Goal: Task Accomplishment & Management: Use online tool/utility

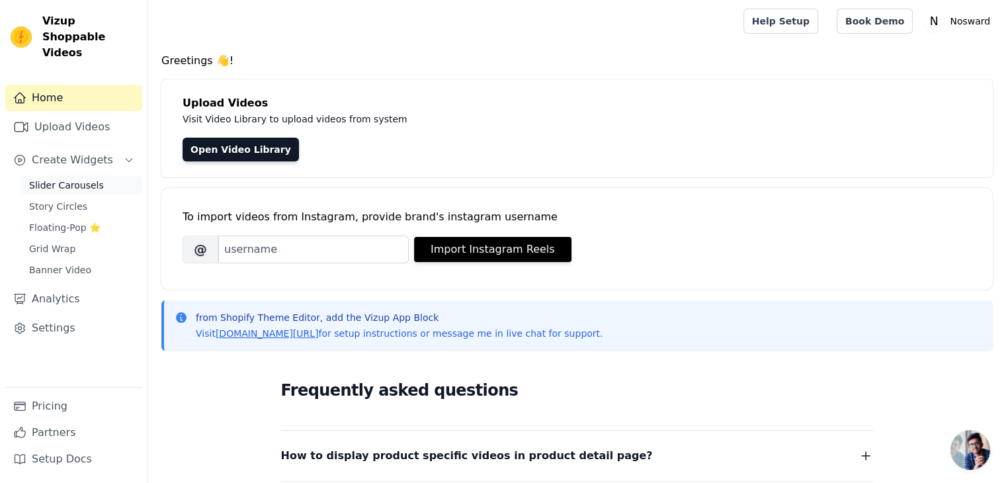
click at [64, 179] on span "Slider Carousels" at bounding box center [66, 185] width 75 height 13
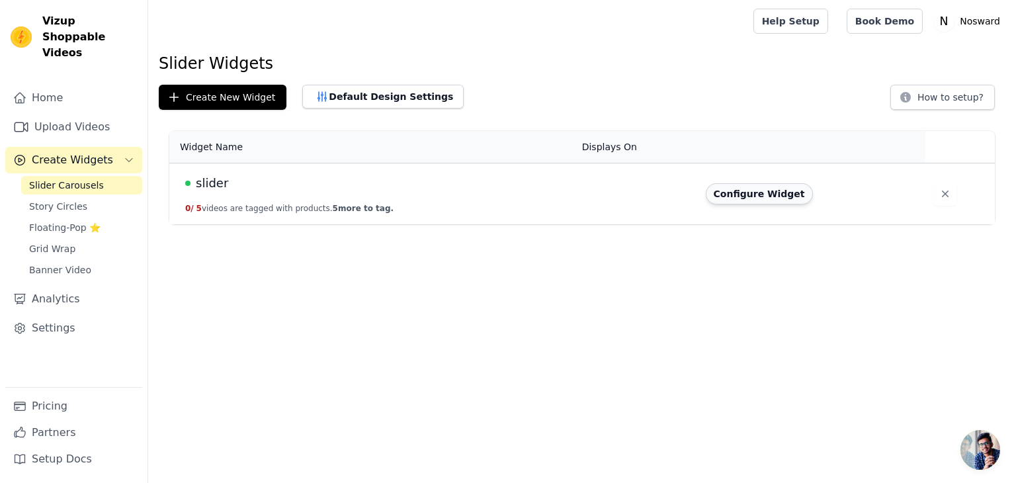
click at [710, 192] on button "Configure Widget" at bounding box center [759, 193] width 107 height 21
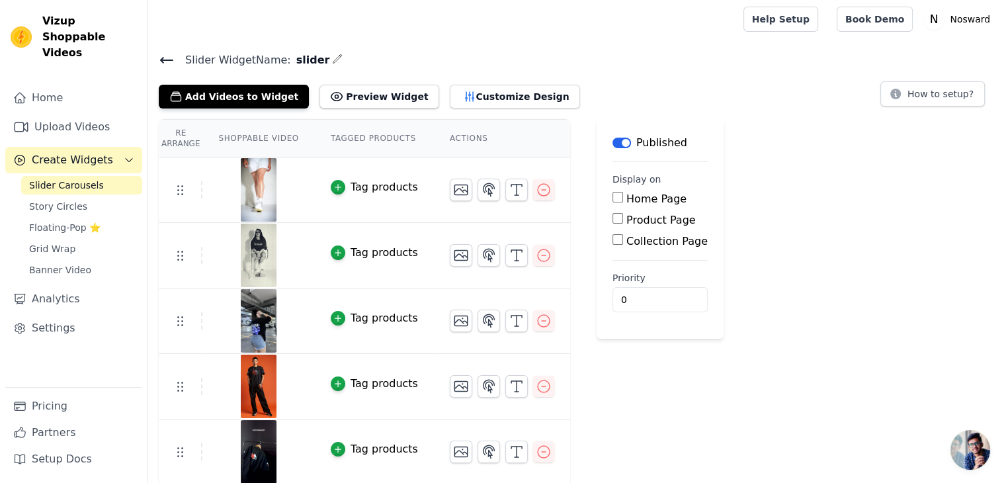
scroll to position [3, 0]
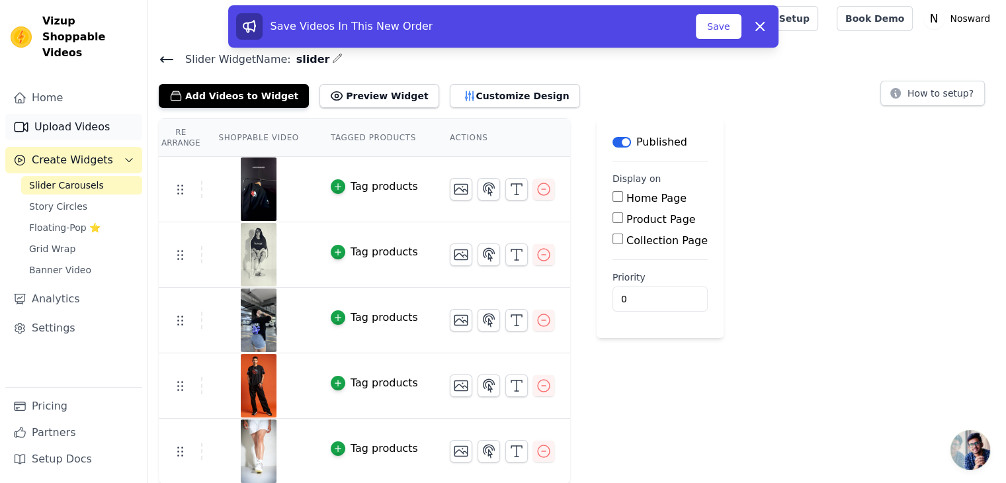
click at [80, 114] on link "Upload Videos" at bounding box center [73, 127] width 137 height 26
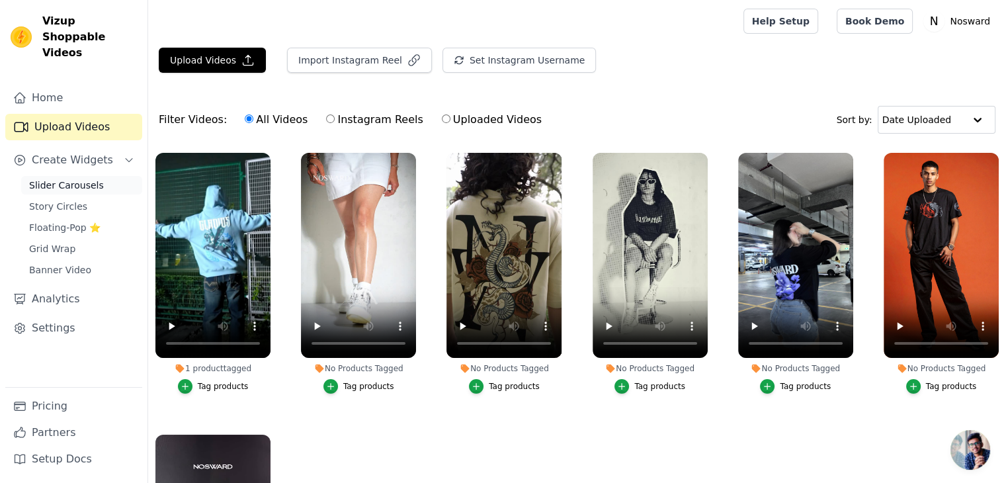
click at [64, 179] on span "Slider Carousels" at bounding box center [66, 185] width 75 height 13
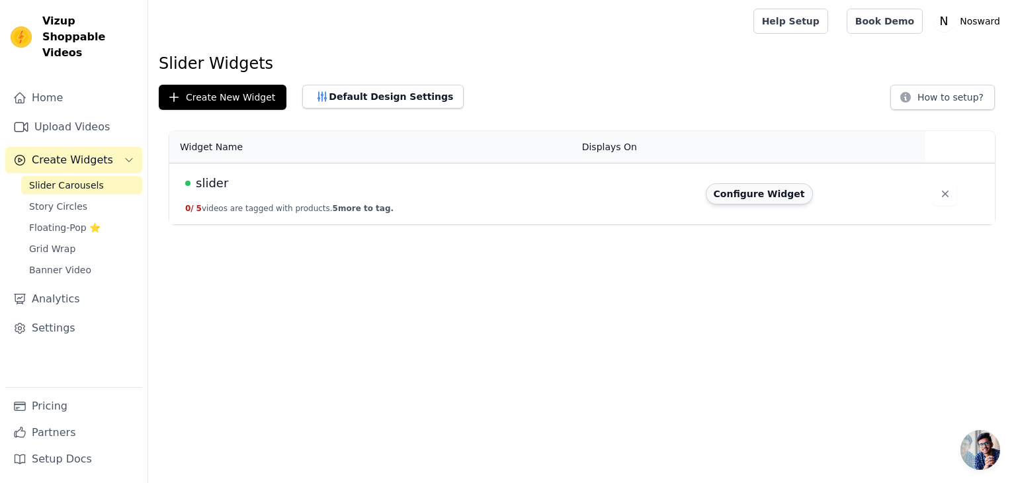
click at [738, 192] on button "Configure Widget" at bounding box center [759, 193] width 107 height 21
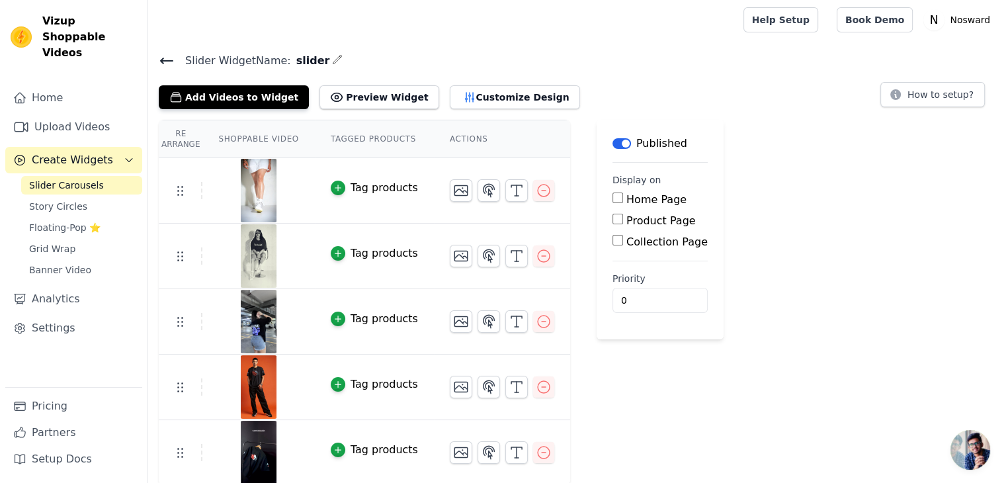
scroll to position [3, 0]
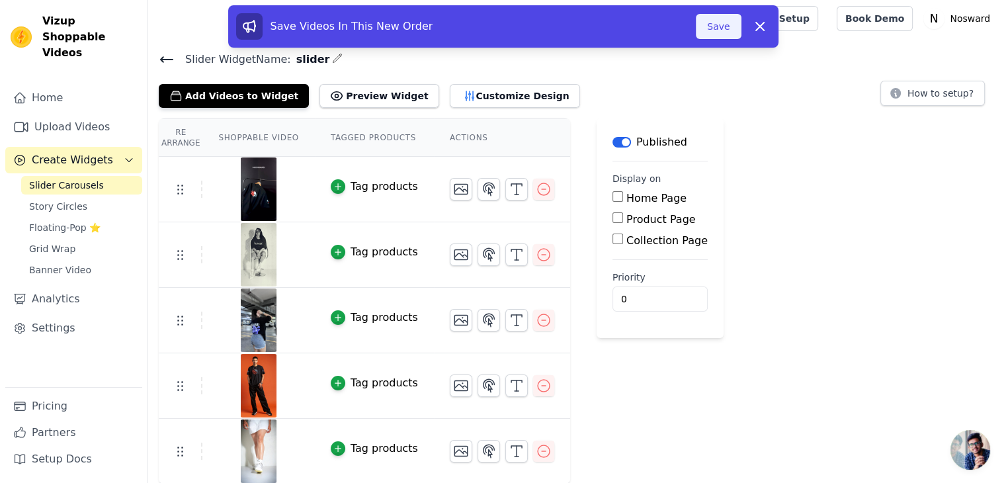
click at [720, 30] on button "Save" at bounding box center [718, 26] width 45 height 25
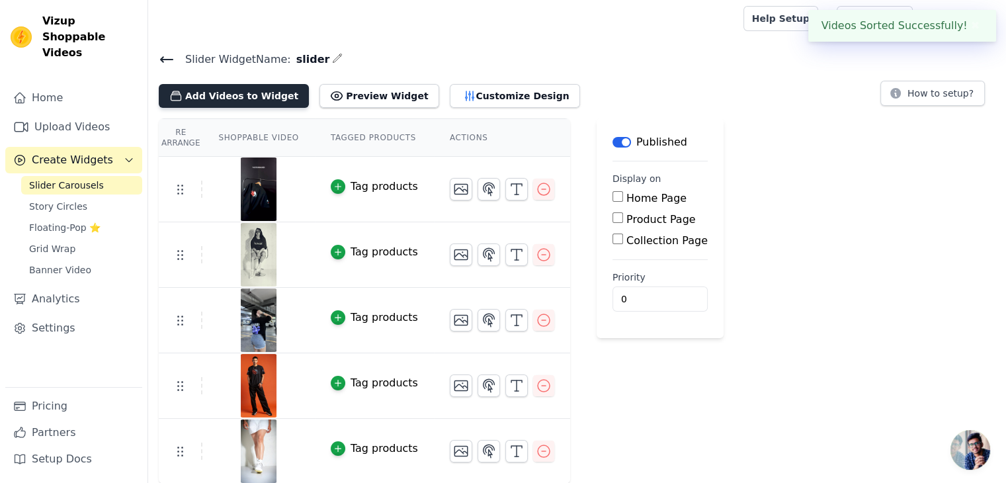
scroll to position [0, 0]
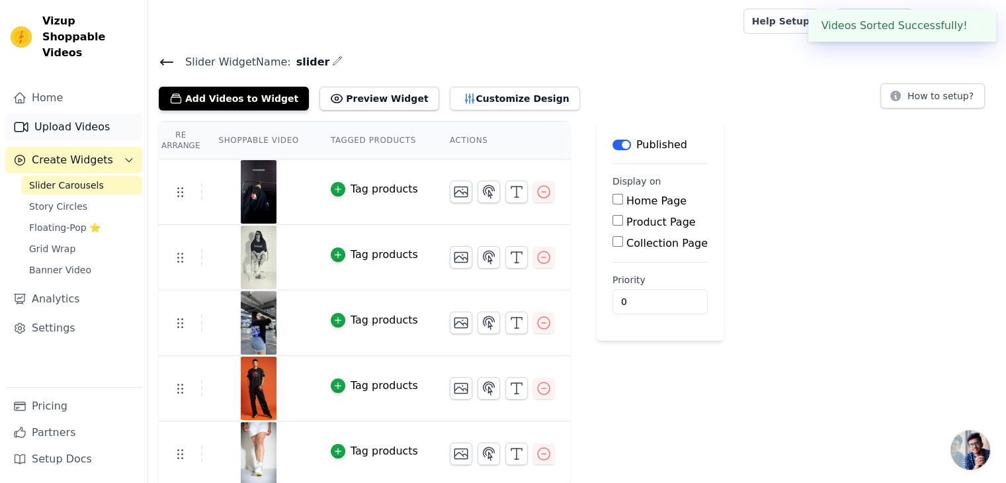
click at [64, 114] on link "Upload Videos" at bounding box center [73, 127] width 137 height 26
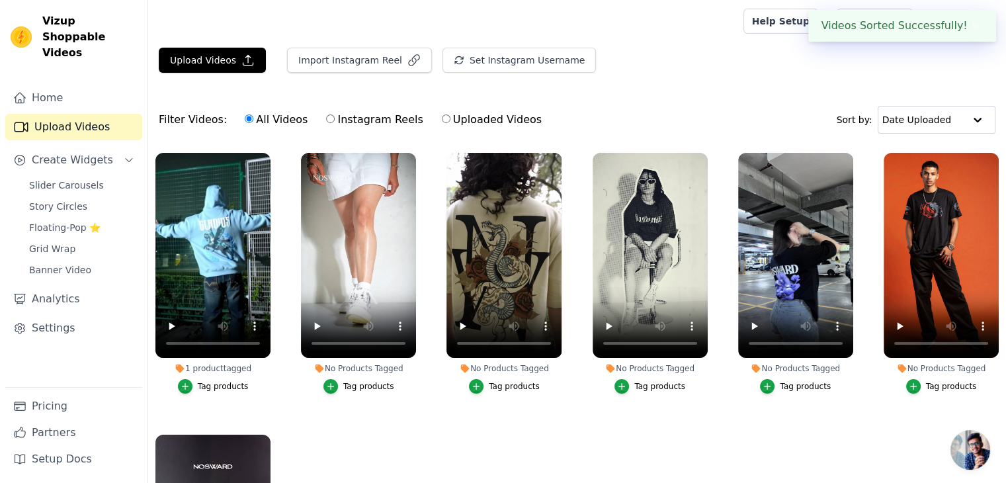
click at [461, 101] on div "Filter Videos: All Videos Instagram Reels Uploaded Videos Sort by: Date Uploaded" at bounding box center [577, 120] width 858 height 52
click at [204, 62] on button "Upload Videos" at bounding box center [212, 60] width 107 height 25
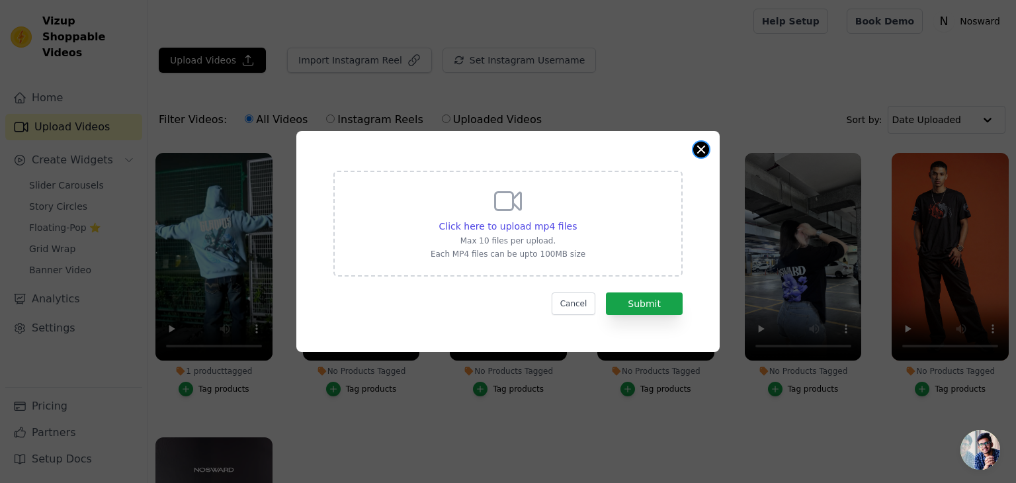
click at [701, 154] on button "Close modal" at bounding box center [701, 150] width 16 height 16
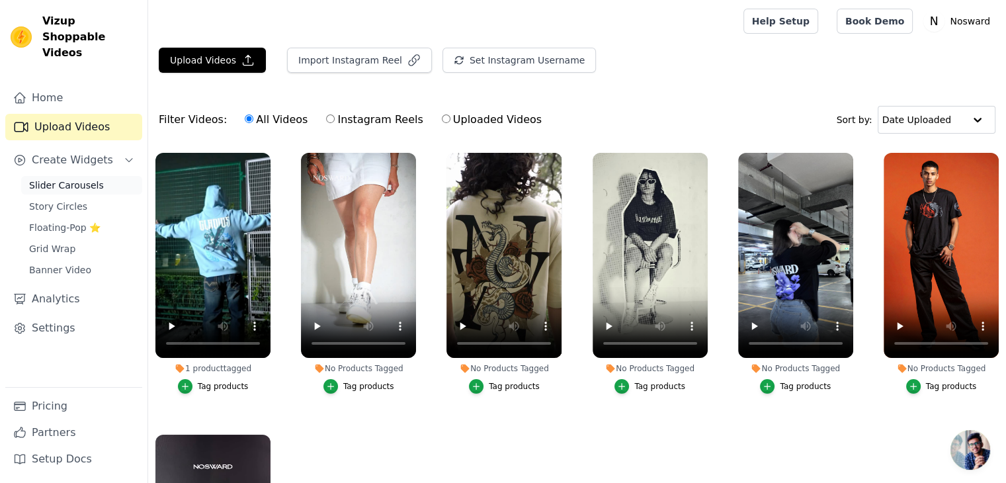
click at [66, 178] on link "Slider Carousels" at bounding box center [81, 185] width 121 height 19
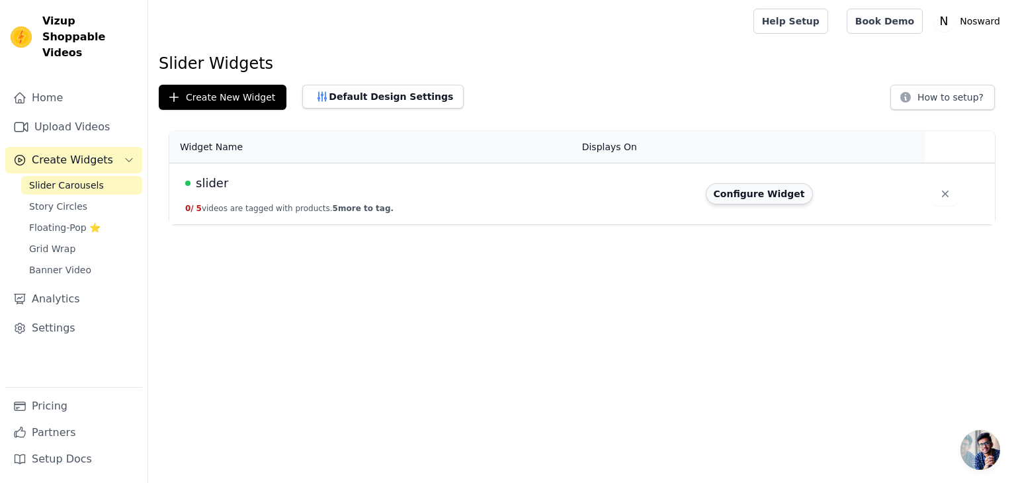
click at [786, 192] on button "Configure Widget" at bounding box center [759, 193] width 107 height 21
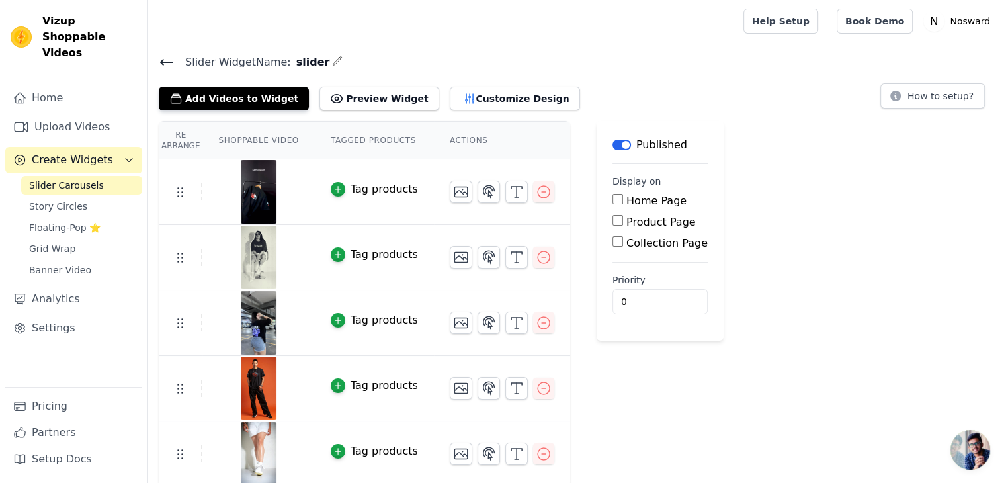
scroll to position [3, 0]
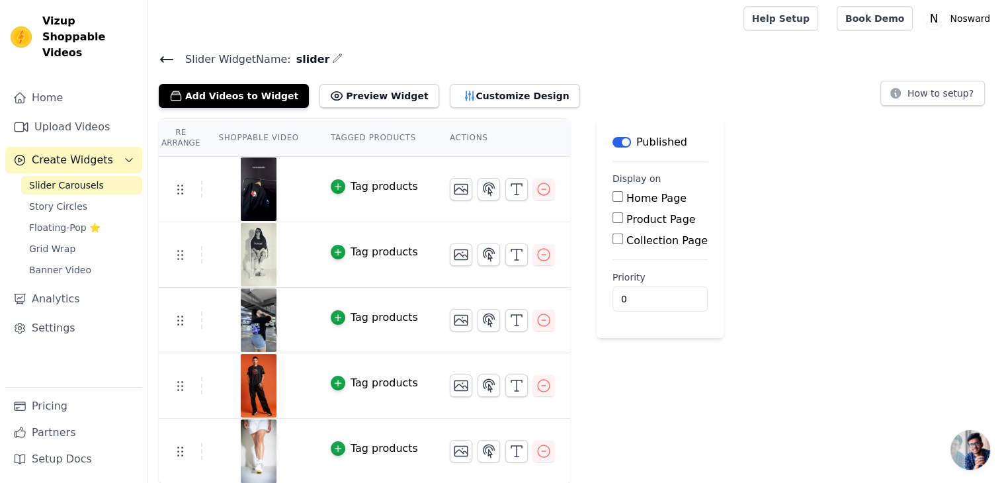
click at [252, 459] on img at bounding box center [258, 451] width 37 height 64
click at [252, 454] on img at bounding box center [258, 451] width 37 height 64
click at [405, 21] on div at bounding box center [443, 18] width 569 height 42
click at [536, 257] on icon "button" at bounding box center [544, 255] width 16 height 16
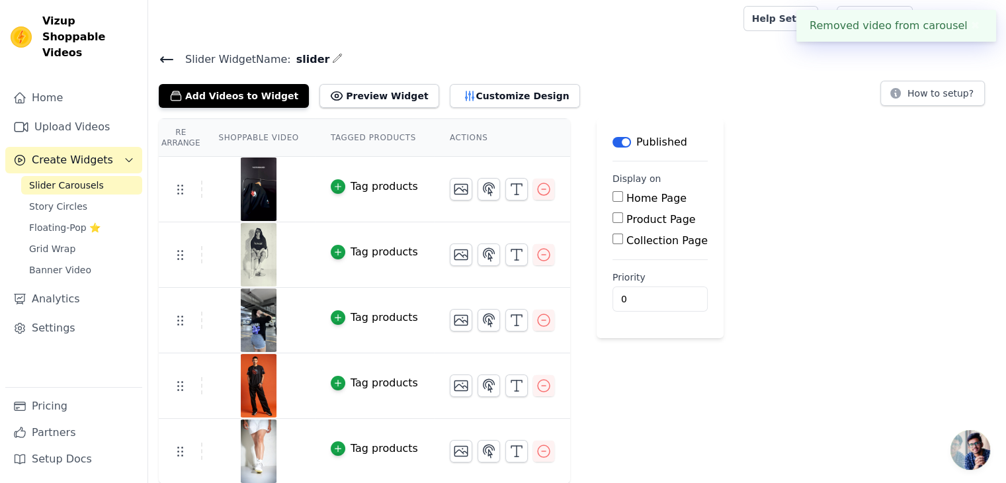
scroll to position [0, 0]
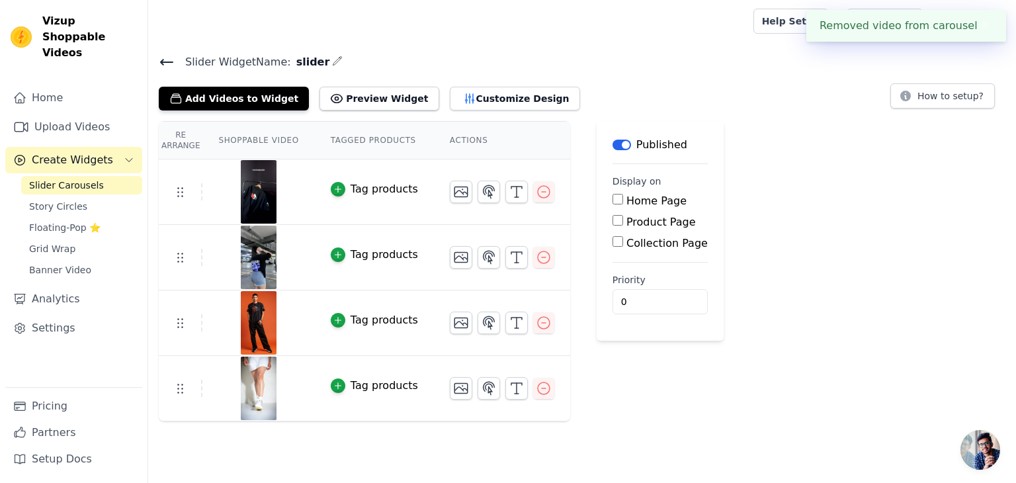
click at [554, 55] on h4 "Slider Widget Name: slider" at bounding box center [582, 62] width 847 height 18
click at [67, 114] on link "Upload Videos" at bounding box center [73, 127] width 137 height 26
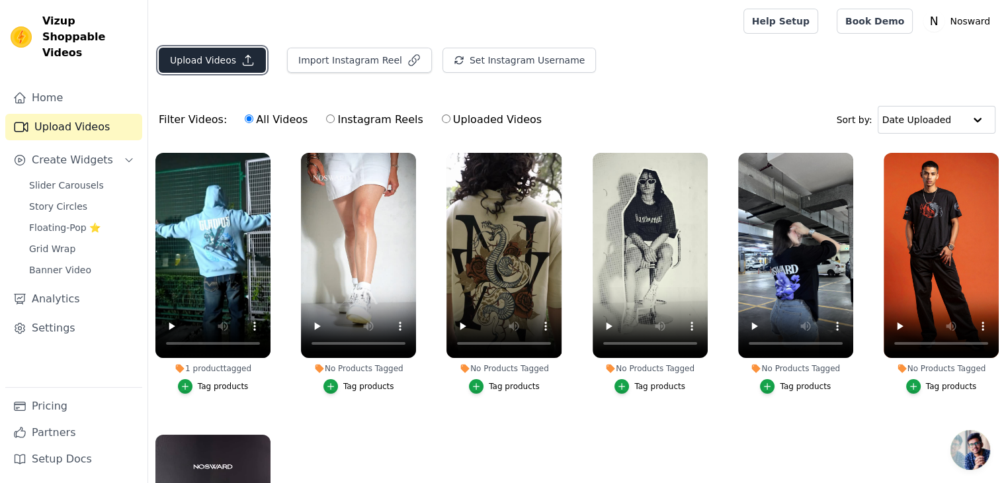
click at [210, 62] on button "Upload Videos" at bounding box center [212, 60] width 107 height 25
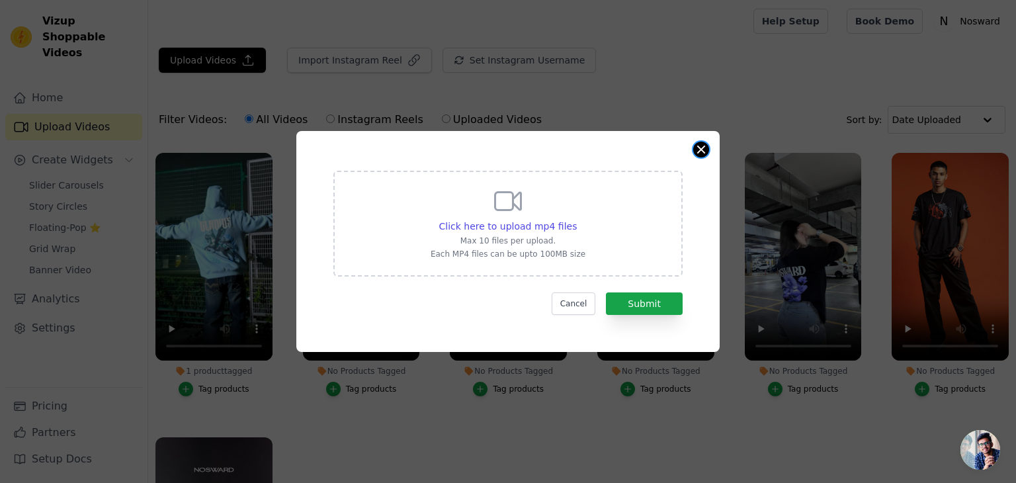
click at [707, 150] on button "Close modal" at bounding box center [701, 150] width 16 height 16
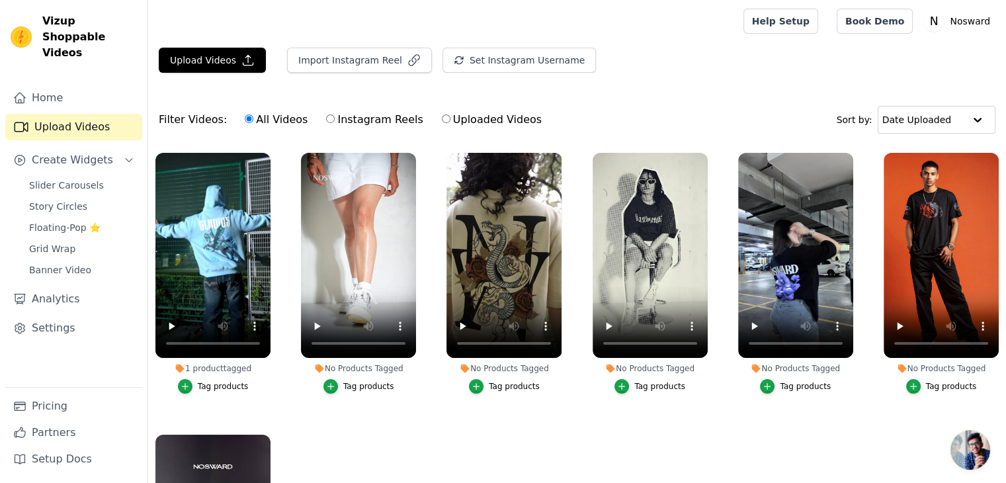
click at [699, 103] on div "Filter Videos: All Videos Instagram Reels Uploaded Videos Sort by: Date Uploaded" at bounding box center [577, 120] width 858 height 52
click at [372, 17] on div at bounding box center [443, 21] width 569 height 42
click at [202, 63] on button "Upload Videos" at bounding box center [212, 60] width 107 height 25
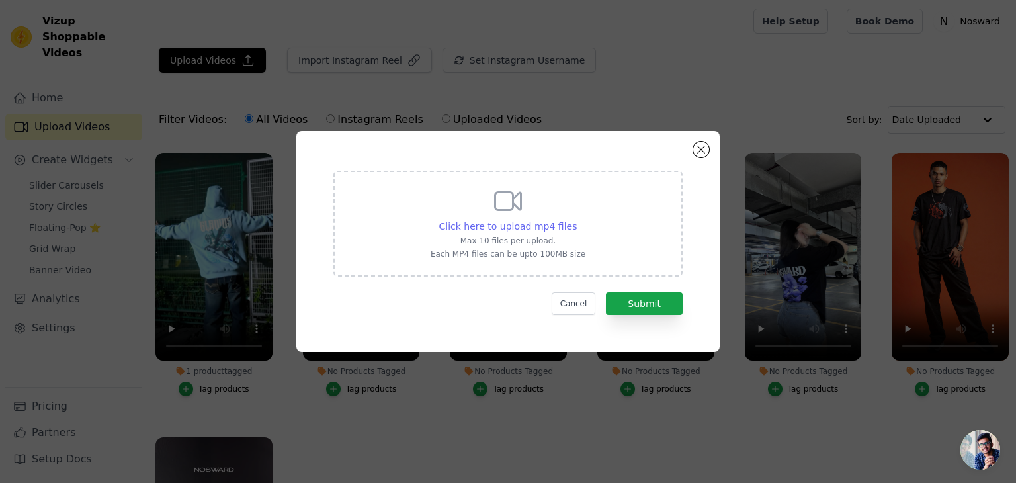
click at [505, 224] on span "Click here to upload mp4 files" at bounding box center [508, 226] width 138 height 11
click at [576, 220] on input "Click here to upload mp4 files Max 10 files per upload. Each MP4 files can be u…" at bounding box center [576, 219] width 1 height 1
type input "C:\fakepath\ward.mp4"
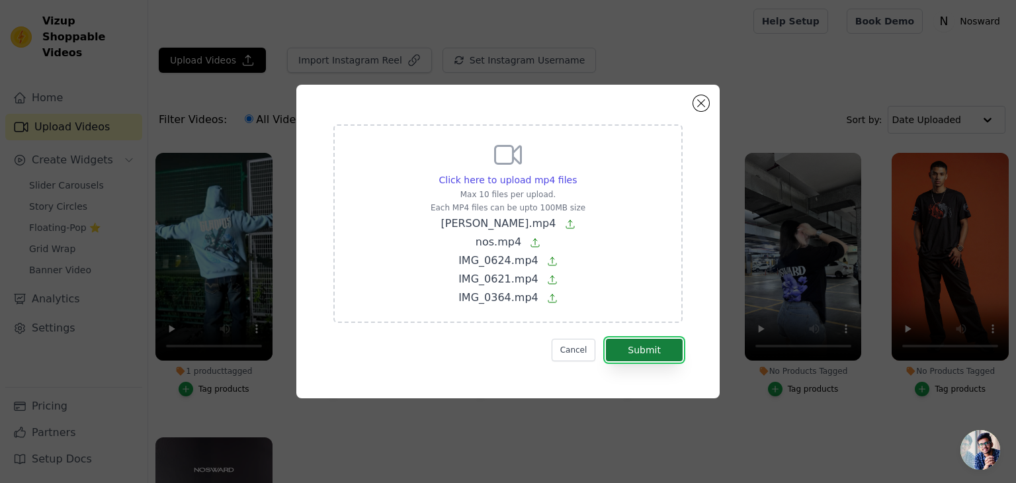
click at [642, 356] on button "Submit" at bounding box center [644, 350] width 77 height 22
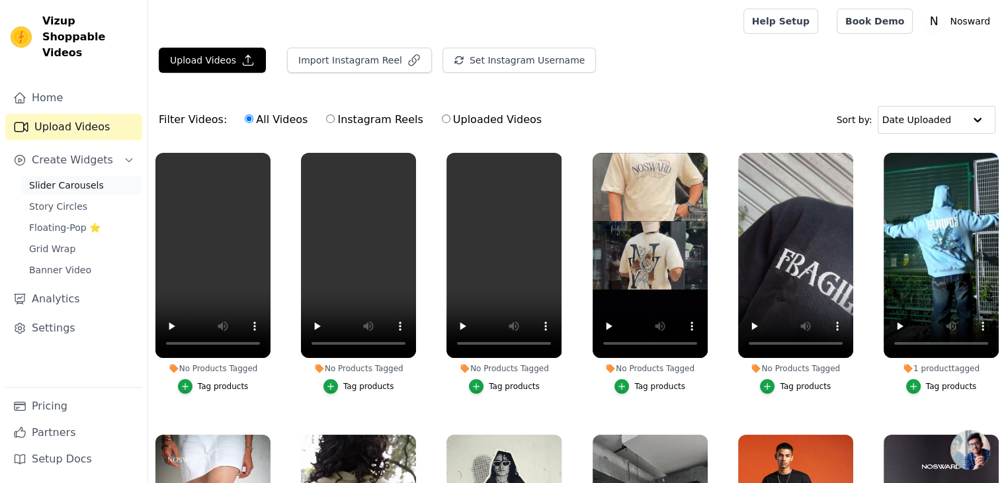
click at [65, 176] on link "Slider Carousels" at bounding box center [81, 185] width 121 height 19
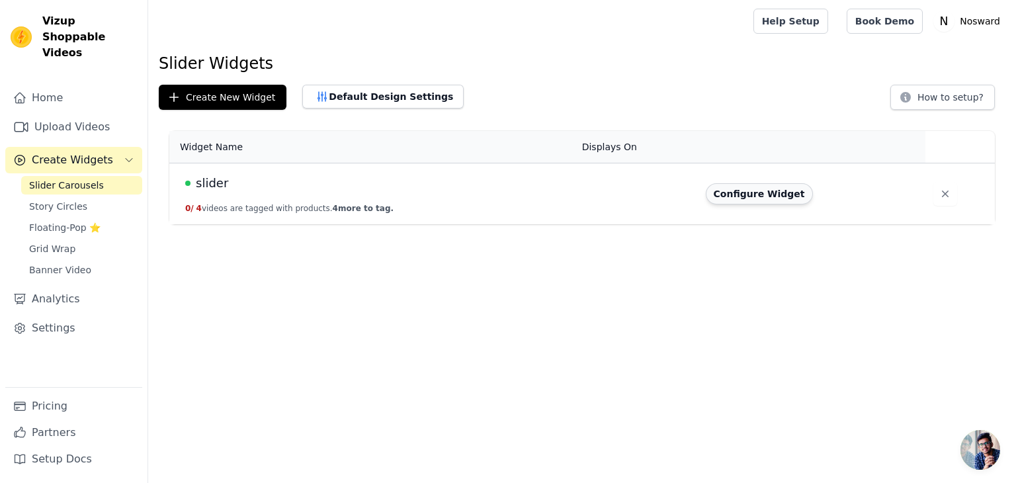
click at [736, 194] on button "Configure Widget" at bounding box center [759, 193] width 107 height 21
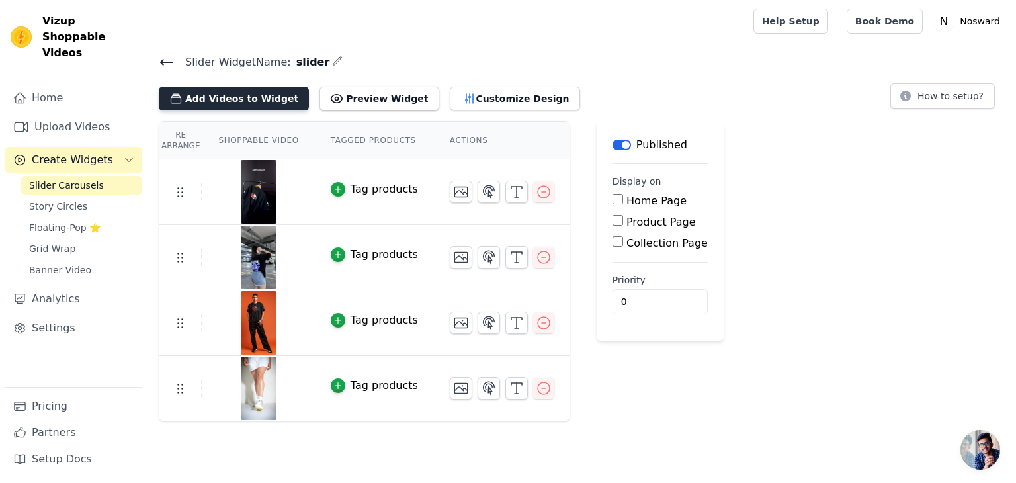
click at [214, 104] on button "Add Videos to Widget" at bounding box center [234, 99] width 150 height 24
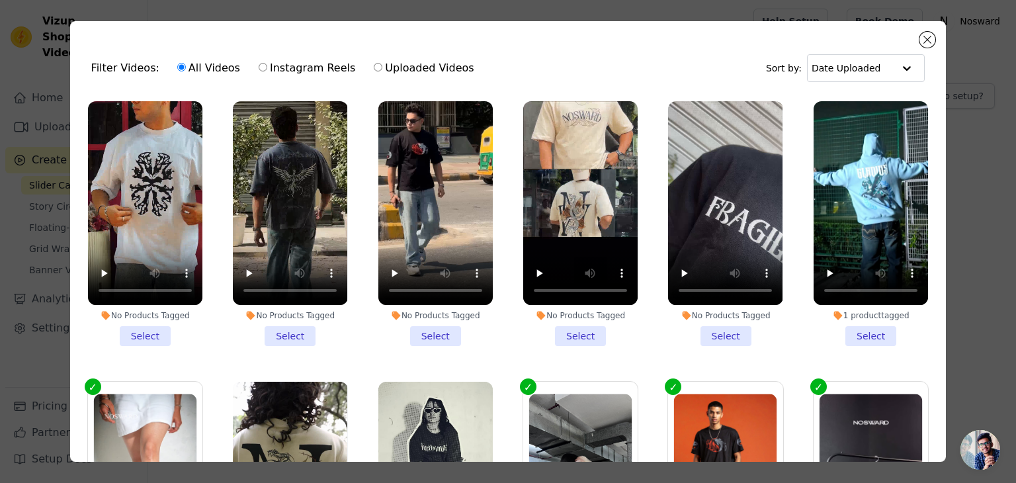
click at [148, 328] on li "No Products Tagged Select" at bounding box center [145, 223] width 114 height 245
click at [0, 0] on input "No Products Tagged Select" at bounding box center [0, 0] width 0 height 0
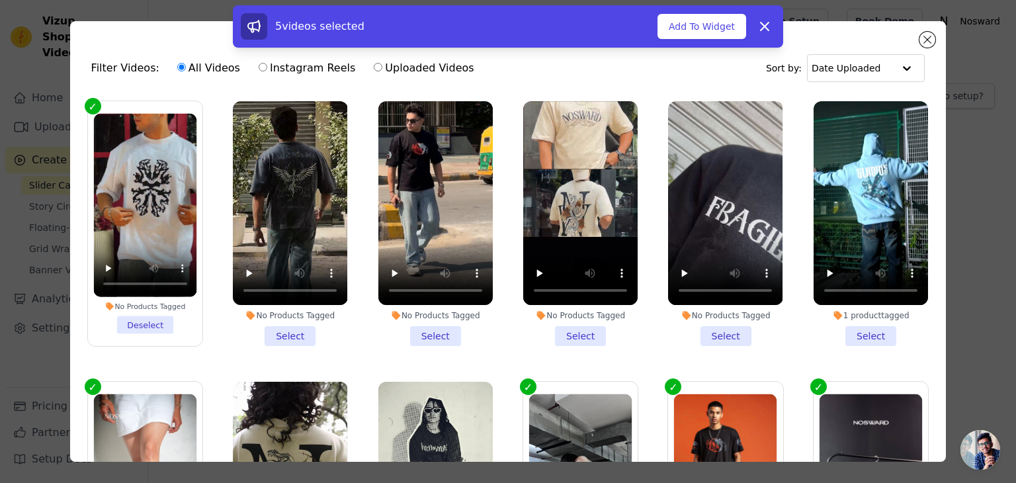
click at [302, 330] on li "No Products Tagged Select" at bounding box center [290, 223] width 114 height 245
click at [0, 0] on input "No Products Tagged Select" at bounding box center [0, 0] width 0 height 0
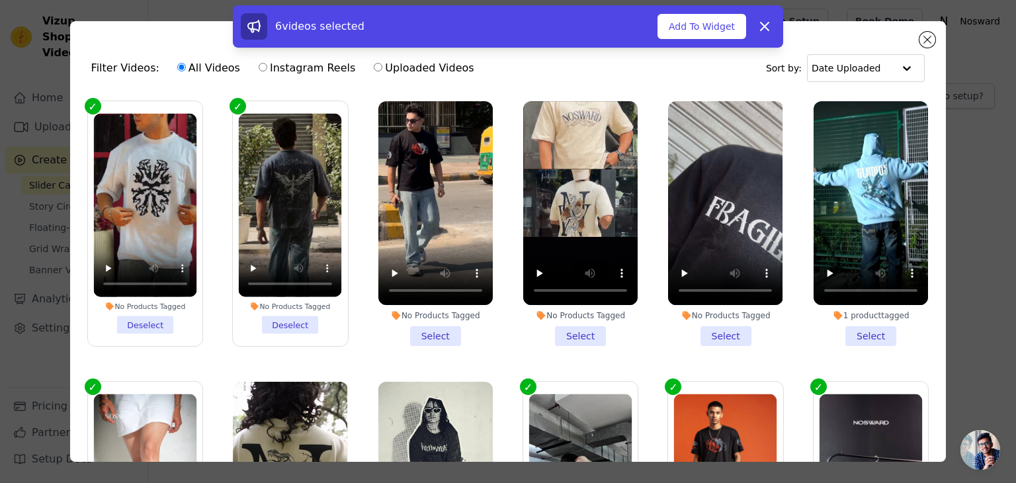
click at [435, 330] on li "No Products Tagged Select" at bounding box center [435, 223] width 114 height 245
click at [0, 0] on input "No Products Tagged Select" at bounding box center [0, 0] width 0 height 0
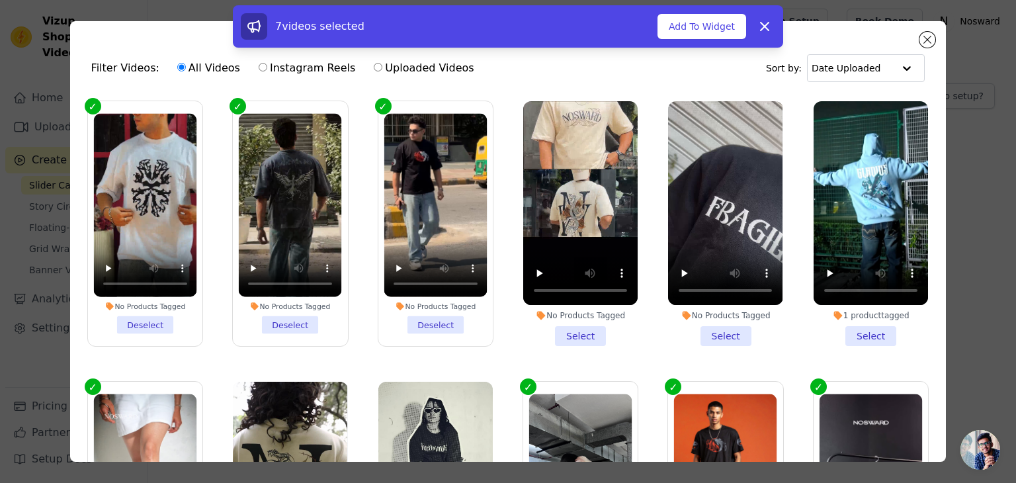
click at [554, 331] on li "No Products Tagged Select" at bounding box center [580, 223] width 114 height 245
click at [0, 0] on input "No Products Tagged Select" at bounding box center [0, 0] width 0 height 0
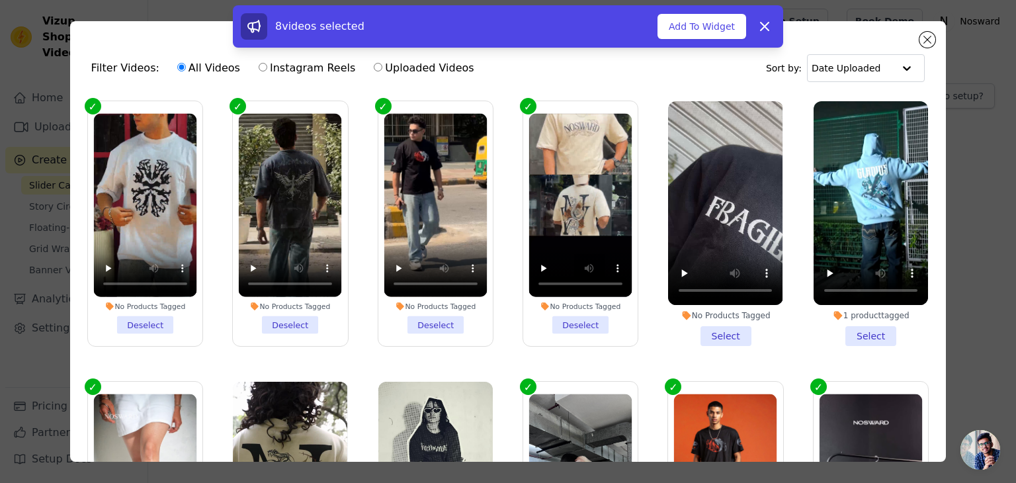
click at [720, 337] on li "No Products Tagged Select" at bounding box center [725, 223] width 114 height 245
click at [0, 0] on input "No Products Tagged Select" at bounding box center [0, 0] width 0 height 0
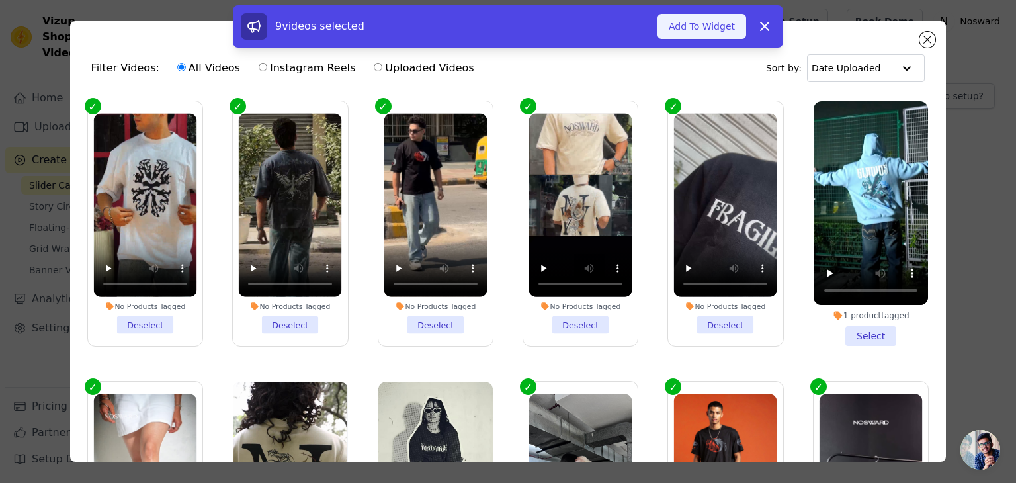
click at [711, 30] on button "Add To Widget" at bounding box center [702, 26] width 89 height 25
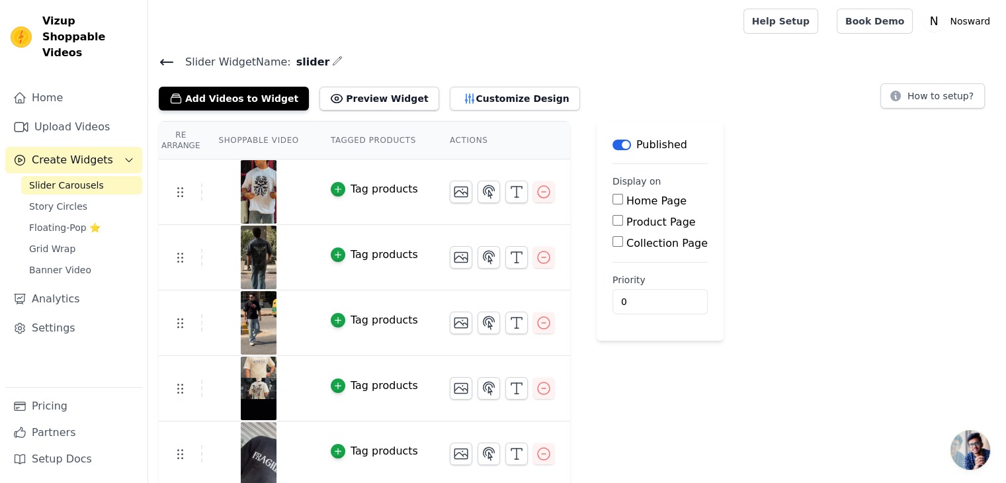
click at [767, 192] on div "Re Arrange Shoppable Video Tagged Products Actions Tag products Tag products Ta…" at bounding box center [577, 435] width 858 height 628
click at [580, 39] on div at bounding box center [443, 21] width 569 height 42
click at [468, 62] on h4 "Slider Widget Name: slider" at bounding box center [577, 62] width 837 height 18
click at [701, 68] on h4 "Slider Widget Name: slider" at bounding box center [577, 62] width 837 height 18
click at [487, 91] on button "Customize Design" at bounding box center [515, 99] width 130 height 24
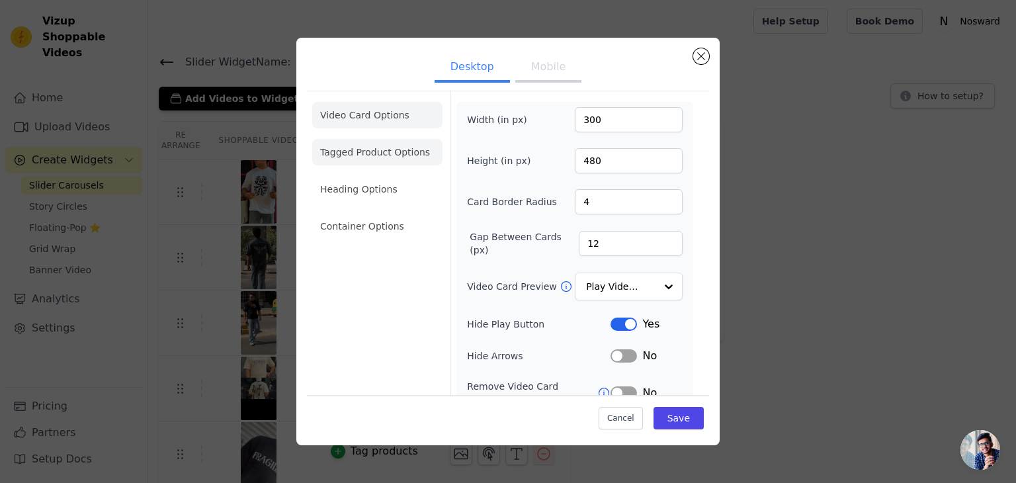
click at [345, 145] on li "Tagged Product Options" at bounding box center [377, 152] width 130 height 26
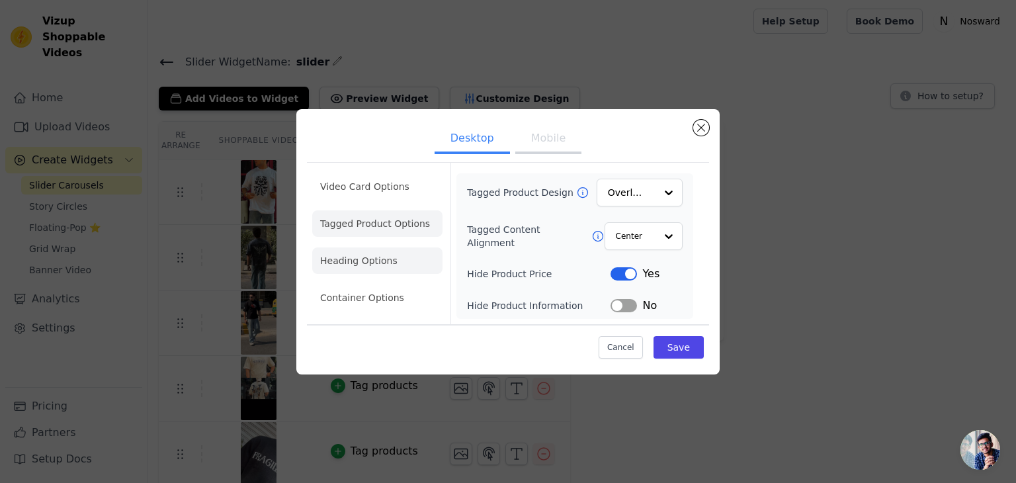
click at [404, 268] on li "Heading Options" at bounding box center [377, 260] width 130 height 26
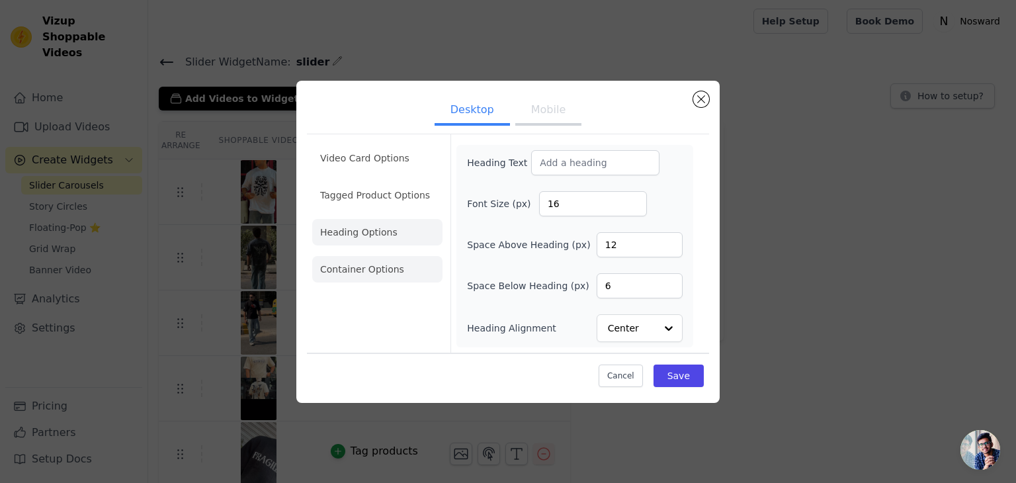
click at [363, 276] on li "Container Options" at bounding box center [377, 269] width 130 height 26
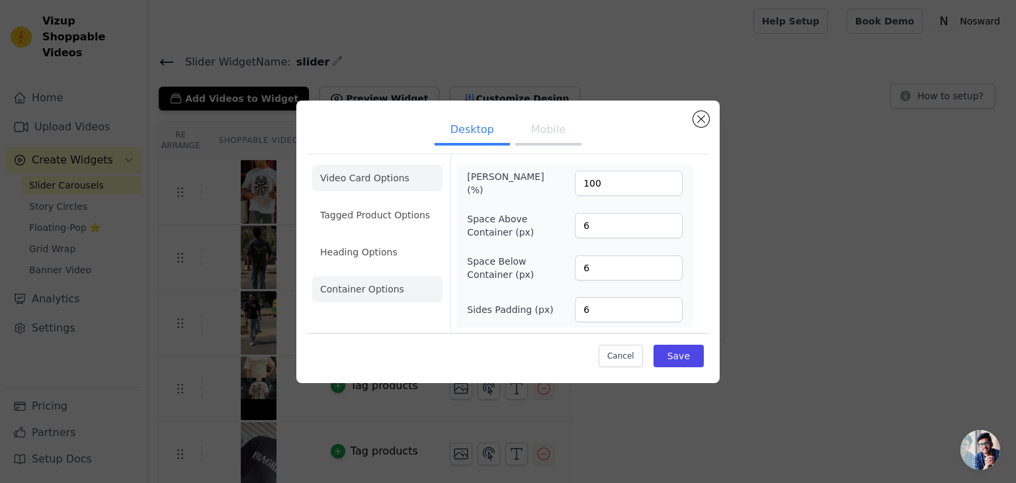
click at [381, 178] on li "Video Card Options" at bounding box center [377, 178] width 130 height 26
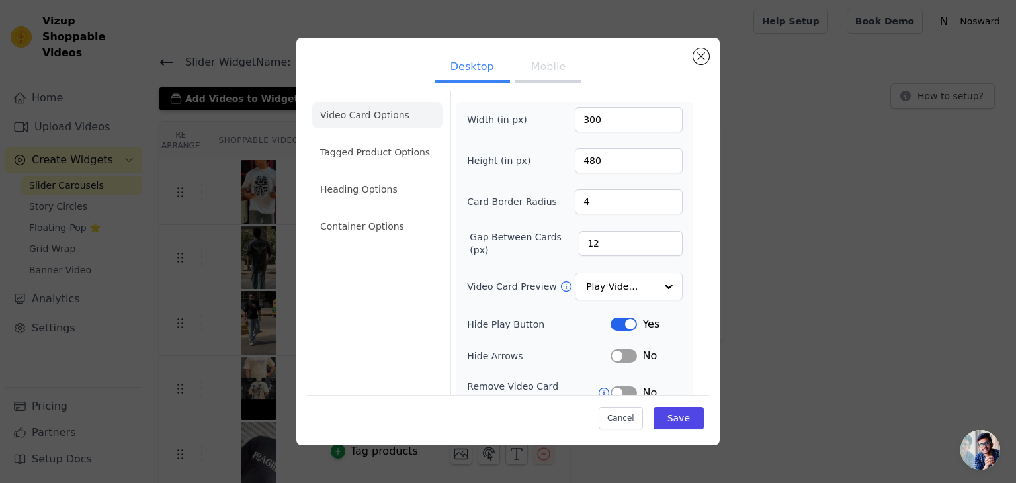
scroll to position [66, 0]
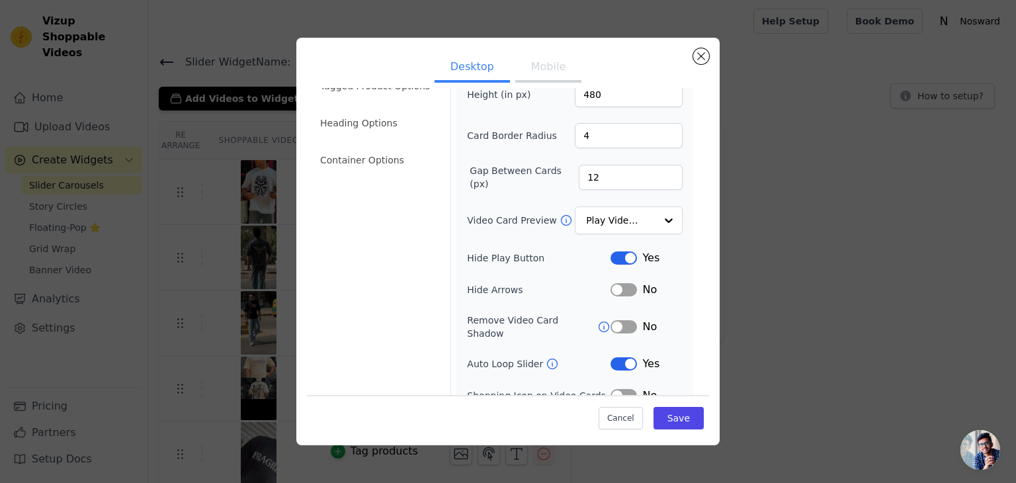
click at [617, 288] on button "Label" at bounding box center [624, 289] width 26 height 13
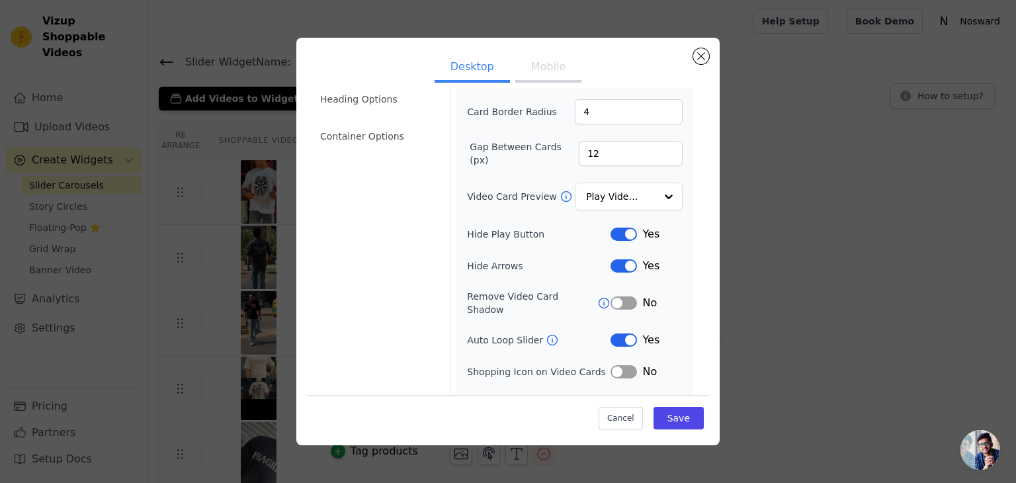
scroll to position [103, 0]
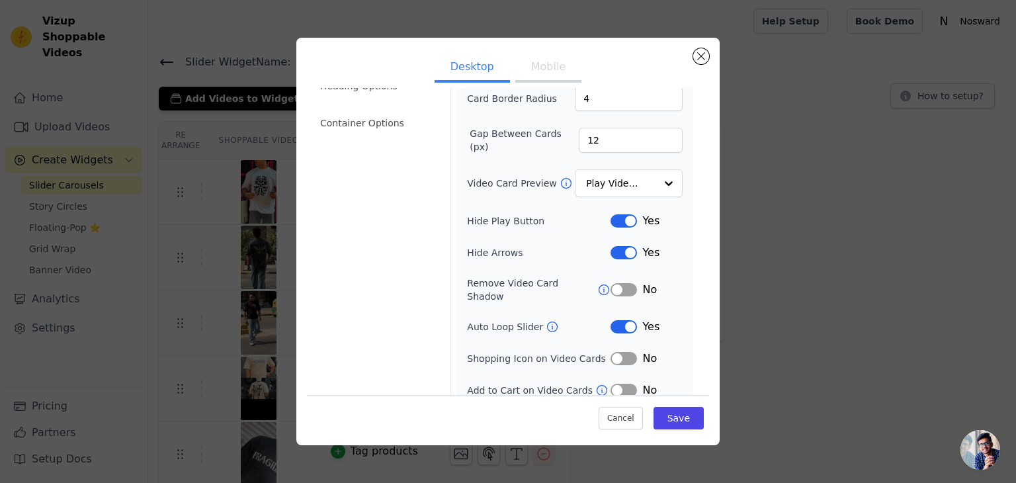
click at [539, 75] on button "Mobile" at bounding box center [548, 68] width 66 height 29
click at [460, 63] on button "Desktop" at bounding box center [472, 68] width 75 height 29
click at [675, 419] on button "Save" at bounding box center [679, 418] width 50 height 22
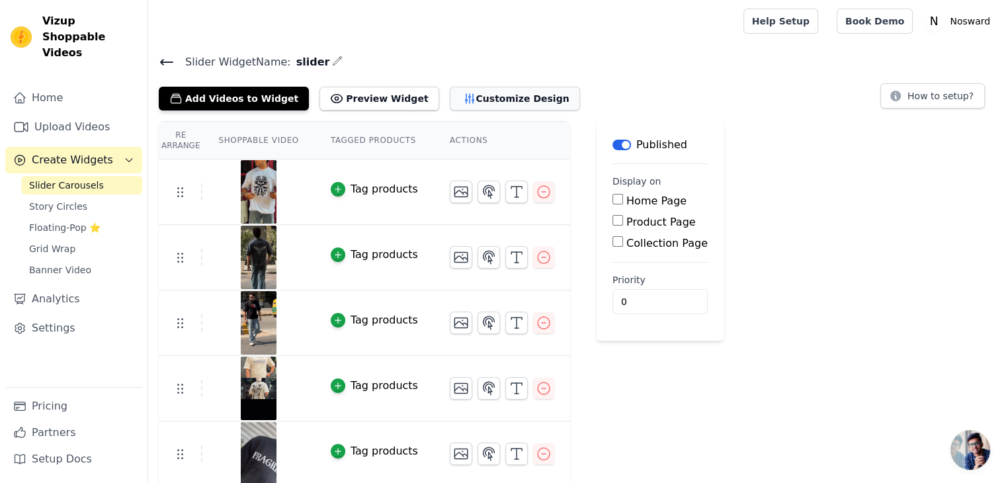
click at [498, 99] on button "Customize Design" at bounding box center [515, 99] width 130 height 24
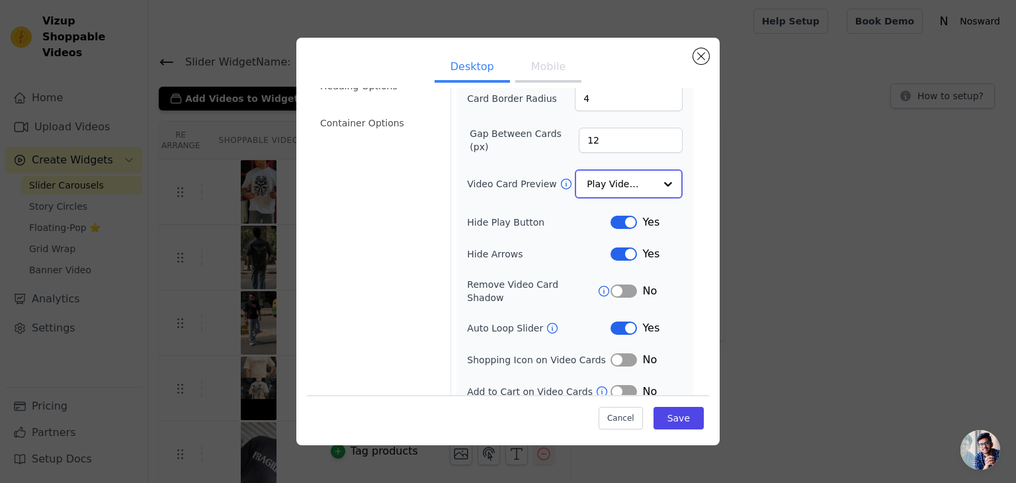
click at [621, 175] on input "Video Card Preview" at bounding box center [621, 184] width 68 height 26
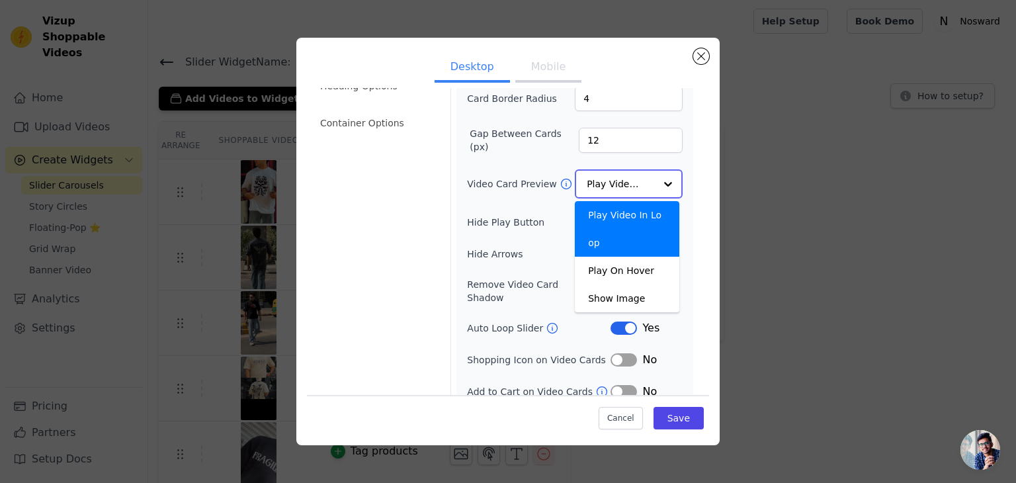
click at [619, 181] on input "Video Card Preview" at bounding box center [621, 184] width 68 height 26
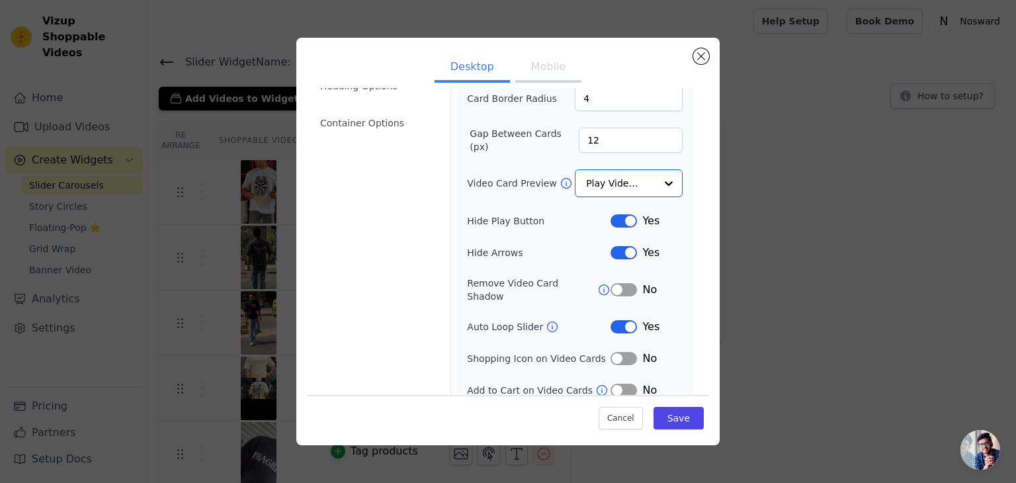
click at [621, 218] on button "Label" at bounding box center [624, 220] width 26 height 13
click at [611, 222] on button "Label" at bounding box center [624, 220] width 26 height 13
click at [611, 220] on button "Label" at bounding box center [624, 220] width 26 height 13
click at [619, 249] on button "Label" at bounding box center [624, 252] width 26 height 13
click at [677, 421] on button "Save" at bounding box center [679, 418] width 50 height 22
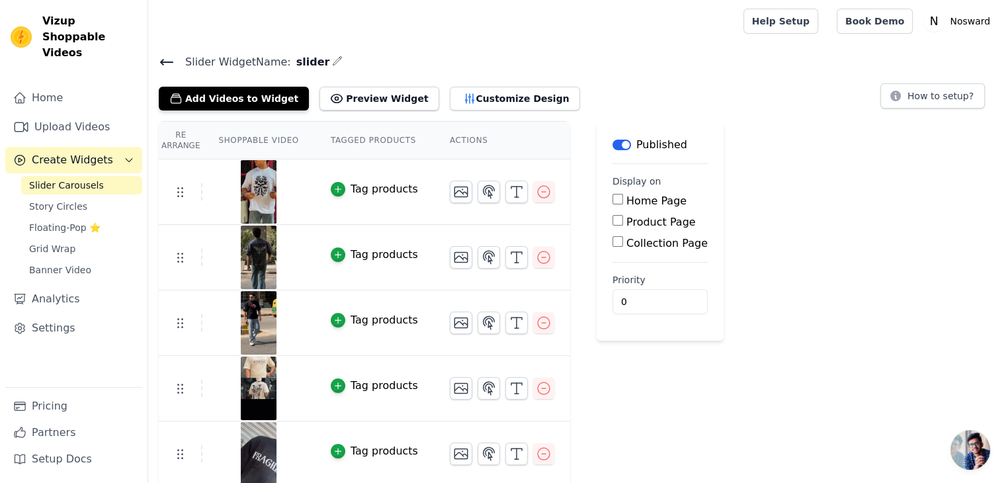
click at [613, 196] on div "Home Page" at bounding box center [660, 201] width 95 height 16
click at [613, 196] on input "Home Page" at bounding box center [618, 199] width 11 height 11
checkbox input "true"
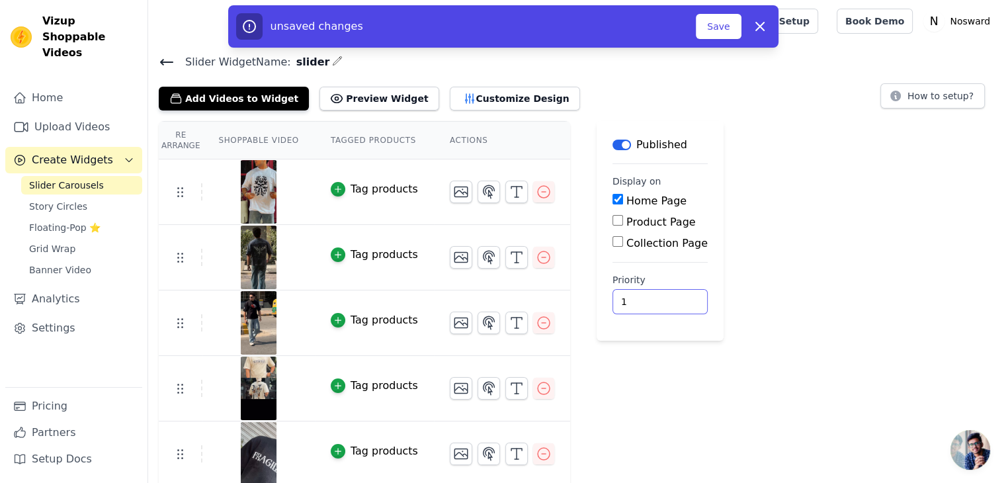
type input "1"
click at [651, 296] on input "1" at bounding box center [660, 301] width 95 height 25
click at [724, 21] on button "Save" at bounding box center [718, 26] width 45 height 25
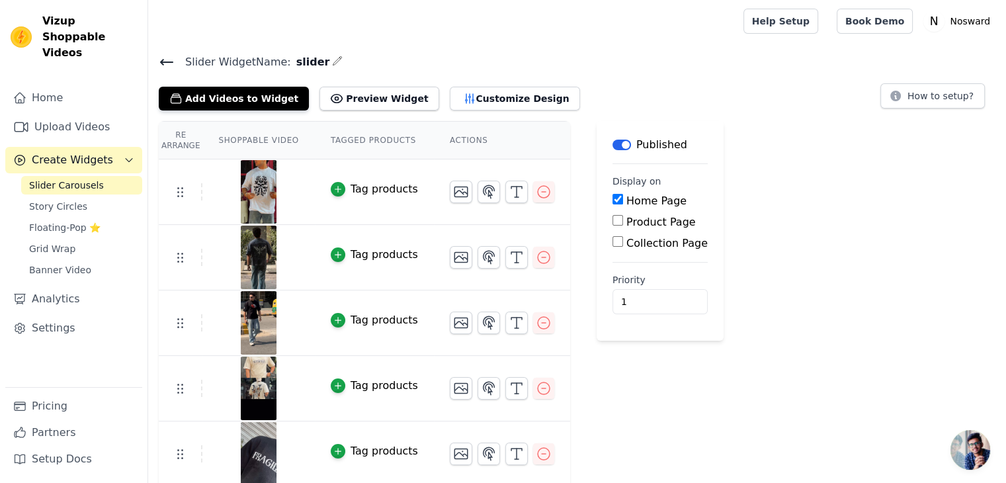
click at [607, 63] on h4 "Slider Widget Name: slider" at bounding box center [577, 62] width 837 height 18
click at [365, 91] on button "Preview Widget" at bounding box center [379, 99] width 119 height 24
click at [493, 103] on button "Customize Design" at bounding box center [515, 99] width 130 height 24
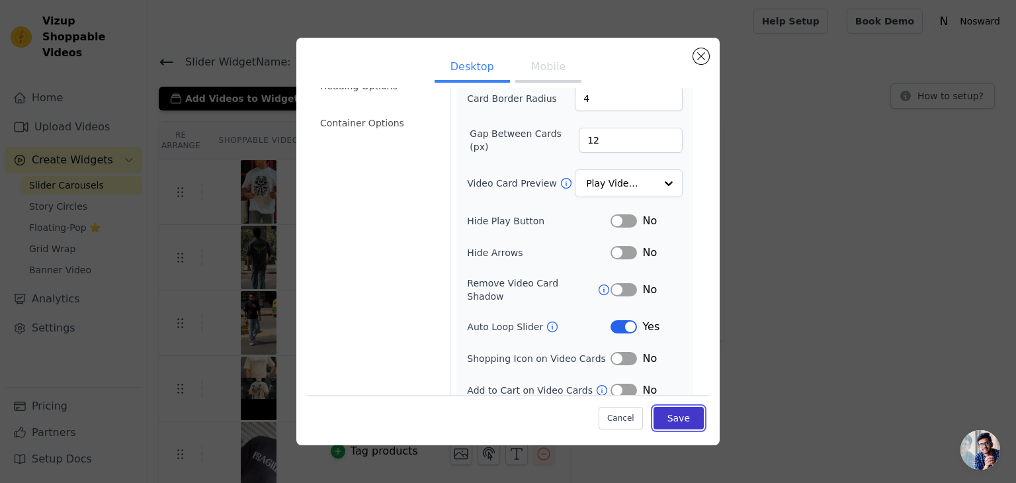
click at [673, 417] on button "Save" at bounding box center [679, 418] width 50 height 22
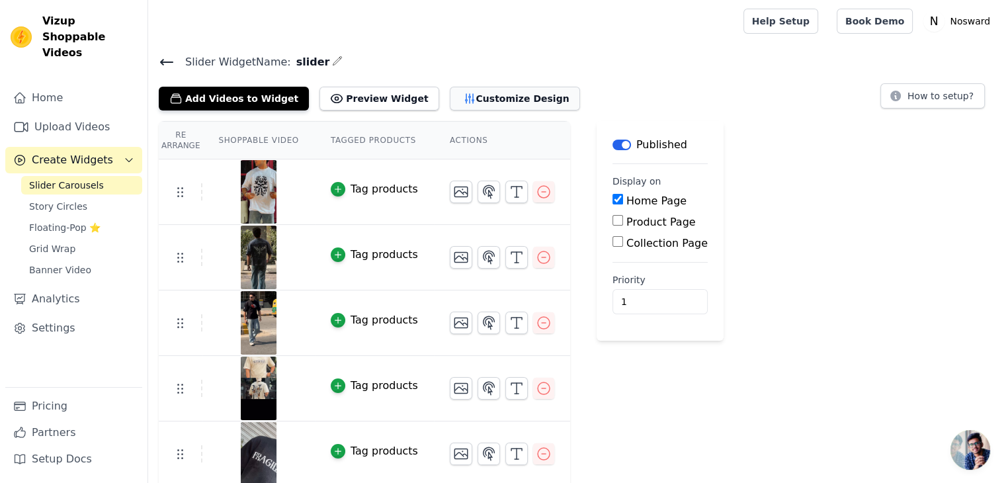
click at [463, 98] on icon "button" at bounding box center [469, 98] width 13 height 13
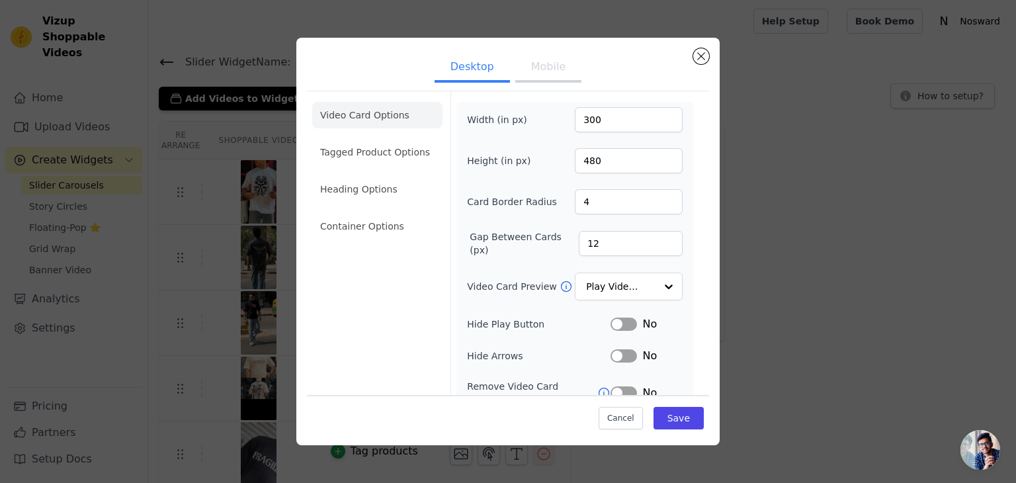
click at [623, 321] on button "Label" at bounding box center [624, 324] width 26 height 13
click at [611, 318] on button "Label" at bounding box center [624, 324] width 26 height 13
click at [617, 359] on button "Label" at bounding box center [624, 355] width 26 height 13
click at [662, 419] on button "Save" at bounding box center [679, 418] width 50 height 22
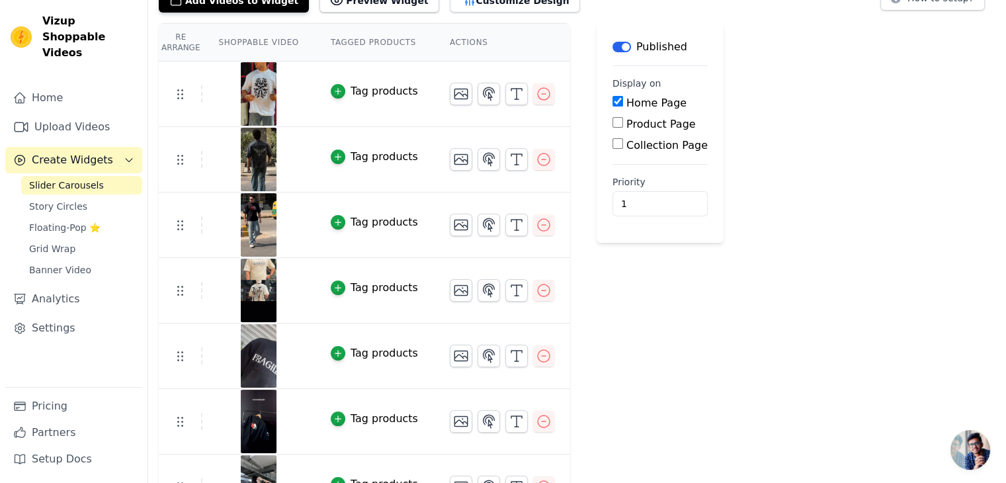
scroll to position [132, 0]
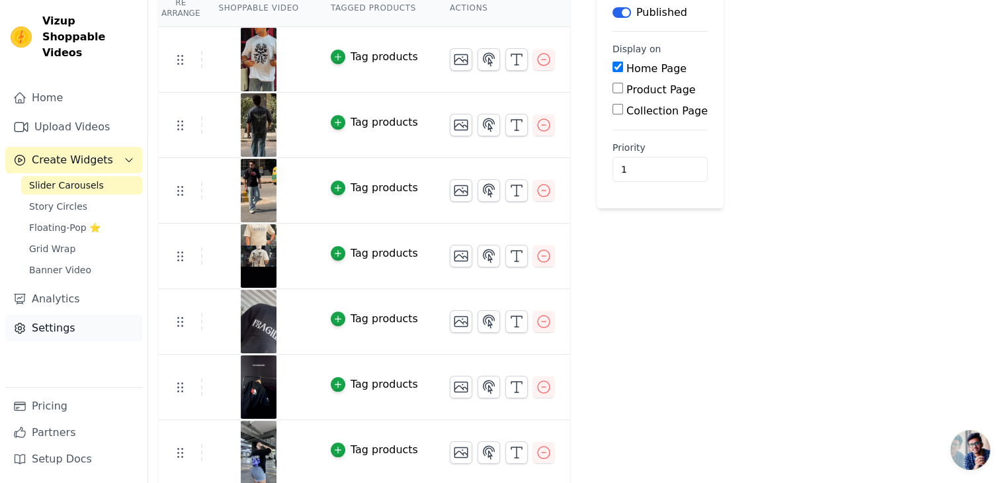
click at [38, 315] on link "Settings" at bounding box center [73, 328] width 137 height 26
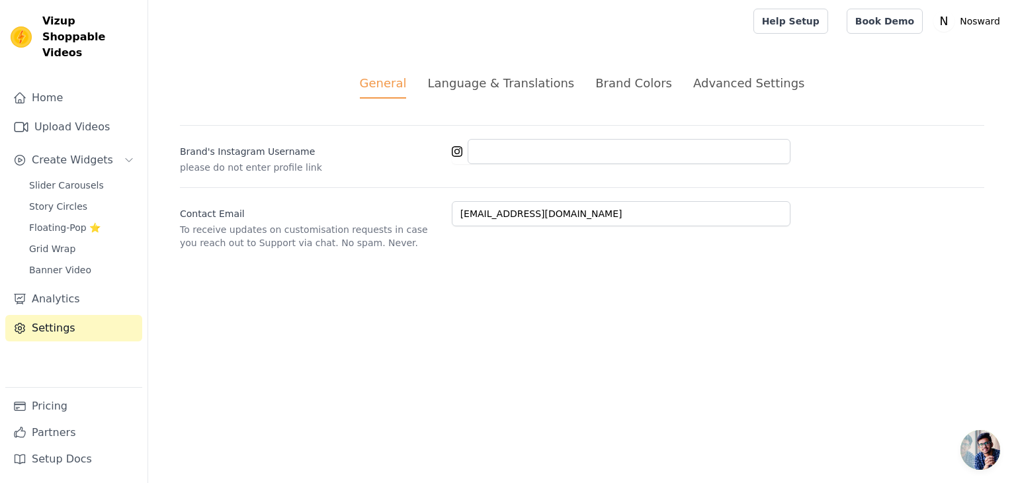
click at [511, 95] on li "Language & Translations" at bounding box center [500, 86] width 147 height 24
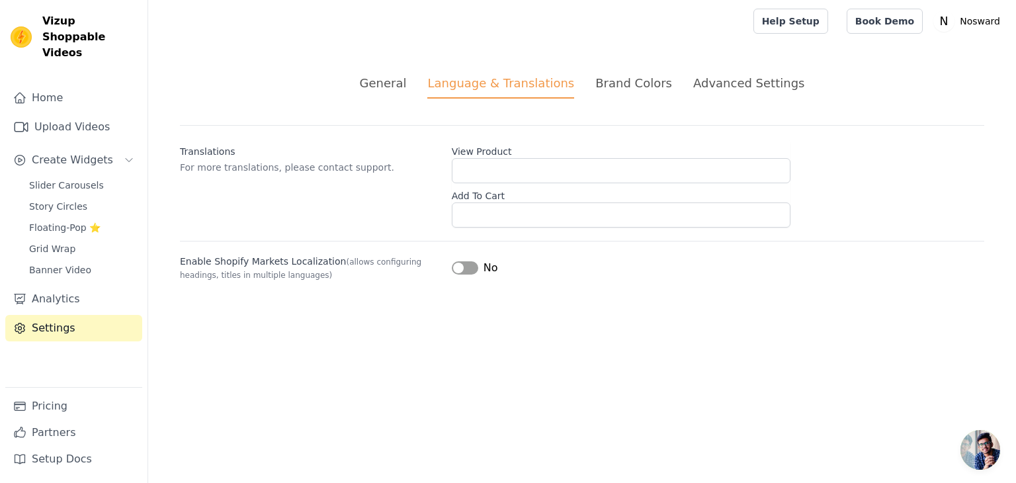
click at [684, 78] on ul "General Language & Translations Brand Colors Advanced Settings" at bounding box center [582, 86] width 804 height 24
click at [727, 78] on div "Advanced Settings" at bounding box center [748, 83] width 111 height 18
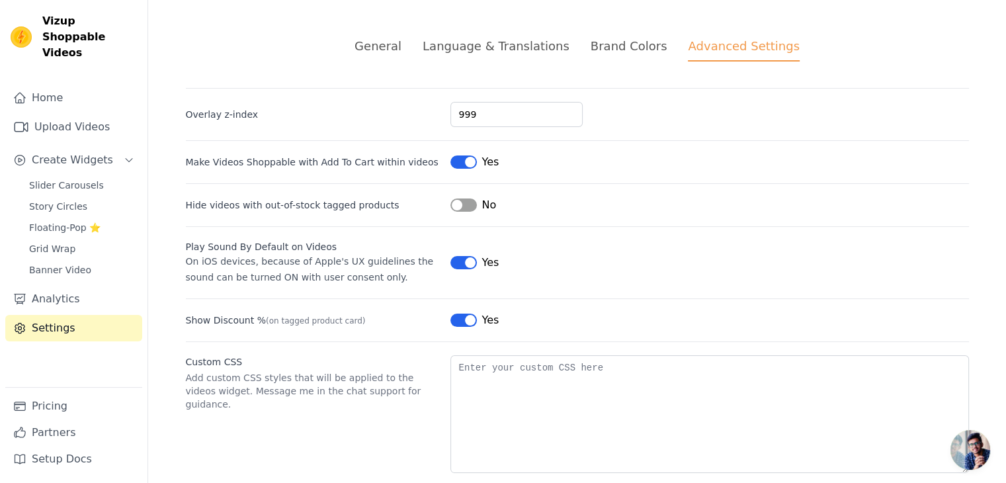
scroll to position [58, 0]
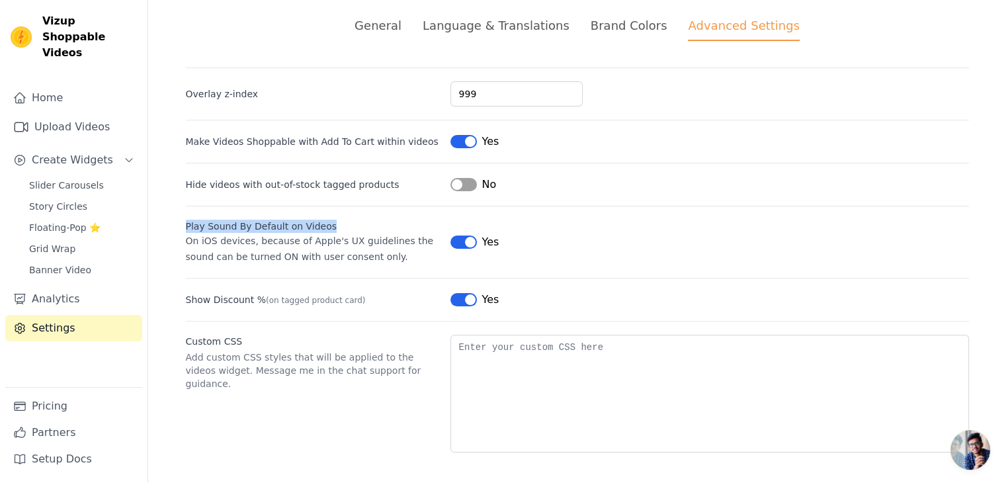
drag, startPoint x: 182, startPoint y: 225, endPoint x: 334, endPoint y: 230, distance: 152.3
click at [334, 230] on div "Play Sound By Default on Videos" at bounding box center [313, 226] width 254 height 13
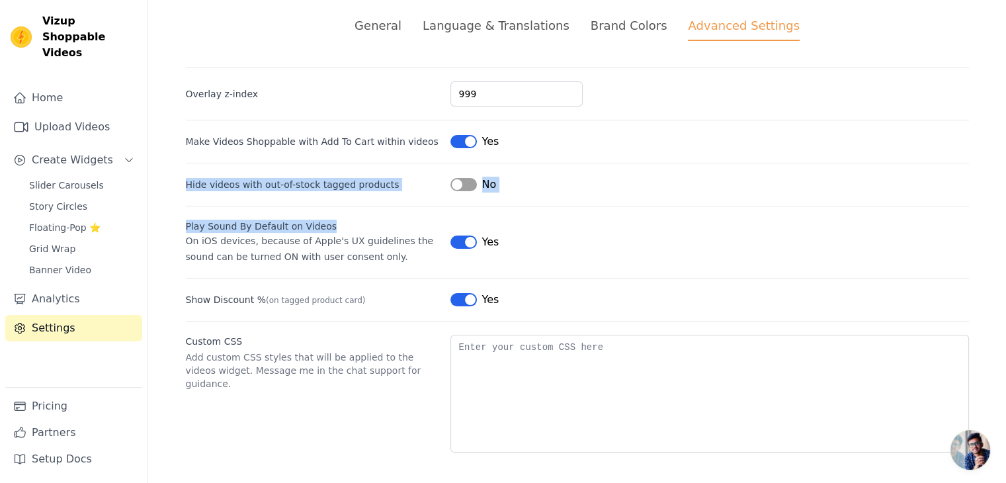
drag, startPoint x: 183, startPoint y: 186, endPoint x: 342, endPoint y: 198, distance: 159.9
click at [331, 197] on div "Overlay z-index 999 Make Videos Shoppable with Add To Cart within videos Label …" at bounding box center [577, 259] width 783 height 385
click at [408, 198] on div "Overlay z-index 999 Make Videos Shoppable with Add To Cart within videos Label …" at bounding box center [577, 259] width 783 height 385
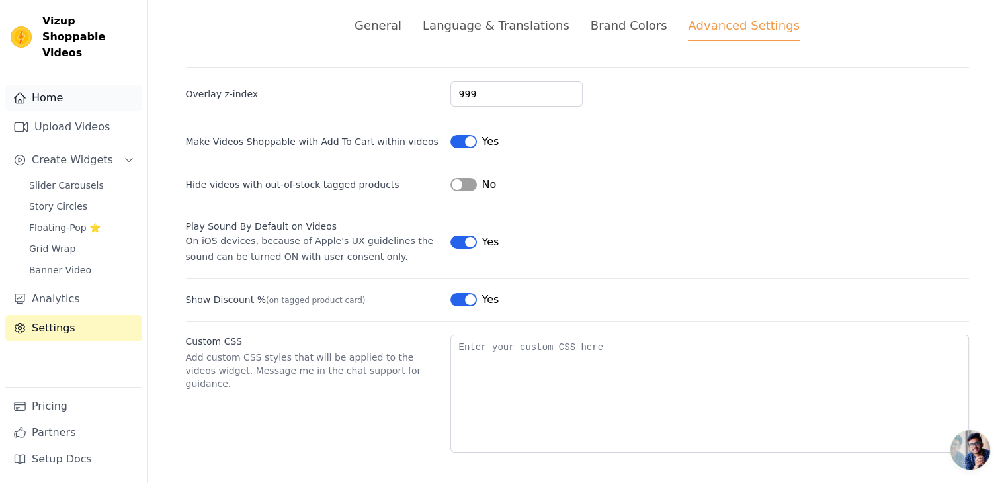
click at [56, 95] on link "Home" at bounding box center [73, 98] width 137 height 26
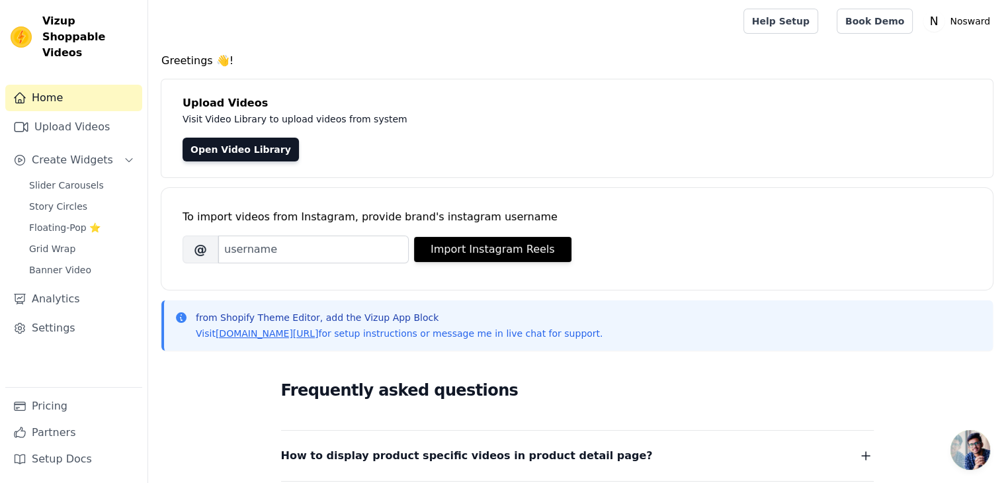
drag, startPoint x: 27, startPoint y: 169, endPoint x: 324, endPoint y: 286, distance: 319.3
click at [27, 176] on link "Slider Carousels" at bounding box center [81, 185] width 121 height 19
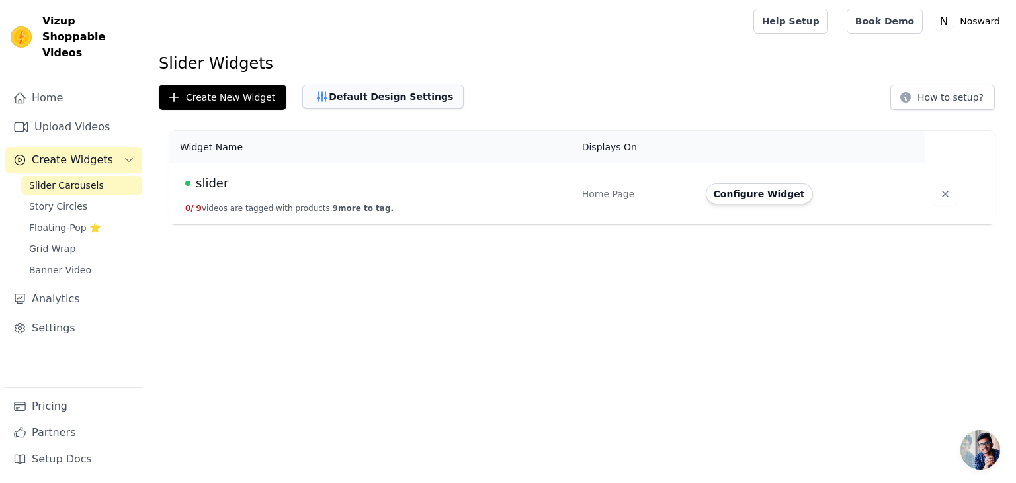
click at [417, 102] on button "Default Design Settings" at bounding box center [382, 97] width 161 height 24
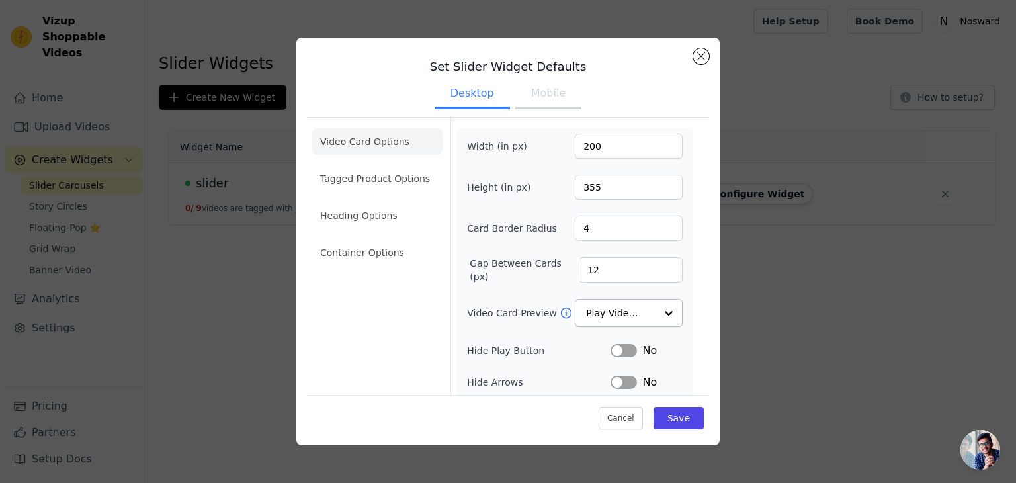
scroll to position [66, 0]
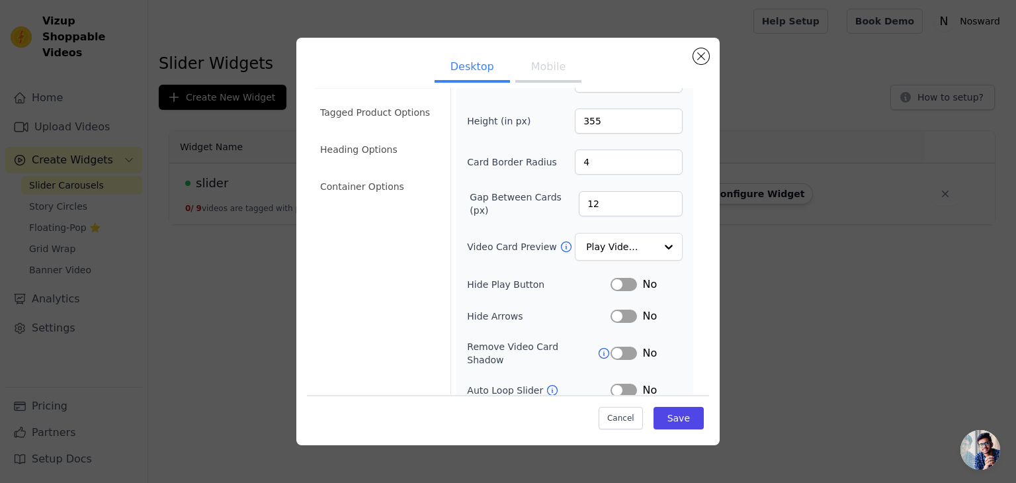
click at [615, 315] on button "Label" at bounding box center [624, 316] width 26 height 13
click at [611, 310] on button "Label" at bounding box center [624, 316] width 26 height 13
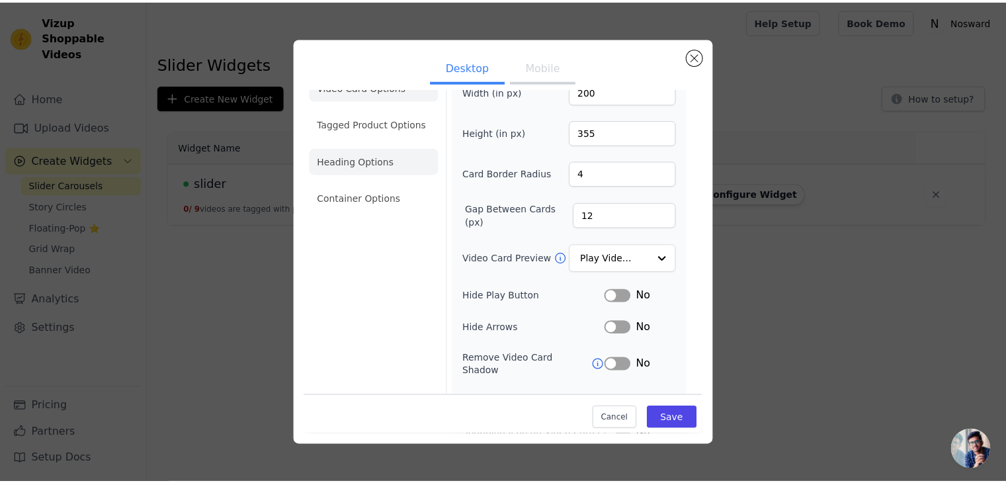
scroll to position [0, 0]
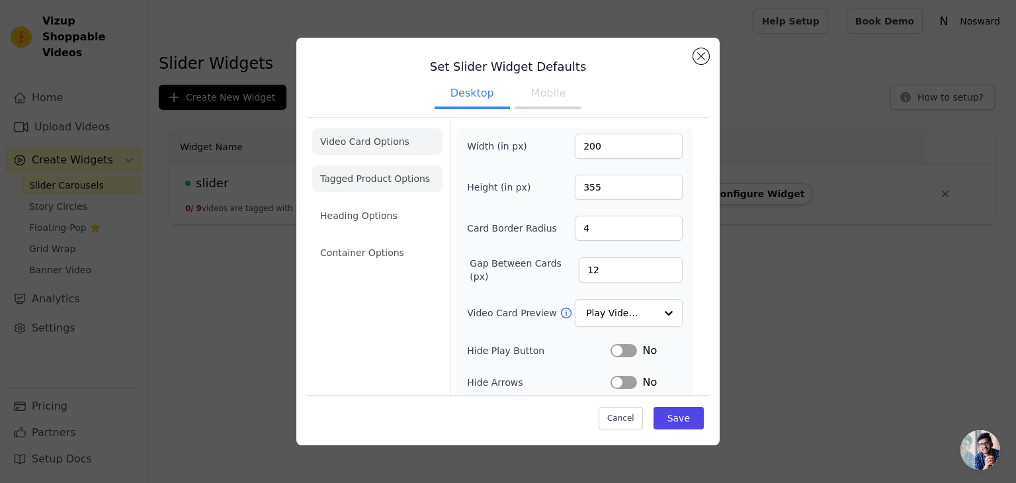
click at [363, 183] on li "Tagged Product Options" at bounding box center [377, 178] width 130 height 26
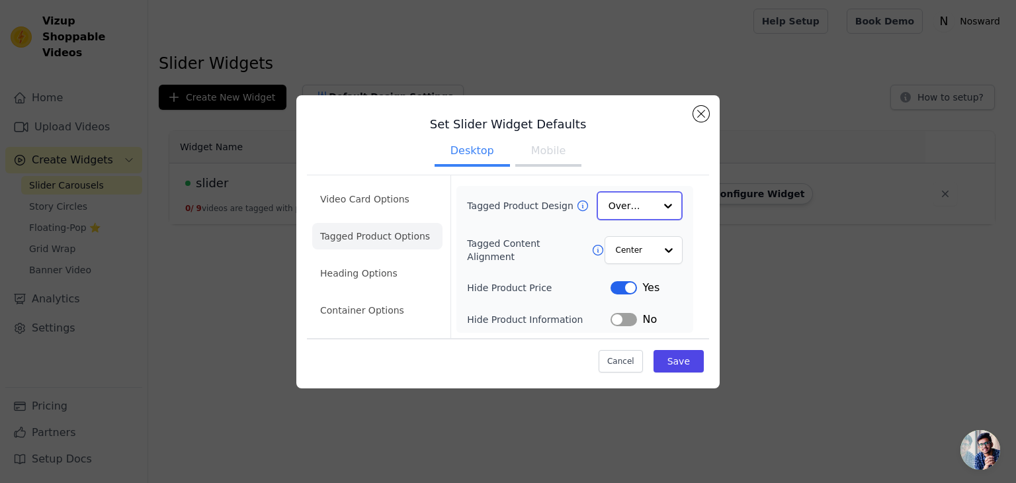
click at [649, 211] on input "Tagged Product Design" at bounding box center [632, 206] width 46 height 26
click at [630, 262] on input "Tagged Content Alignment" at bounding box center [635, 249] width 40 height 26
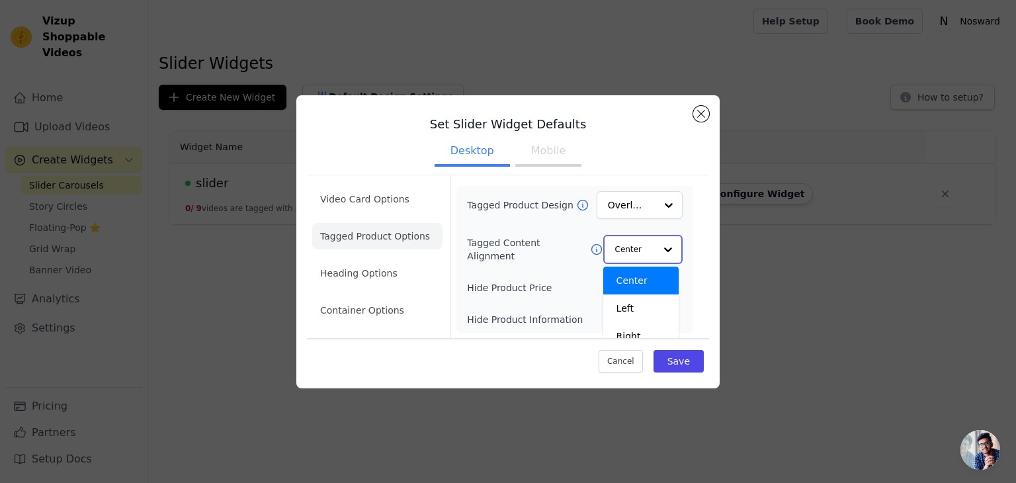
click at [632, 248] on input "Tagged Content Alignment" at bounding box center [635, 249] width 40 height 26
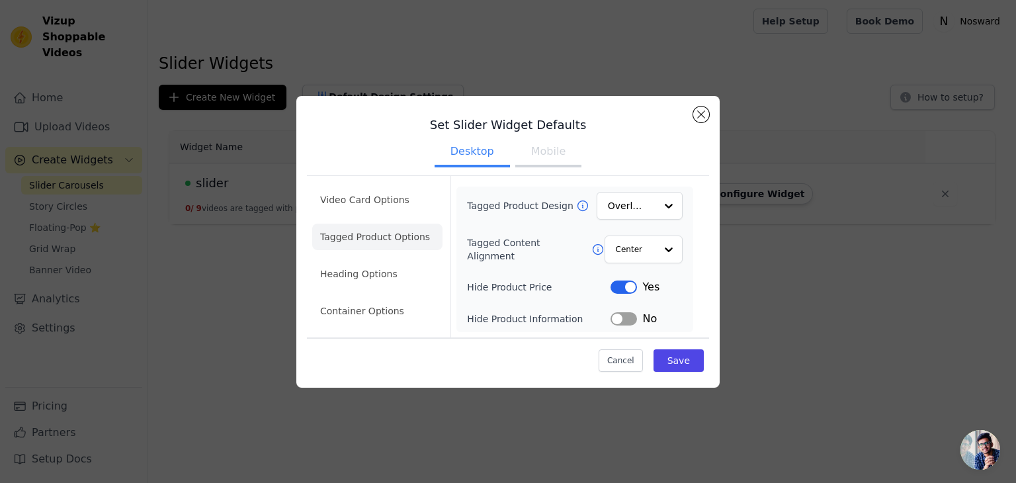
click at [401, 267] on li "Heading Options" at bounding box center [377, 274] width 130 height 26
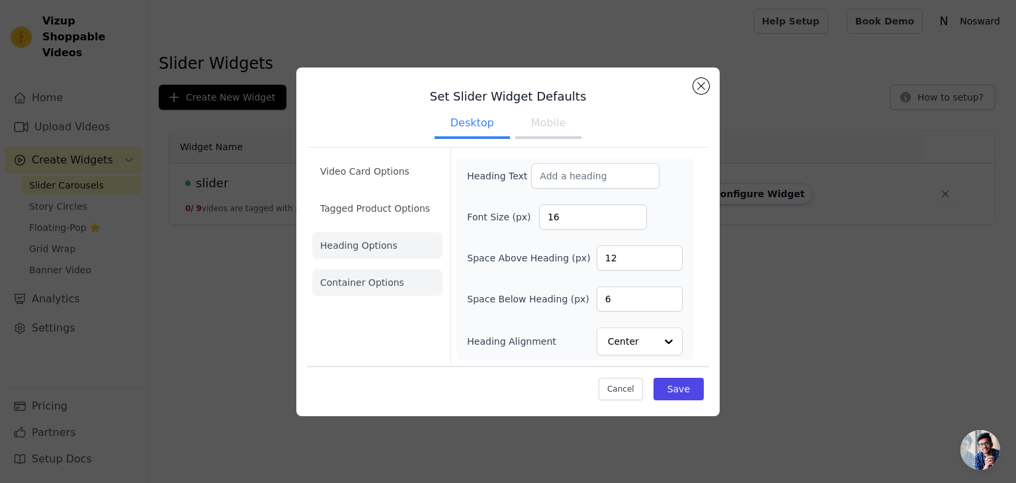
click at [365, 281] on li "Container Options" at bounding box center [377, 282] width 130 height 26
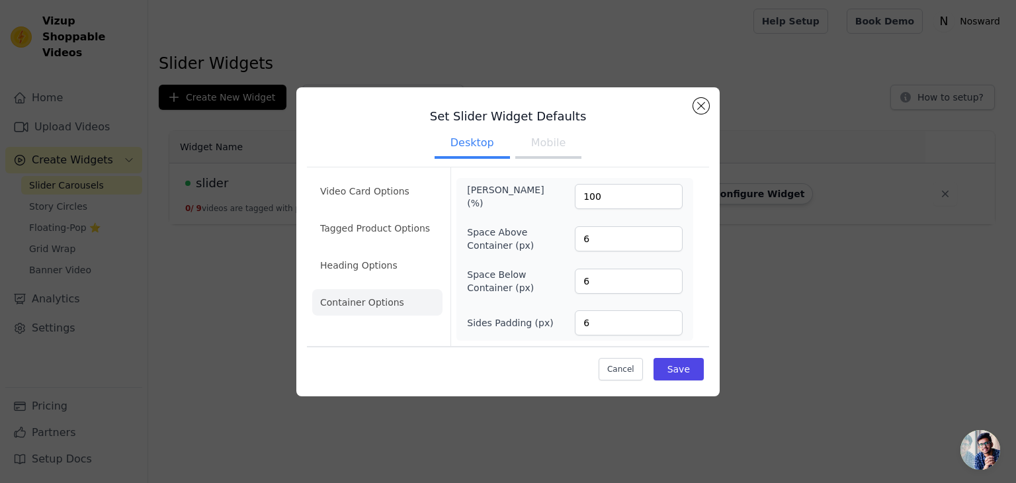
click at [544, 148] on button "Mobile" at bounding box center [548, 144] width 66 height 29
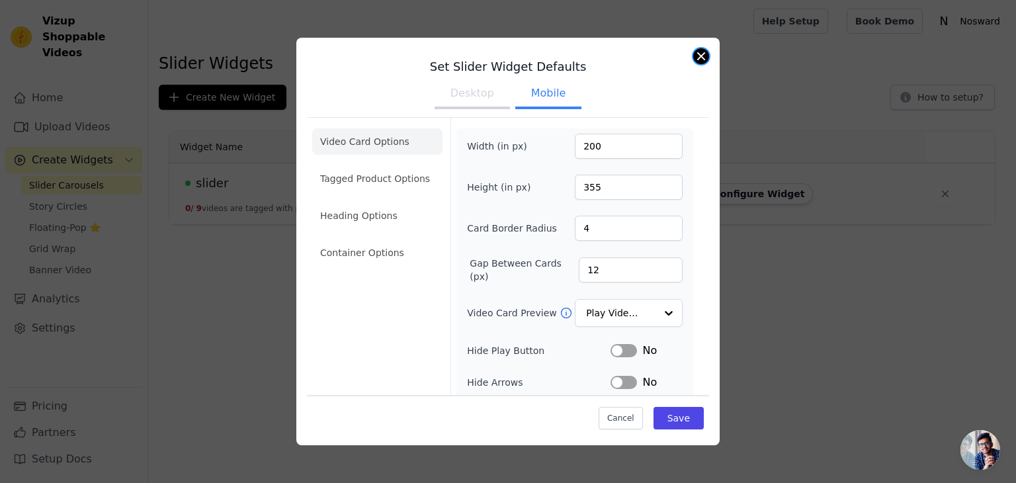
click at [699, 58] on button "Close modal" at bounding box center [701, 56] width 16 height 16
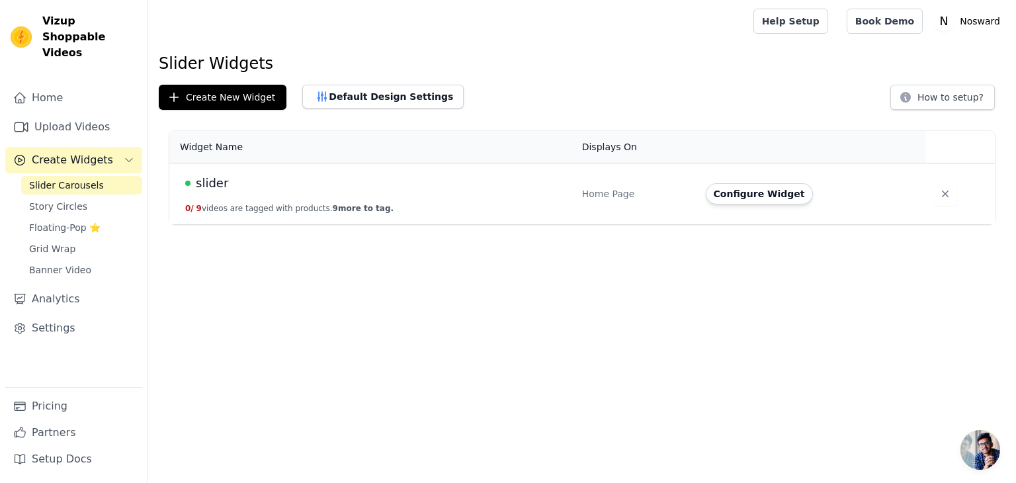
click at [732, 224] on html "Vizup Shoppable Videos Home Upload Videos Create Widgets Slider Carousels Story…" at bounding box center [508, 112] width 1016 height 224
click at [986, 449] on span "Open chat" at bounding box center [981, 450] width 40 height 40
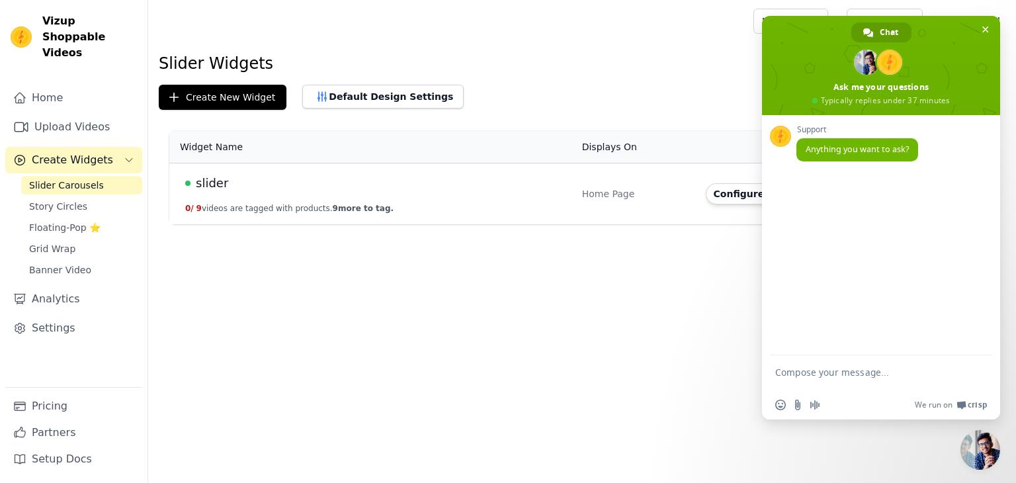
click at [851, 370] on textarea "Compose your message..." at bounding box center [866, 379] width 183 height 24
type textarea "arrows are missing in my slider"
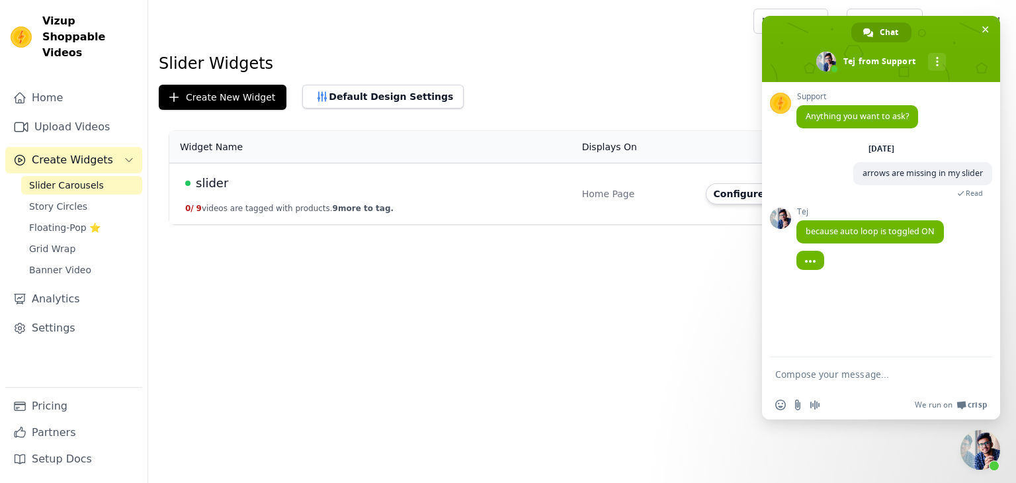
click at [964, 449] on span "Close chat" at bounding box center [981, 450] width 40 height 40
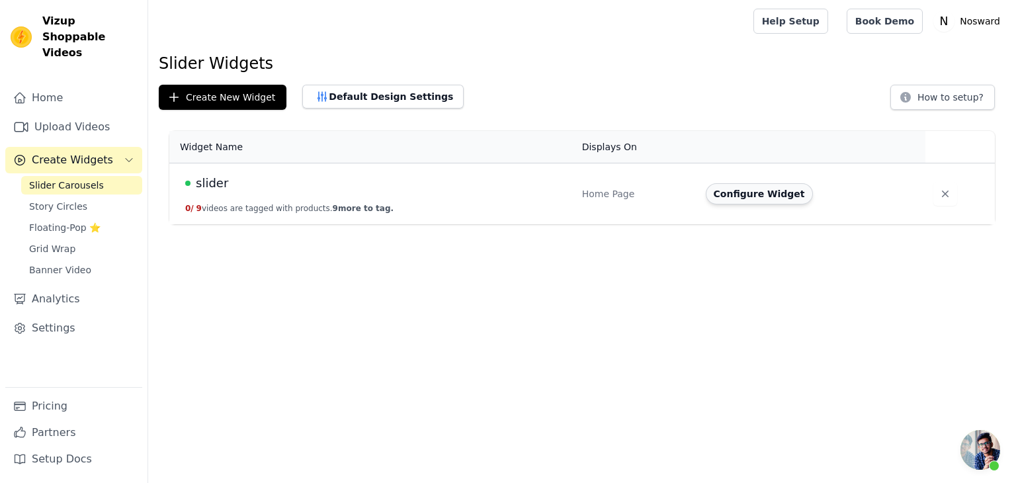
click at [722, 191] on button "Configure Widget" at bounding box center [759, 193] width 107 height 21
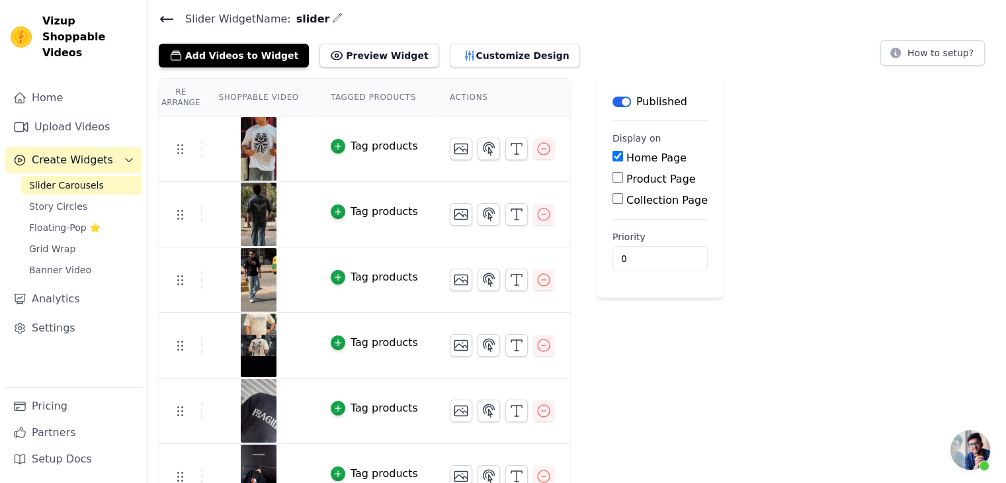
scroll to position [66, 0]
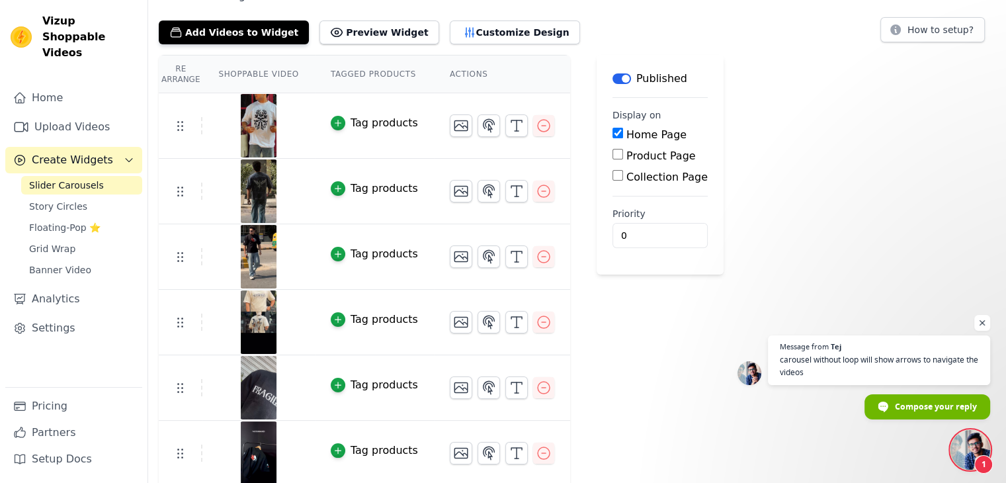
click at [974, 447] on span "Open chat" at bounding box center [971, 450] width 40 height 40
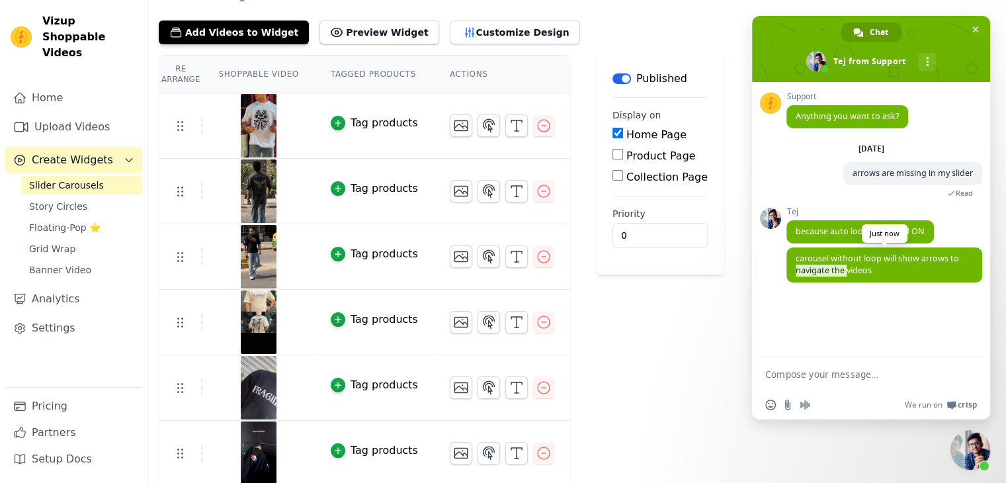
drag, startPoint x: 797, startPoint y: 273, endPoint x: 846, endPoint y: 273, distance: 49.0
click at [846, 273] on span "carousel without loop will show arrows to navigate the videos" at bounding box center [877, 264] width 163 height 23
click at [830, 301] on div "Support Anything you want to ask? [DATE] arrows are missing in my slider A minu…" at bounding box center [871, 219] width 238 height 275
click at [978, 459] on span "Close chat" at bounding box center [971, 450] width 40 height 40
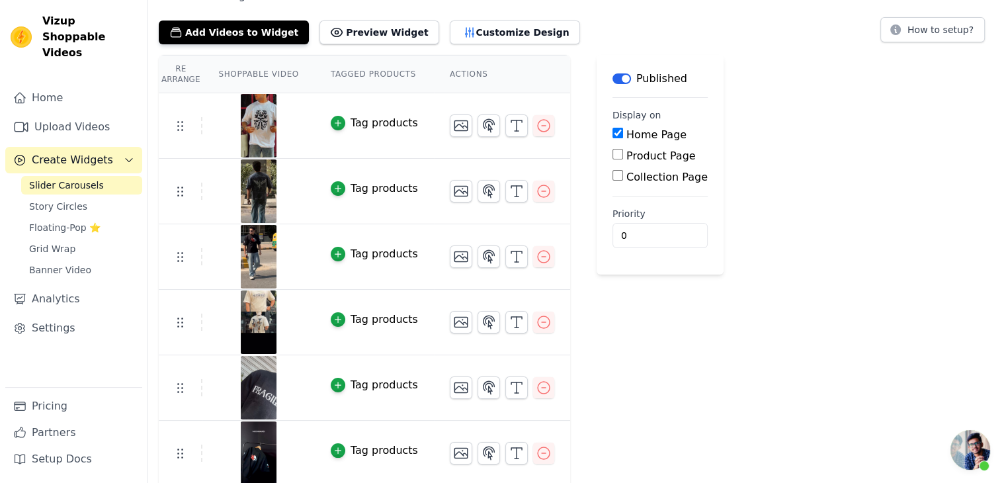
click at [705, 343] on div "Re Arrange Shoppable Video Tagged Products Actions Tag products Tag products Ta…" at bounding box center [577, 369] width 858 height 628
click at [476, 38] on button "Customize Design" at bounding box center [515, 33] width 130 height 24
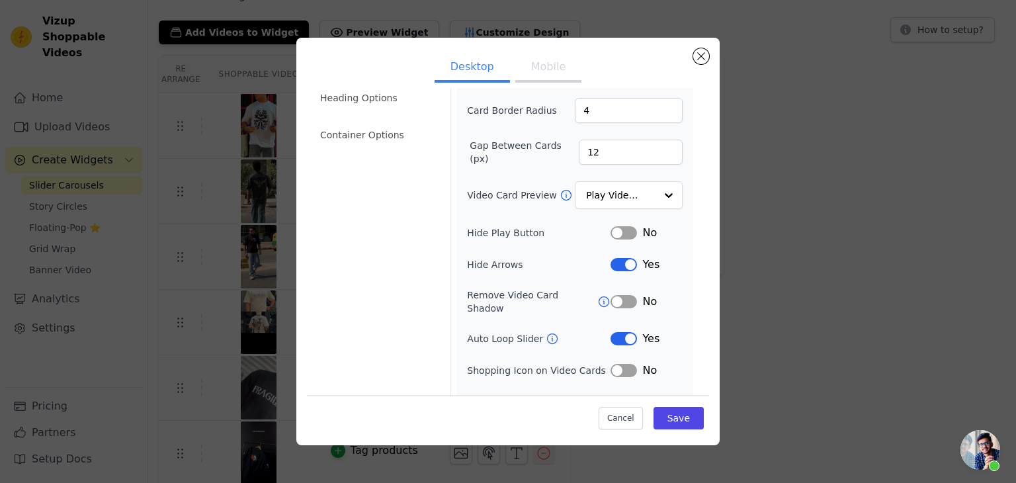
scroll to position [103, 0]
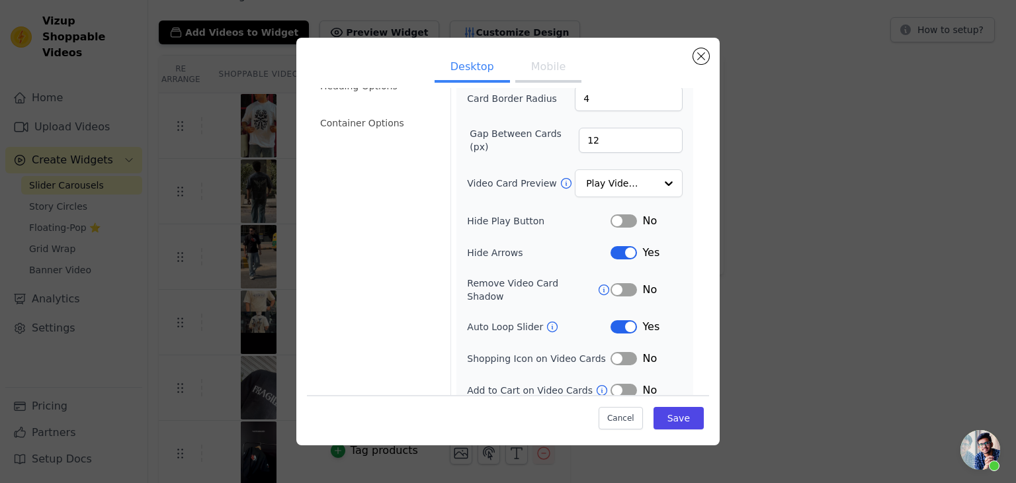
click at [616, 247] on button "Label" at bounding box center [624, 252] width 26 height 13
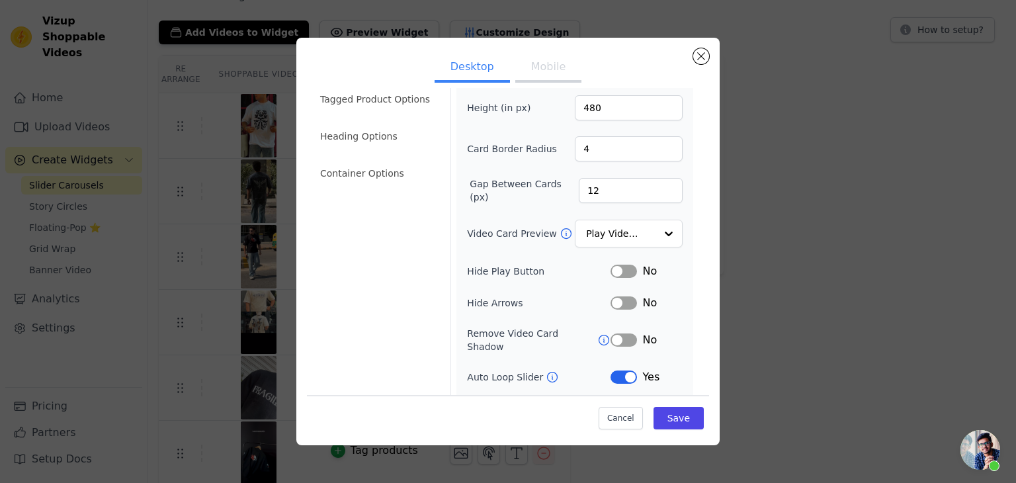
scroll to position [0, 0]
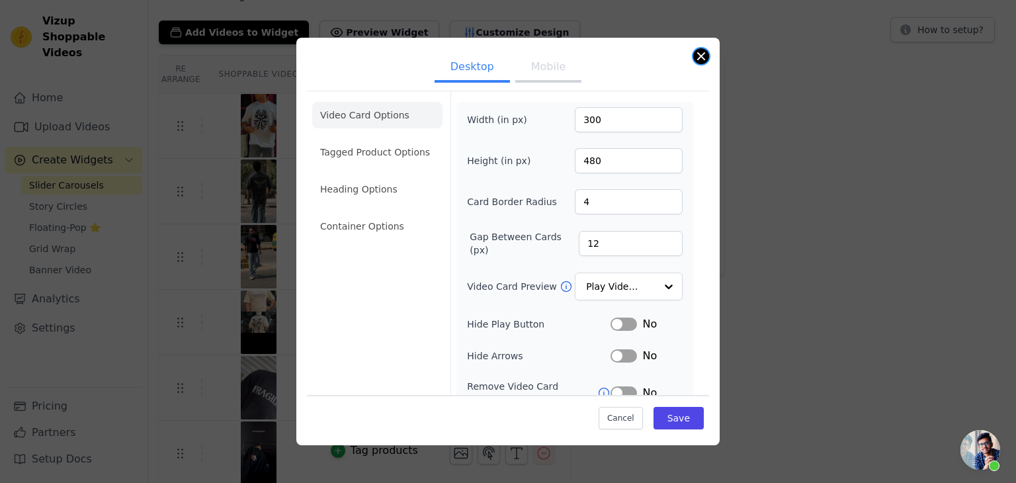
click at [705, 61] on button "Close modal" at bounding box center [701, 56] width 16 height 16
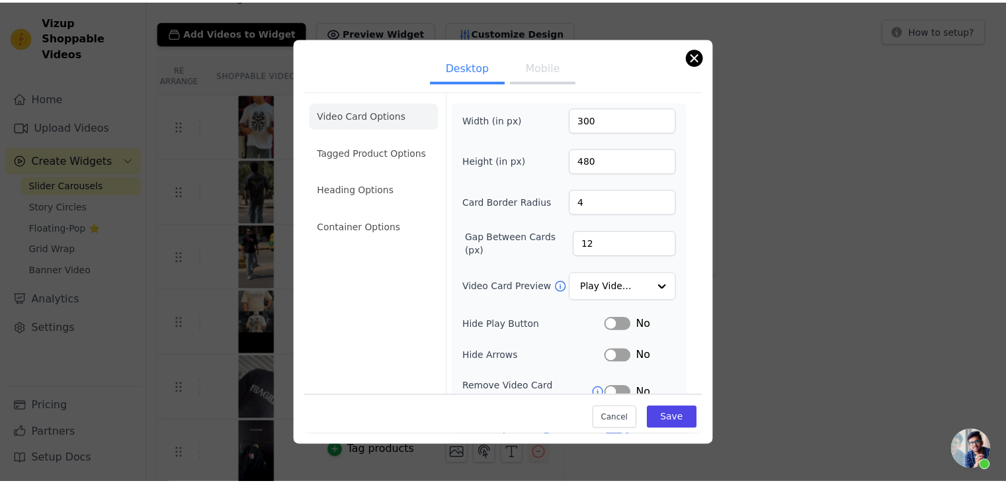
scroll to position [66, 0]
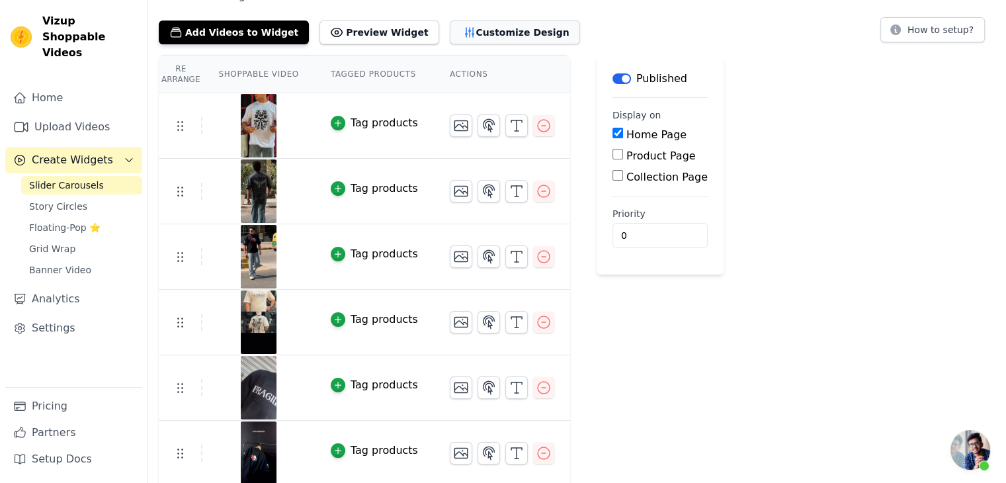
click at [510, 32] on button "Customize Design" at bounding box center [515, 33] width 130 height 24
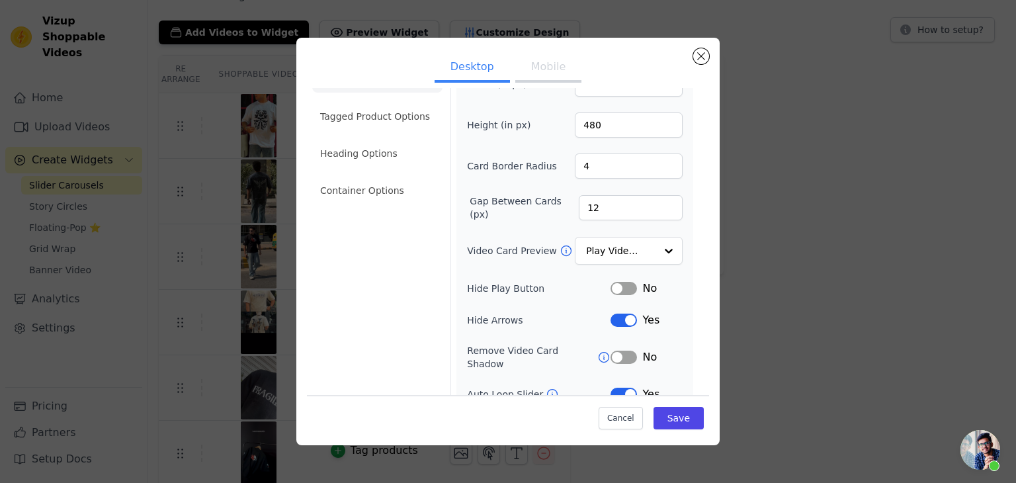
scroll to position [103, 0]
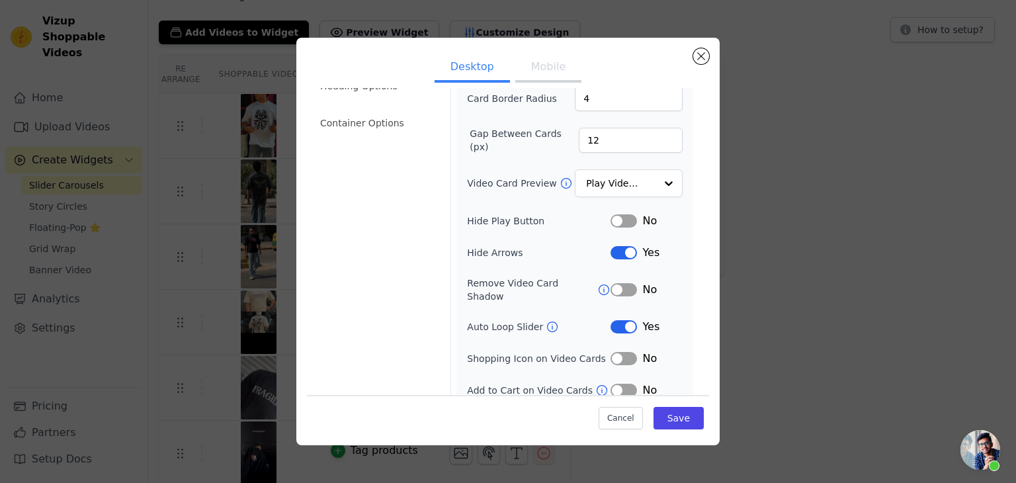
click at [619, 257] on div "Yes" at bounding box center [647, 253] width 72 height 16
click at [616, 247] on button "Label" at bounding box center [624, 252] width 26 height 13
click at [611, 320] on button "Label" at bounding box center [624, 326] width 26 height 13
click at [661, 410] on button "Save" at bounding box center [679, 418] width 50 height 22
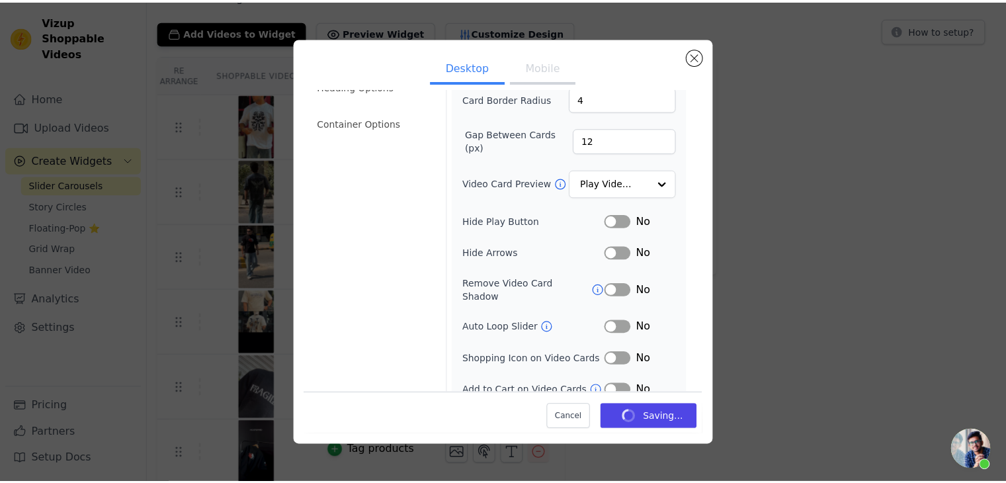
scroll to position [66, 0]
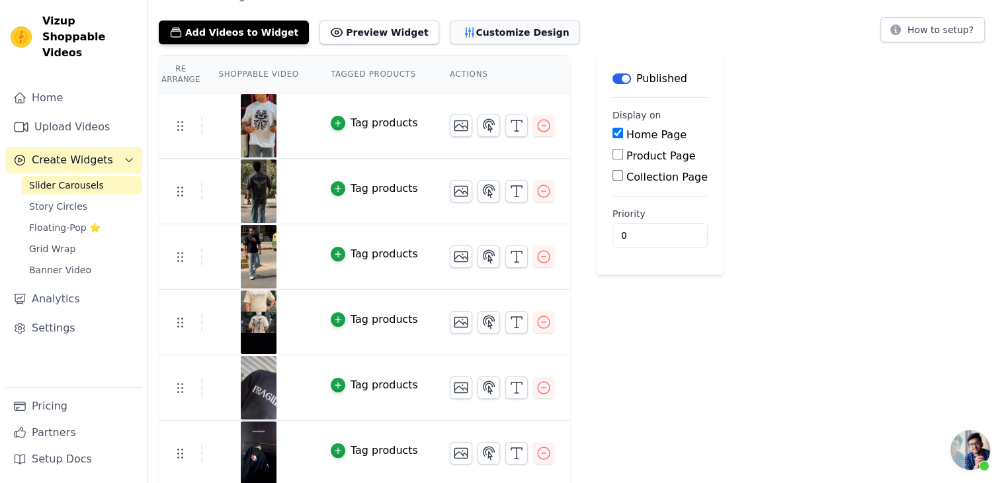
click at [454, 29] on button "Customize Design" at bounding box center [515, 33] width 130 height 24
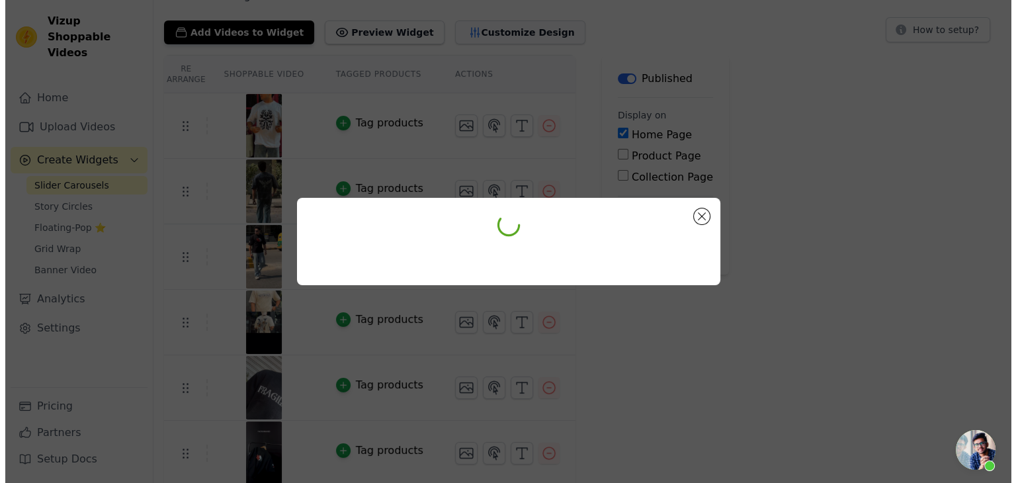
scroll to position [0, 0]
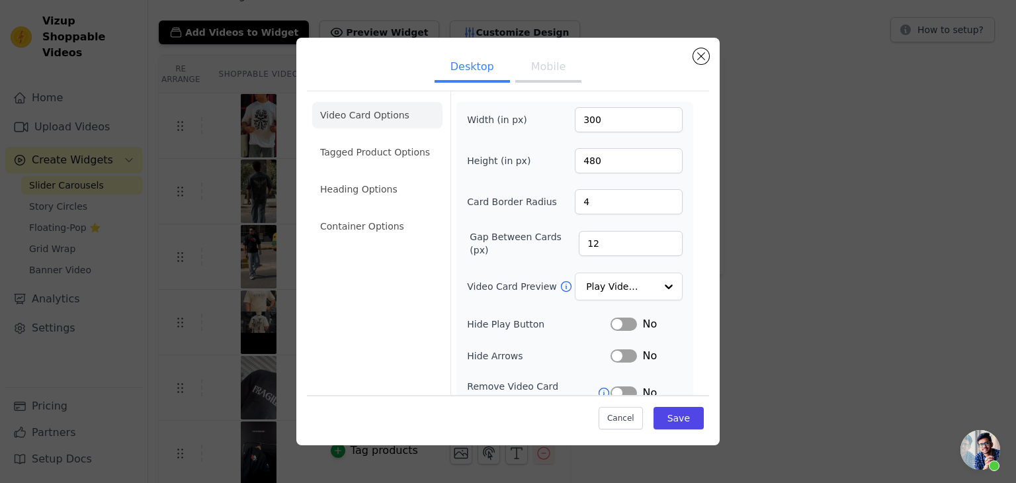
click at [612, 350] on button "Label" at bounding box center [624, 355] width 26 height 13
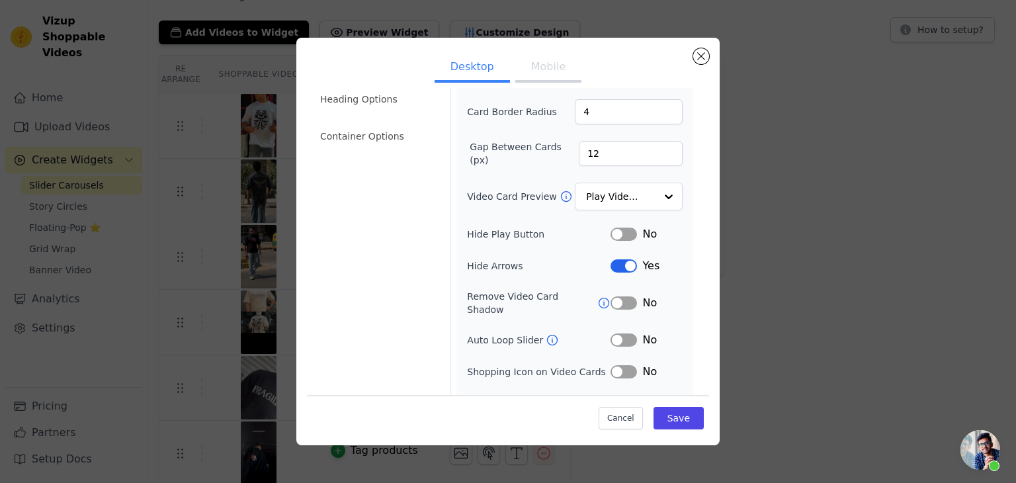
scroll to position [103, 0]
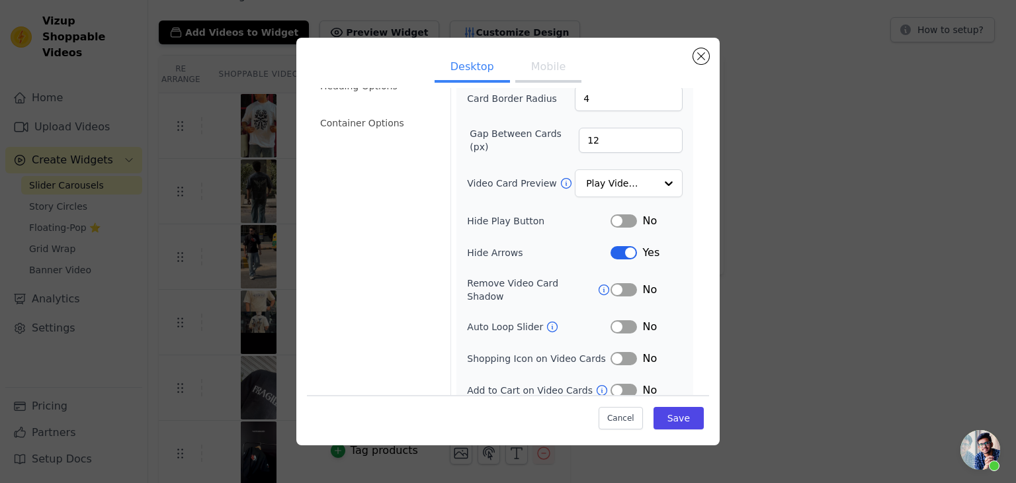
click at [611, 248] on button "Label" at bounding box center [624, 252] width 26 height 13
click at [613, 320] on button "Label" at bounding box center [624, 326] width 26 height 13
click at [667, 416] on button "Save" at bounding box center [679, 418] width 50 height 22
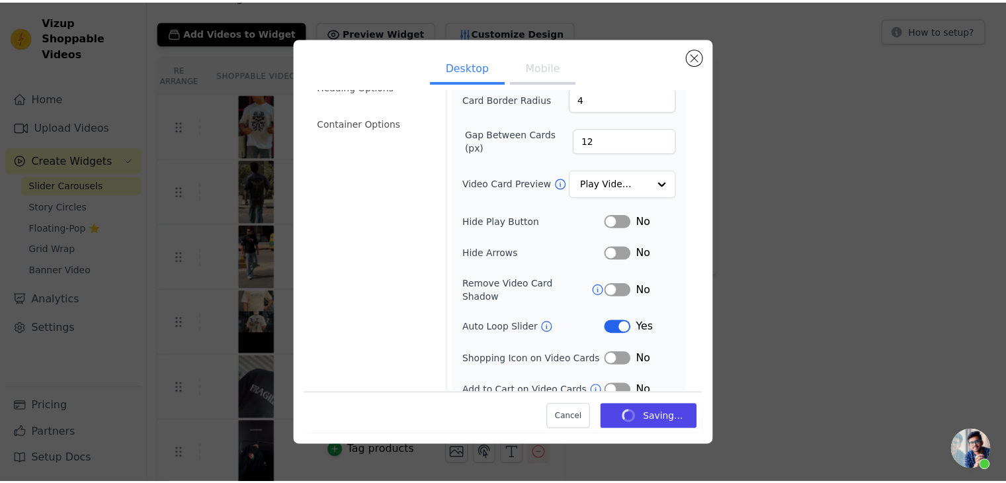
scroll to position [66, 0]
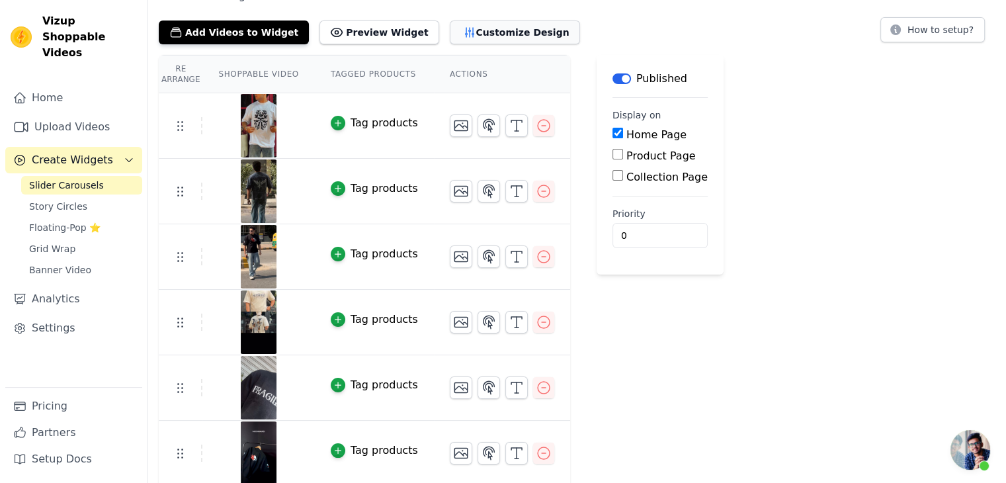
click at [458, 24] on button "Customize Design" at bounding box center [515, 33] width 130 height 24
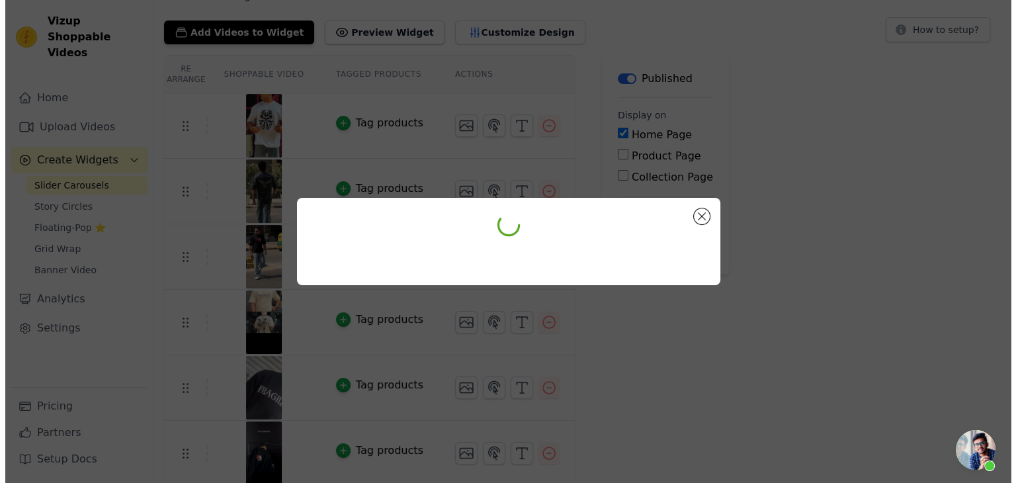
scroll to position [0, 0]
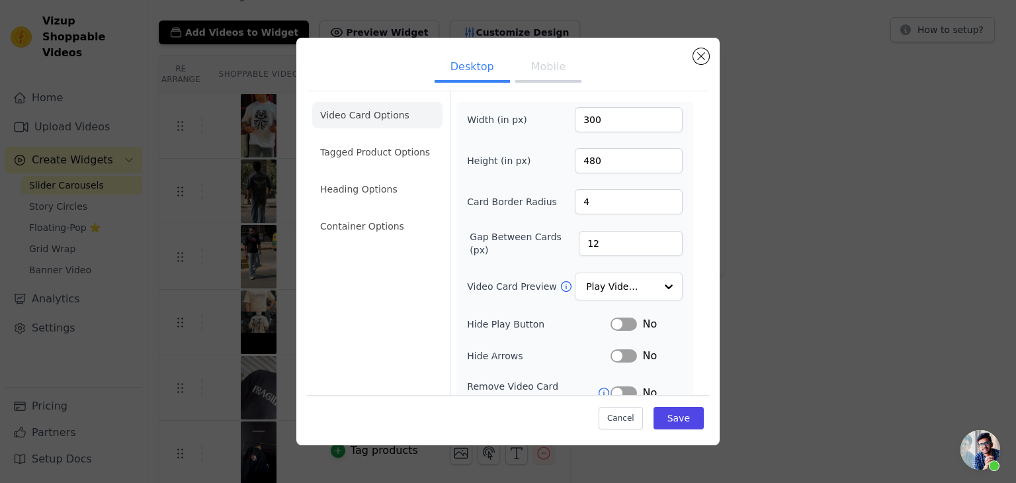
click at [551, 63] on button "Mobile" at bounding box center [548, 68] width 66 height 29
click at [479, 62] on button "Desktop" at bounding box center [472, 68] width 75 height 29
click at [521, 65] on button "Mobile" at bounding box center [548, 68] width 66 height 29
click at [585, 120] on input "300" at bounding box center [629, 119] width 108 height 25
type input "400"
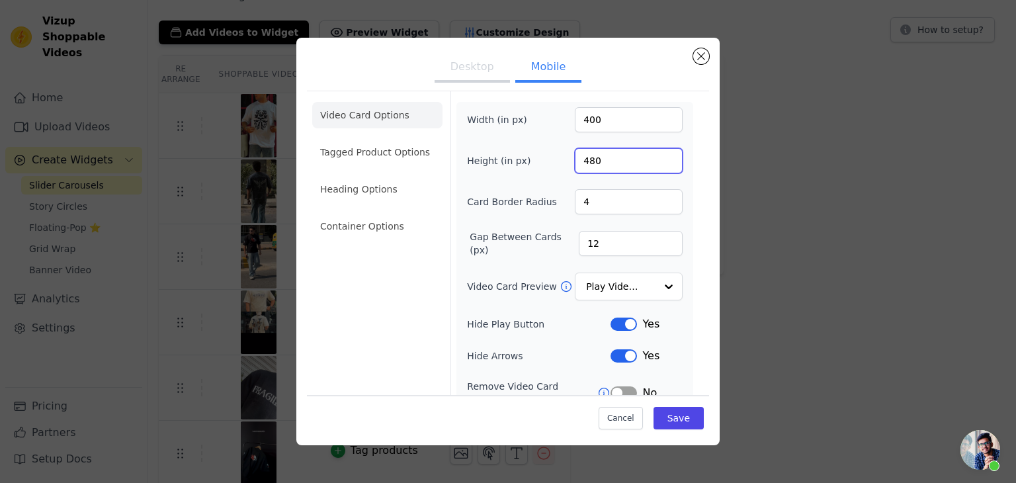
click at [589, 157] on input "480" at bounding box center [629, 160] width 108 height 25
type input "300"
click at [762, 204] on div "Desktop Mobile Video Card Options Tagged Product Options Heading Options Contai…" at bounding box center [508, 242] width 974 height 450
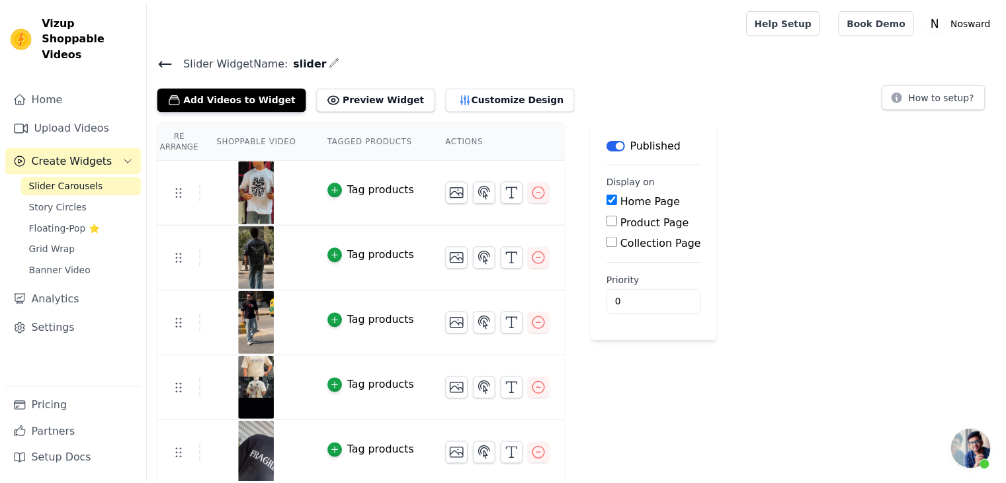
scroll to position [66, 0]
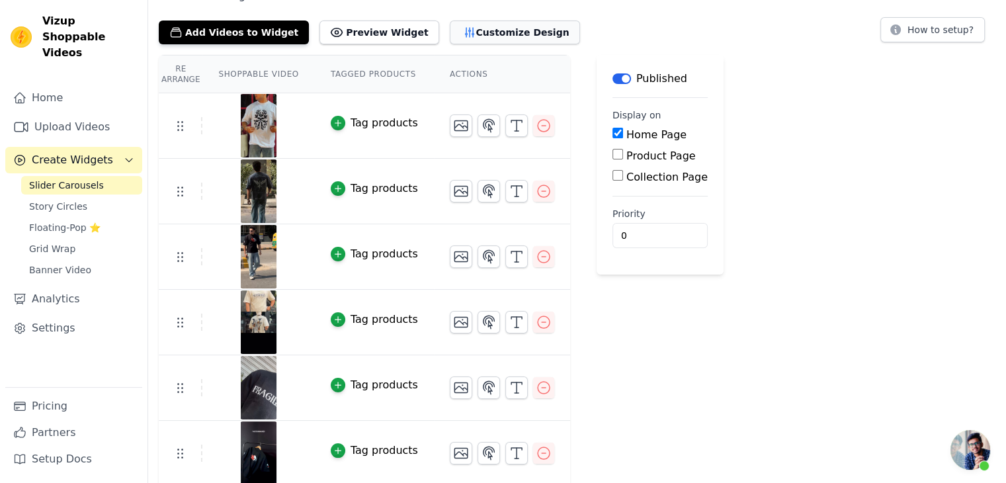
click at [496, 21] on button "Customize Design" at bounding box center [515, 33] width 130 height 24
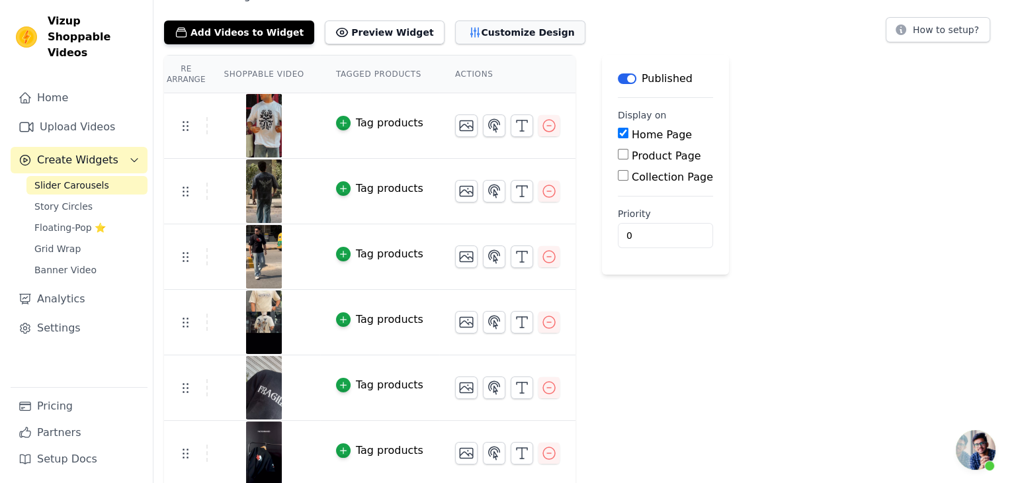
scroll to position [0, 0]
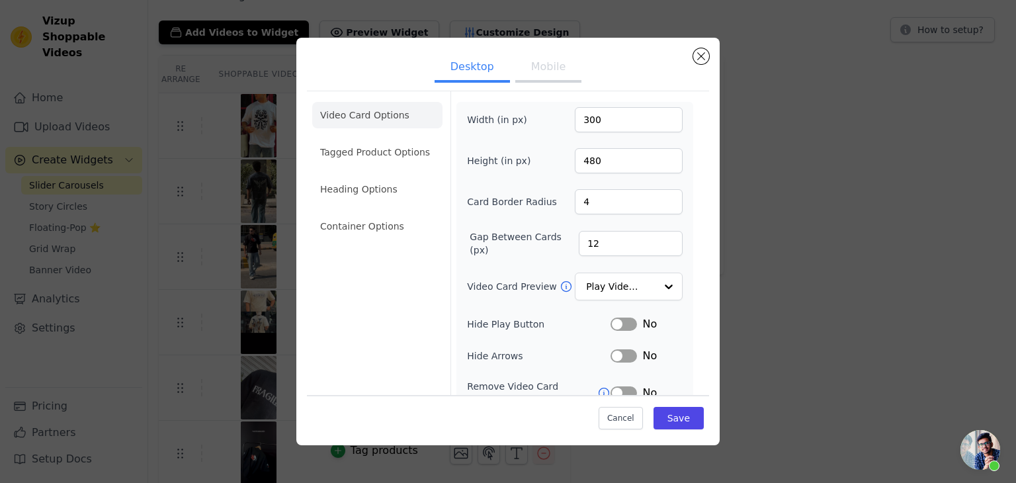
click at [559, 77] on button "Mobile" at bounding box center [548, 68] width 66 height 29
click at [585, 118] on input "300" at bounding box center [629, 119] width 108 height 25
type input "400"
click at [587, 164] on input "480" at bounding box center [629, 160] width 108 height 25
click at [593, 157] on input "480300" at bounding box center [629, 160] width 108 height 25
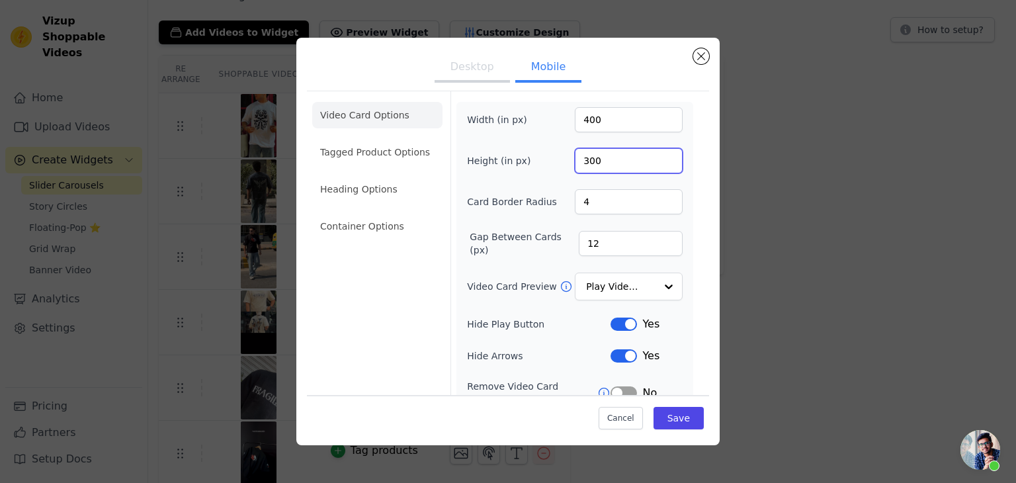
type input "300"
click at [646, 221] on div "Width (in px) 400 Height (in px) 300 Card Border Radius 4 Gap Between Cards (px…" at bounding box center [575, 320] width 216 height 426
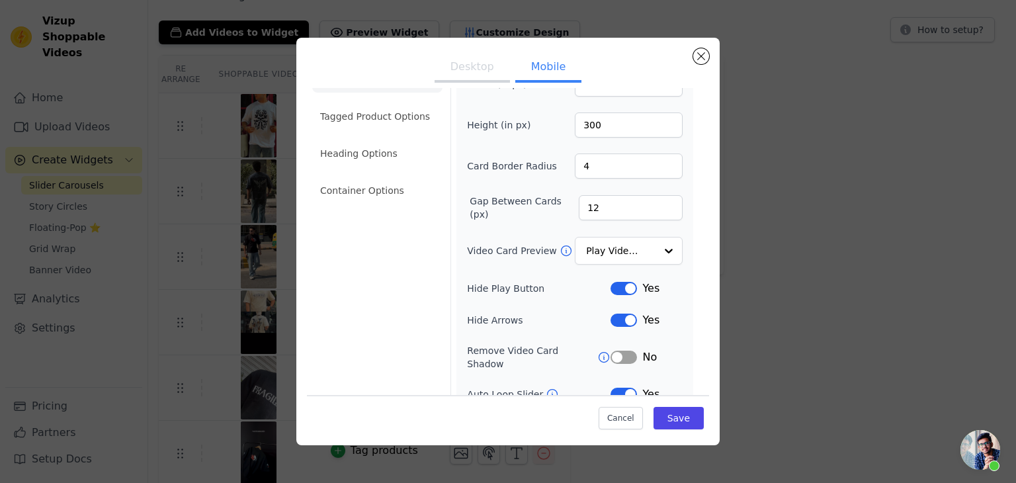
scroll to position [3, 0]
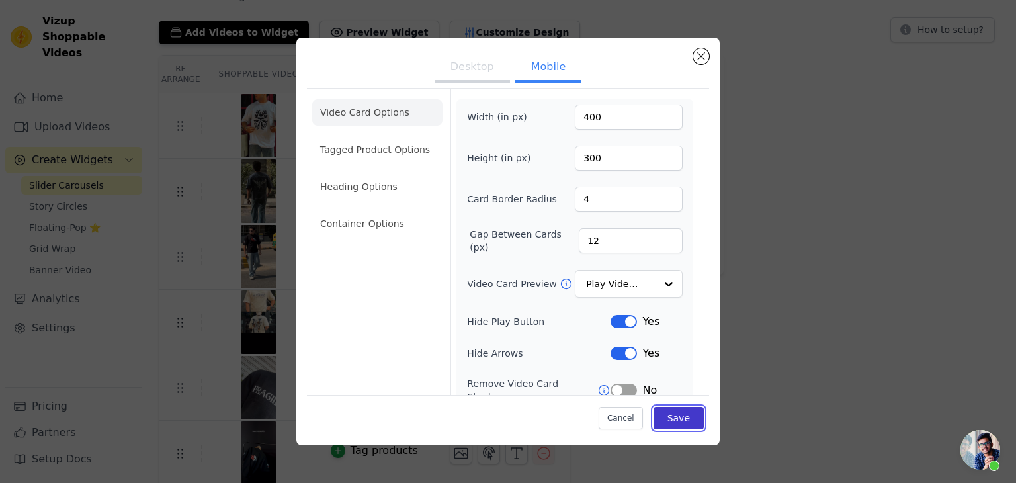
click at [667, 413] on button "Save" at bounding box center [679, 418] width 50 height 22
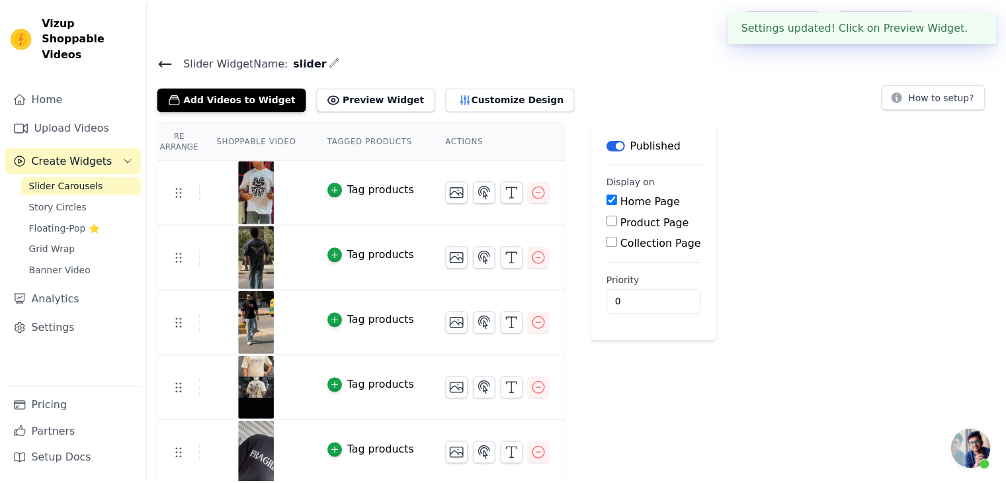
scroll to position [66, 0]
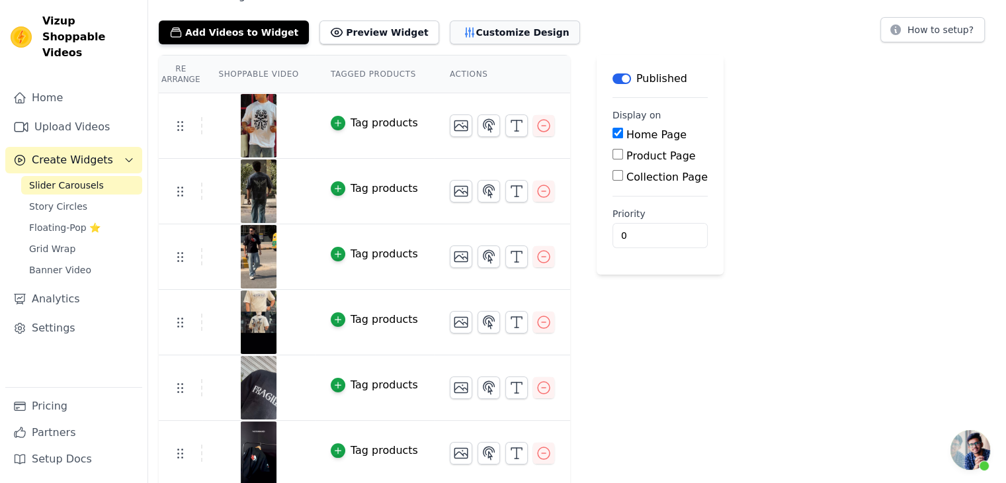
click at [470, 22] on button "Customize Design" at bounding box center [515, 33] width 130 height 24
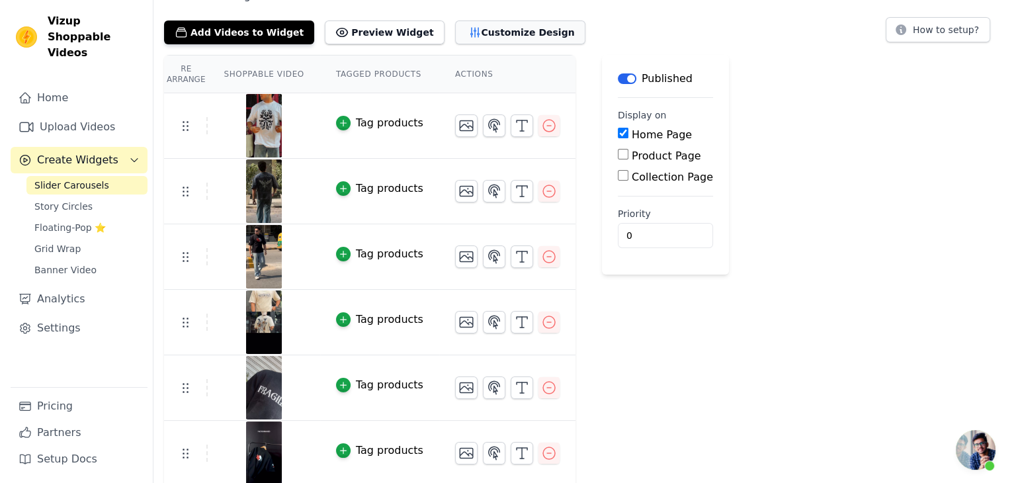
scroll to position [0, 0]
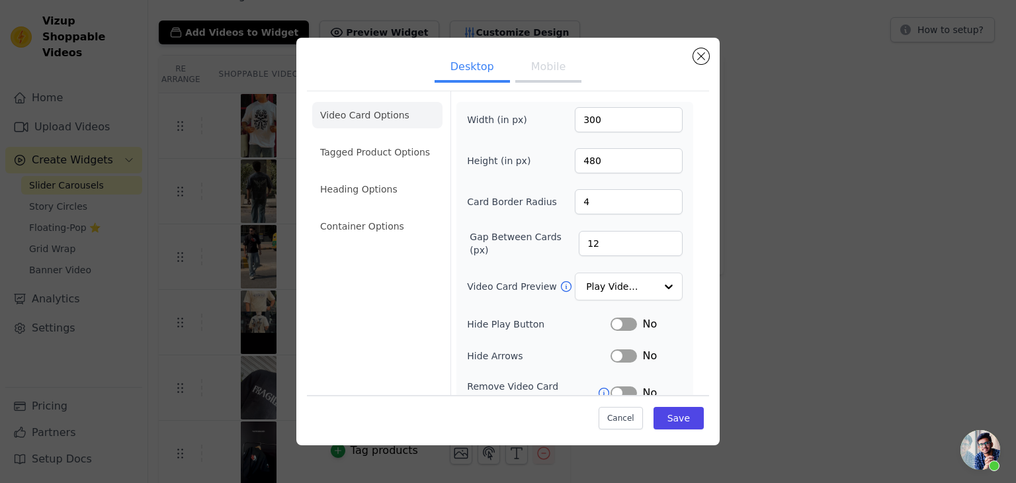
click at [541, 77] on button "Mobile" at bounding box center [548, 68] width 66 height 29
click at [383, 144] on li "Tagged Product Options" at bounding box center [377, 152] width 130 height 26
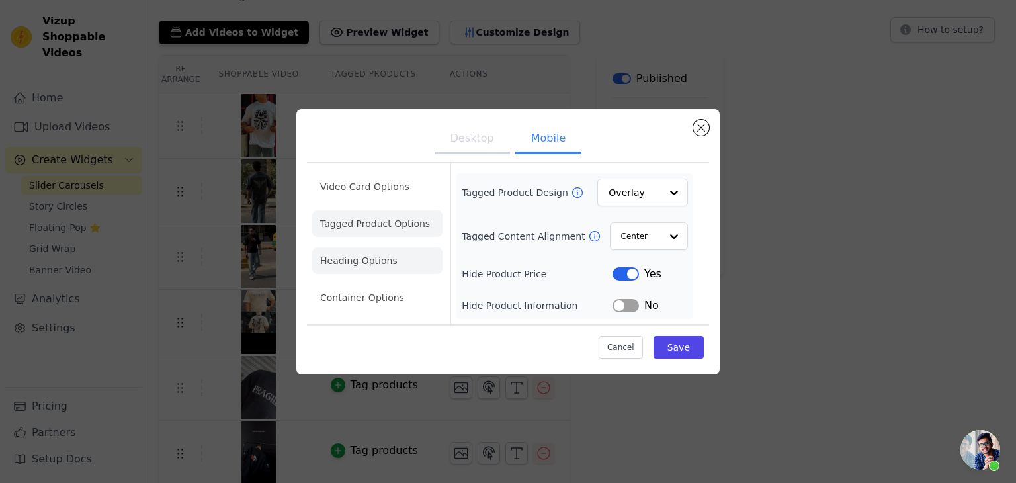
click at [367, 269] on li "Heading Options" at bounding box center [377, 260] width 130 height 26
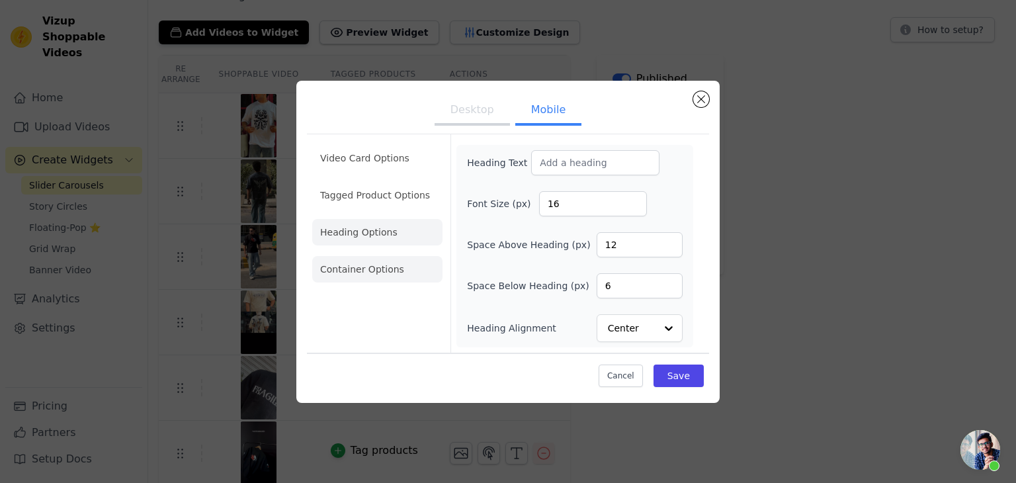
click at [368, 268] on li "Container Options" at bounding box center [377, 269] width 130 height 26
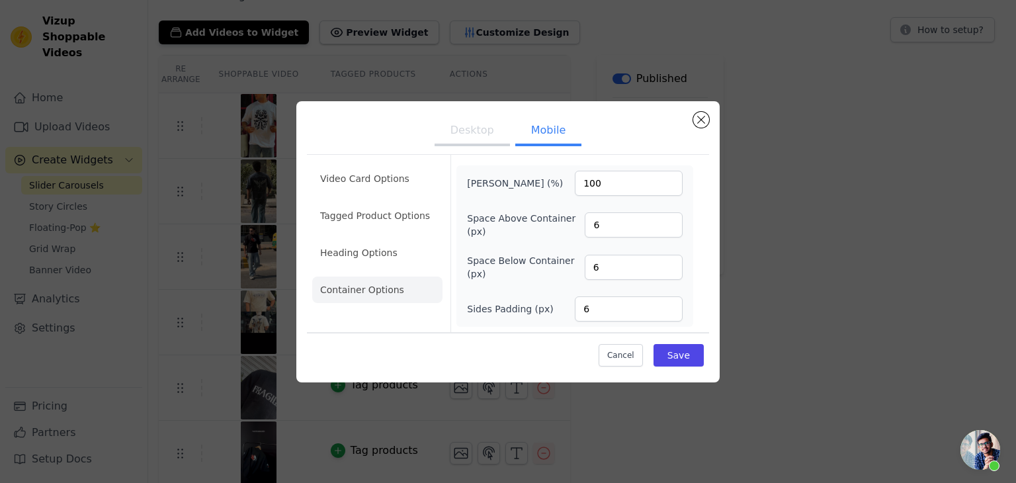
click at [365, 196] on ul "Video Card Options Tagged Product Options Heading Options Container Options" at bounding box center [377, 234] width 130 height 148
click at [369, 181] on li "Video Card Options" at bounding box center [377, 178] width 130 height 26
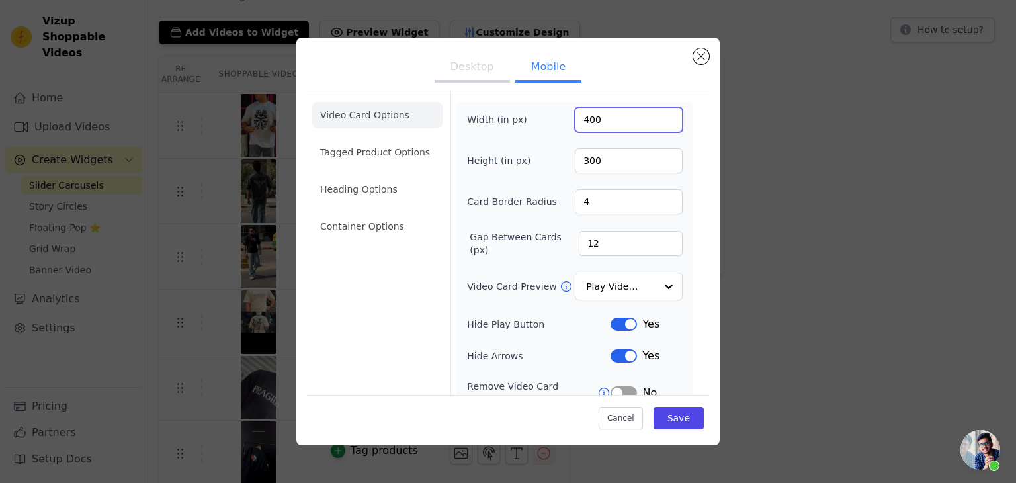
click at [585, 122] on input "400" at bounding box center [629, 119] width 108 height 25
type input "500"
click at [582, 161] on input "300" at bounding box center [629, 160] width 108 height 25
type input "400"
click at [672, 413] on button "Save" at bounding box center [679, 418] width 50 height 22
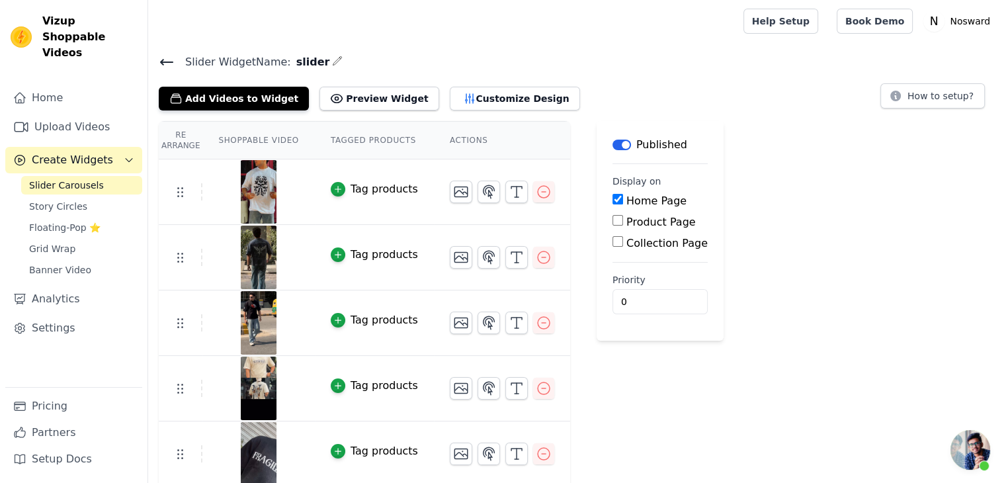
click at [761, 243] on div "Re Arrange Shoppable Video Tagged Products Actions Tag products Tag products Ta…" at bounding box center [577, 435] width 858 height 628
click at [486, 91] on button "Customize Design" at bounding box center [515, 99] width 130 height 24
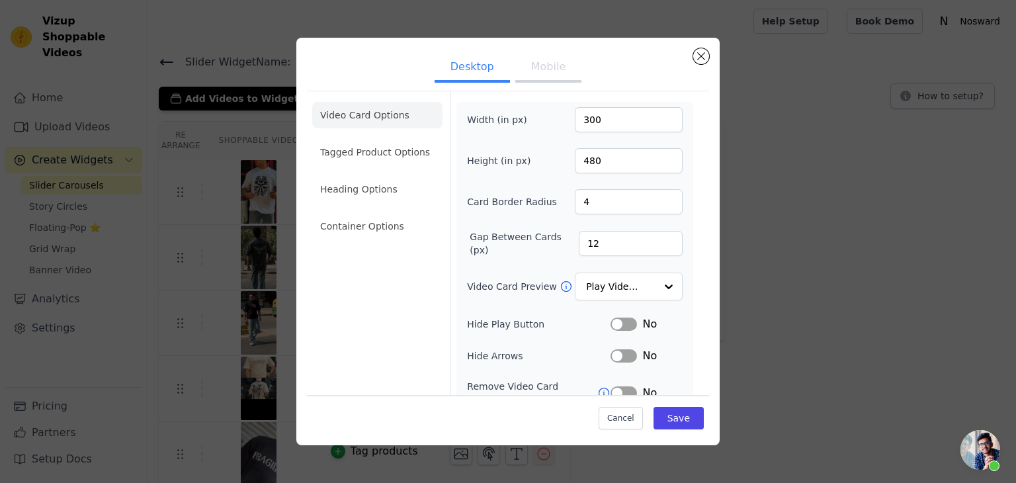
click at [548, 73] on button "Mobile" at bounding box center [548, 68] width 66 height 29
click at [586, 125] on input "500" at bounding box center [629, 119] width 108 height 25
click at [581, 120] on input "500" at bounding box center [629, 119] width 108 height 25
click at [588, 122] on input "90700" at bounding box center [629, 119] width 108 height 25
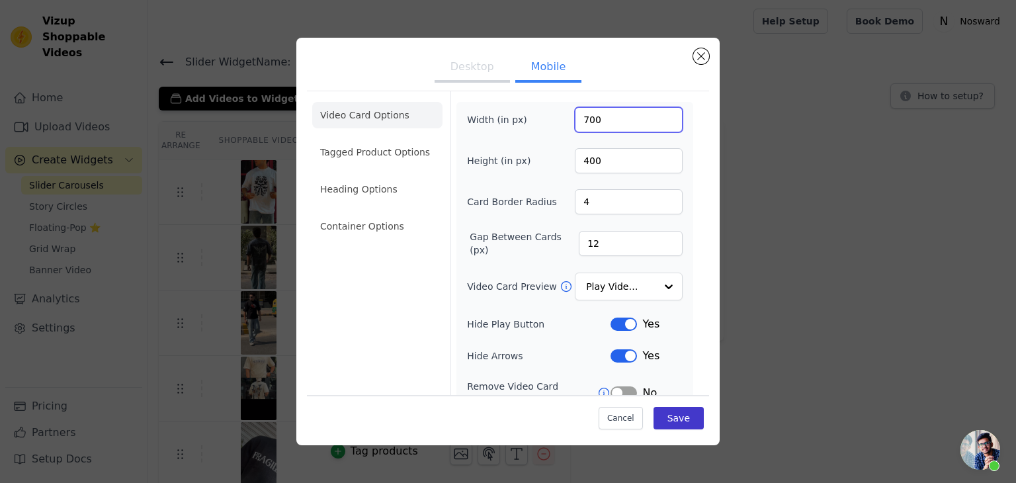
type input "700"
click at [666, 417] on button "Save" at bounding box center [679, 418] width 50 height 22
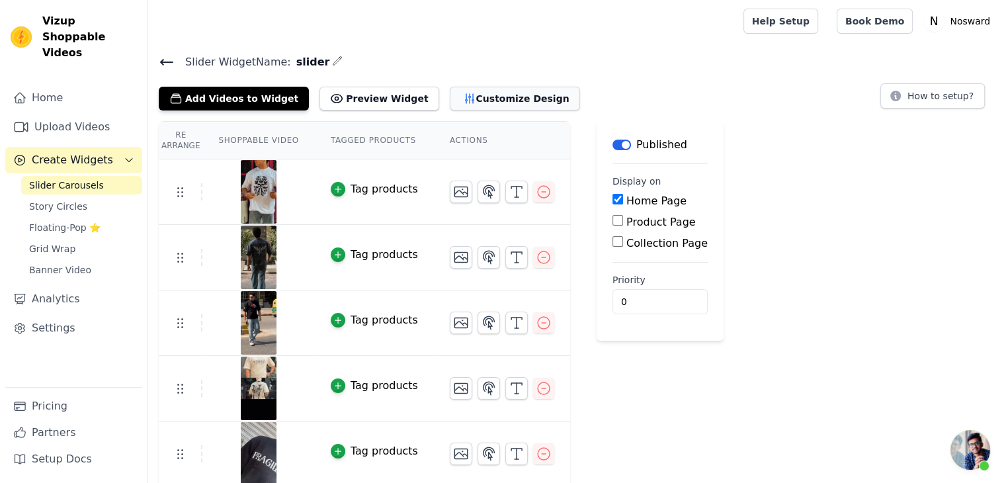
click at [450, 89] on button "Customize Design" at bounding box center [515, 99] width 130 height 24
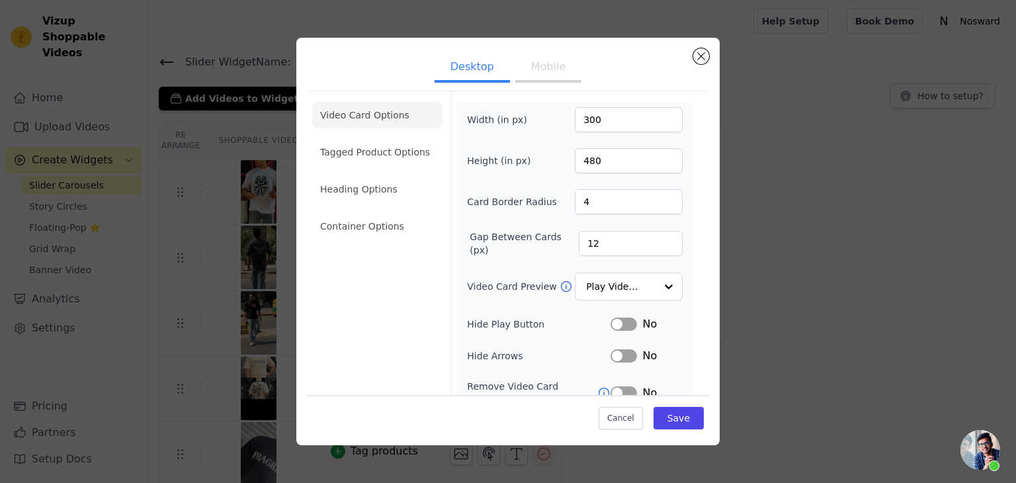
click at [531, 79] on button "Mobile" at bounding box center [548, 68] width 66 height 29
click at [615, 159] on input "400" at bounding box center [629, 160] width 108 height 25
type input "100"
click at [601, 124] on input "700" at bounding box center [629, 119] width 108 height 25
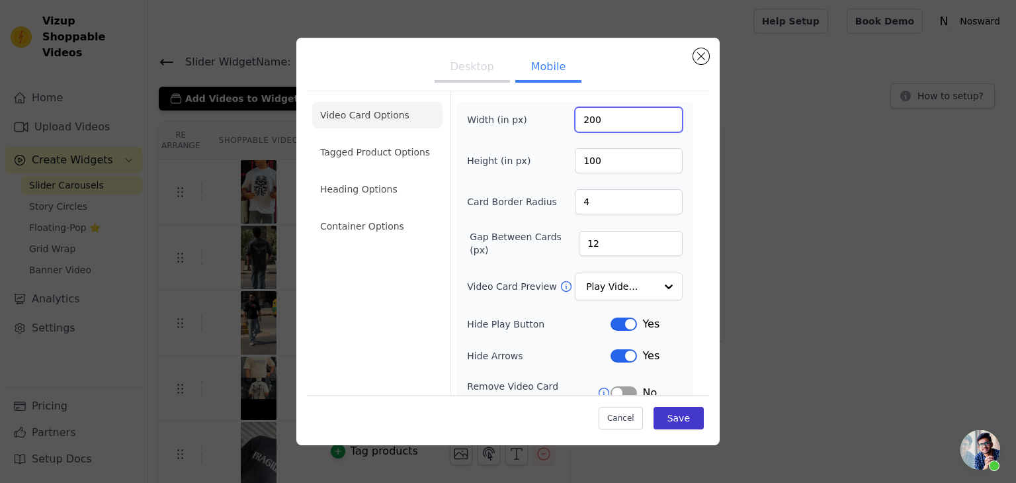
type input "200"
click at [670, 413] on button "Save" at bounding box center [679, 418] width 50 height 22
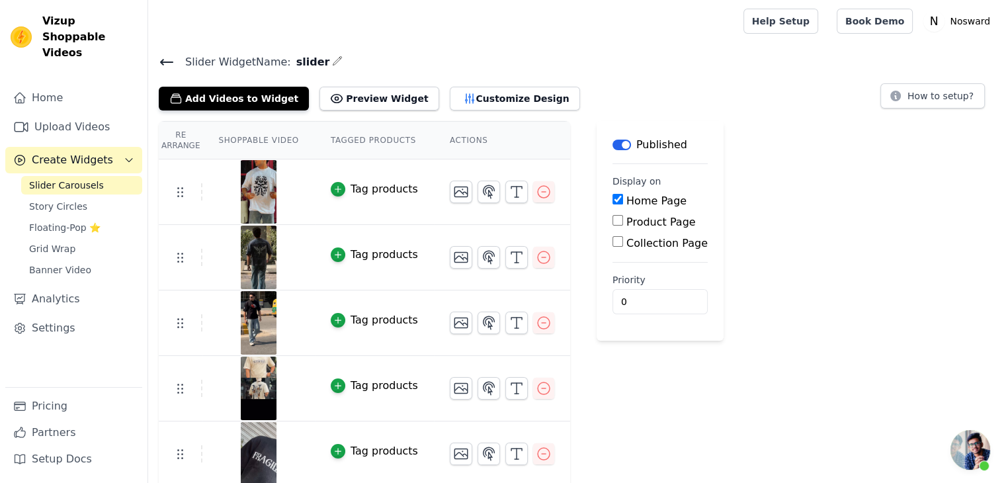
click at [937, 293] on div "Re Arrange Shoppable Video Tagged Products Actions Tag products Tag products Ta…" at bounding box center [577, 435] width 858 height 628
click at [931, 179] on div "Re Arrange Shoppable Video Tagged Products Actions Tag products Tag products Ta…" at bounding box center [577, 435] width 858 height 628
click at [458, 95] on button "Customize Design" at bounding box center [515, 99] width 130 height 24
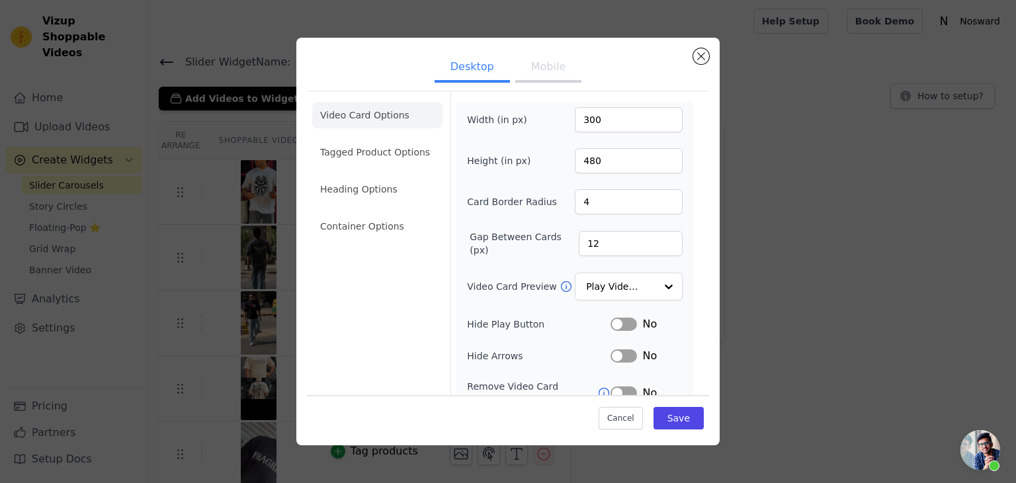
click at [571, 79] on button "Mobile" at bounding box center [548, 68] width 66 height 29
click at [598, 123] on input "200" at bounding box center [629, 119] width 108 height 25
type input "1000"
click at [605, 162] on input "100" at bounding box center [629, 160] width 108 height 25
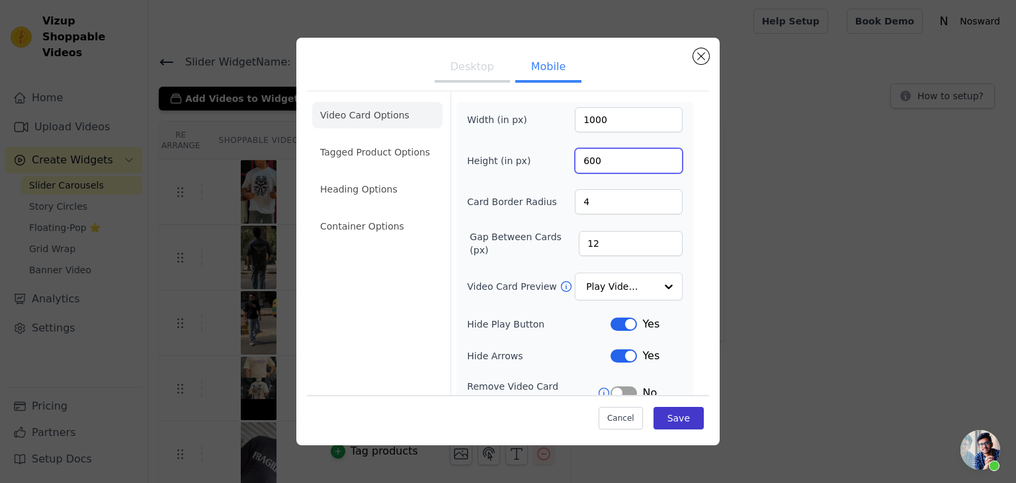
type input "600"
click at [668, 413] on button "Save" at bounding box center [679, 418] width 50 height 22
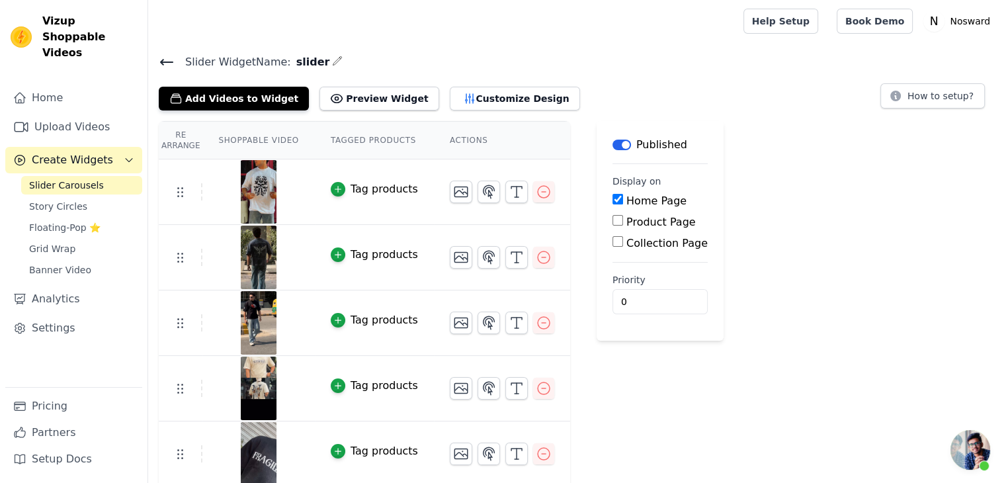
click at [656, 67] on h4 "Slider Widget Name: slider" at bounding box center [577, 62] width 837 height 18
click at [450, 99] on button "Customize Design" at bounding box center [515, 99] width 130 height 24
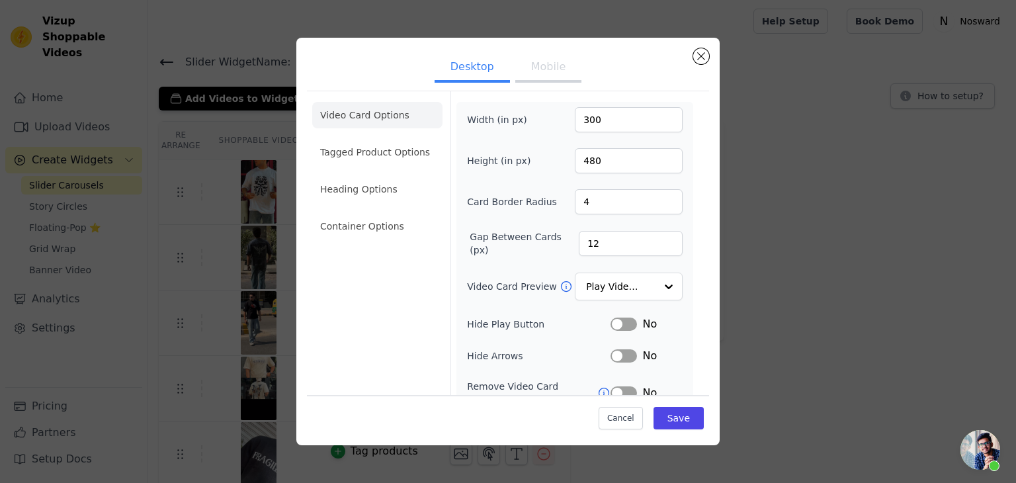
click at [545, 79] on button "Mobile" at bounding box center [548, 68] width 66 height 29
click at [699, 52] on button "Close modal" at bounding box center [701, 56] width 16 height 16
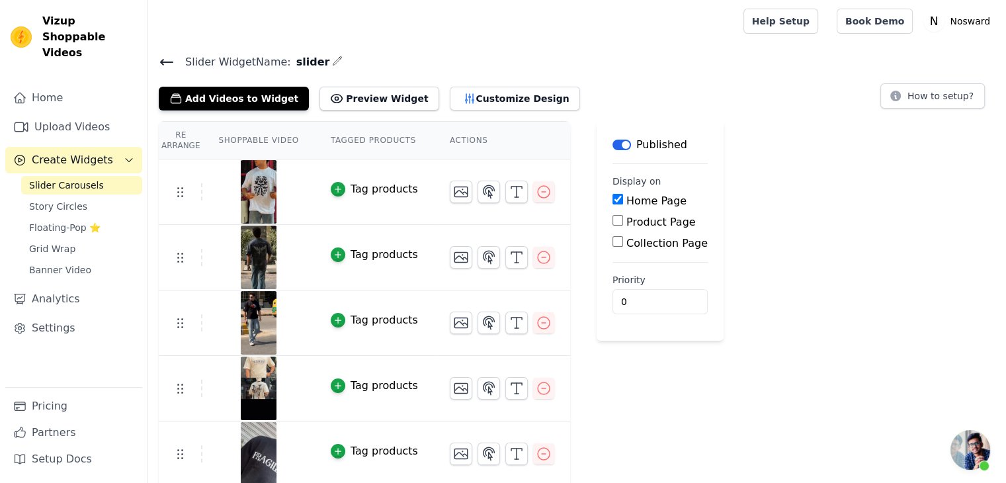
click at [810, 181] on div "Re Arrange Shoppable Video Tagged Products Actions Tag products Tag products Ta…" at bounding box center [577, 435] width 858 height 628
click at [450, 95] on button "Customize Design" at bounding box center [515, 99] width 130 height 24
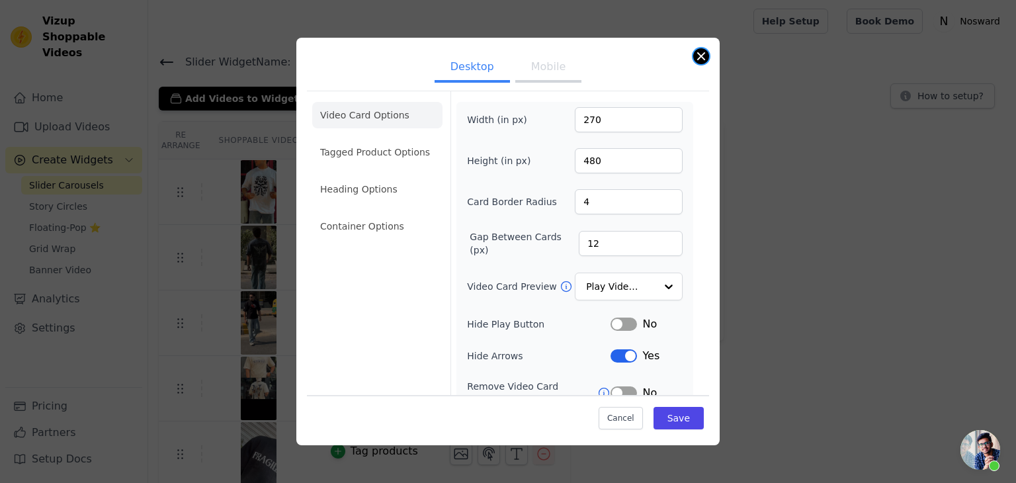
click at [697, 56] on button "Close modal" at bounding box center [701, 56] width 16 height 16
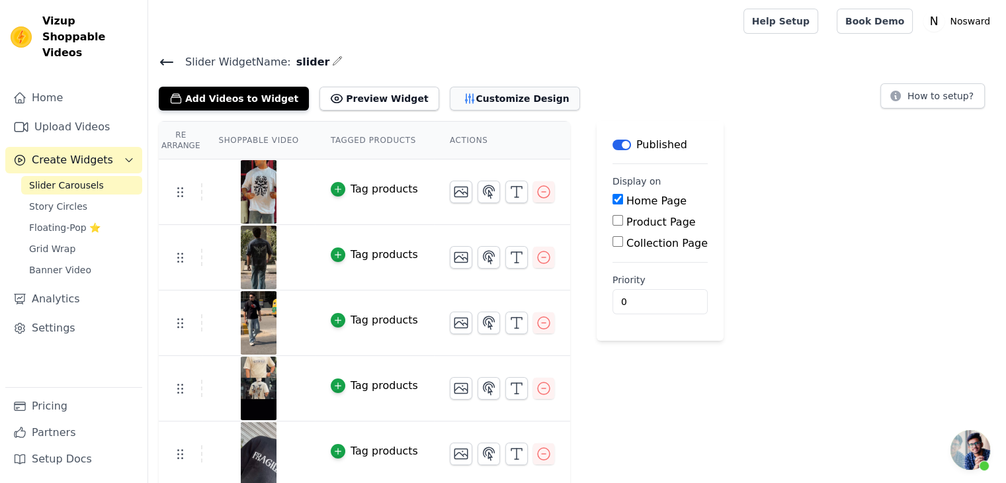
click at [468, 99] on button "Customize Design" at bounding box center [515, 99] width 130 height 24
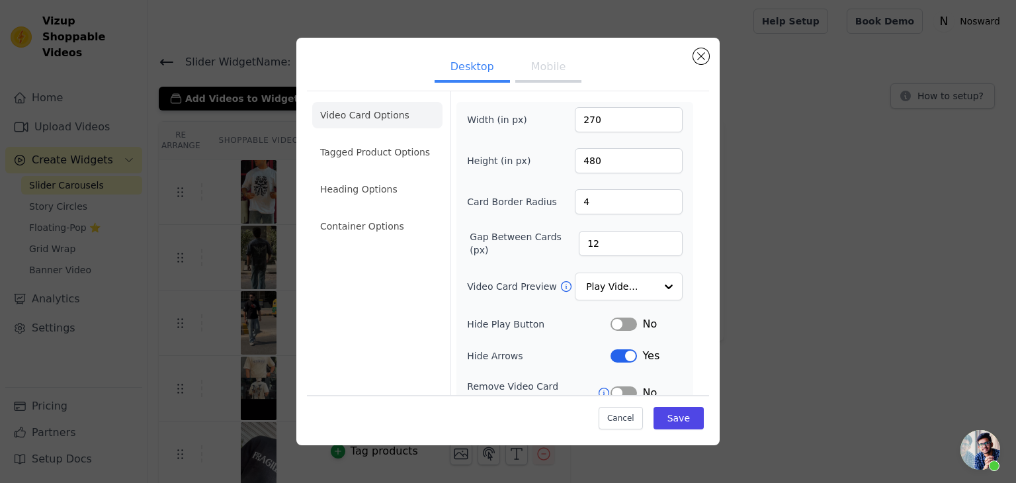
click at [556, 77] on button "Mobile" at bounding box center [548, 68] width 66 height 29
click at [471, 79] on button "Desktop" at bounding box center [472, 68] width 75 height 29
click at [701, 52] on button "Close modal" at bounding box center [701, 56] width 16 height 16
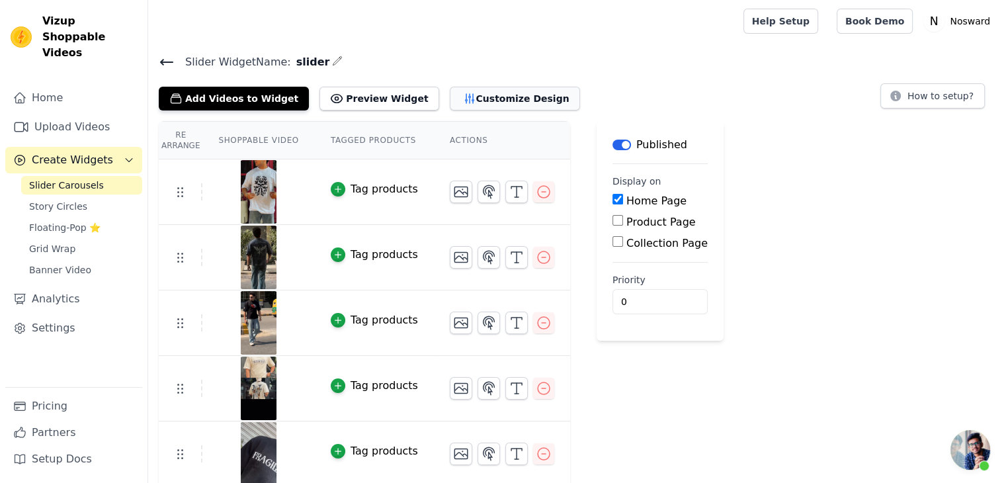
click at [450, 97] on button "Customize Design" at bounding box center [515, 99] width 130 height 24
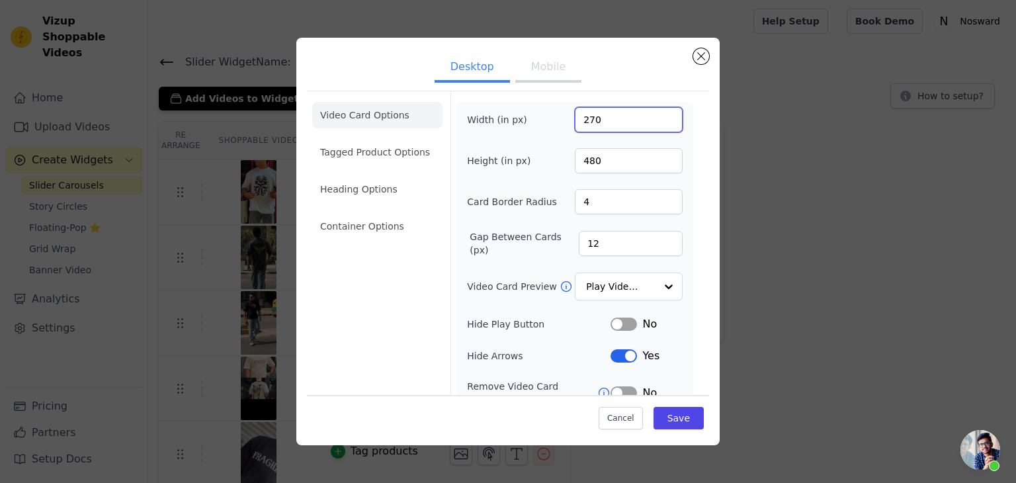
click at [595, 120] on input "270" at bounding box center [629, 119] width 108 height 25
type input "300"
click at [622, 169] on input "480" at bounding box center [629, 160] width 108 height 25
type input "500"
click at [678, 173] on div "Width (in px) 300 Height (in px) 500 Card Border Radius 4 Gap Between Cards (px…" at bounding box center [574, 304] width 237 height 405
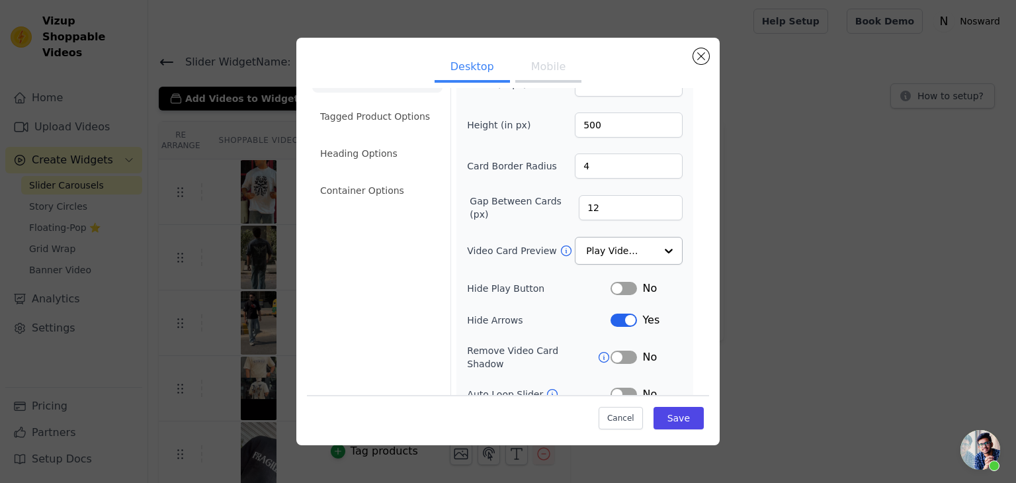
scroll to position [66, 0]
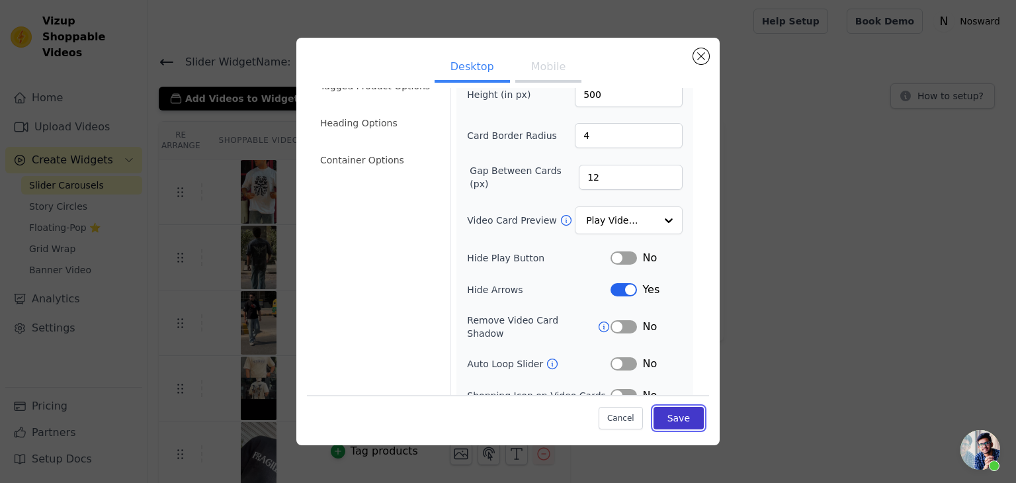
click at [681, 413] on button "Save" at bounding box center [679, 418] width 50 height 22
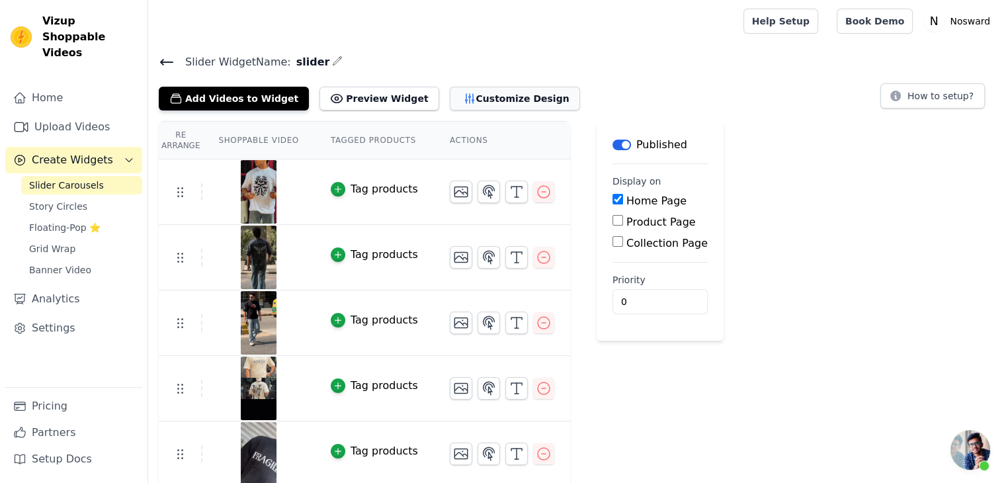
click at [476, 87] on button "Customize Design" at bounding box center [515, 99] width 130 height 24
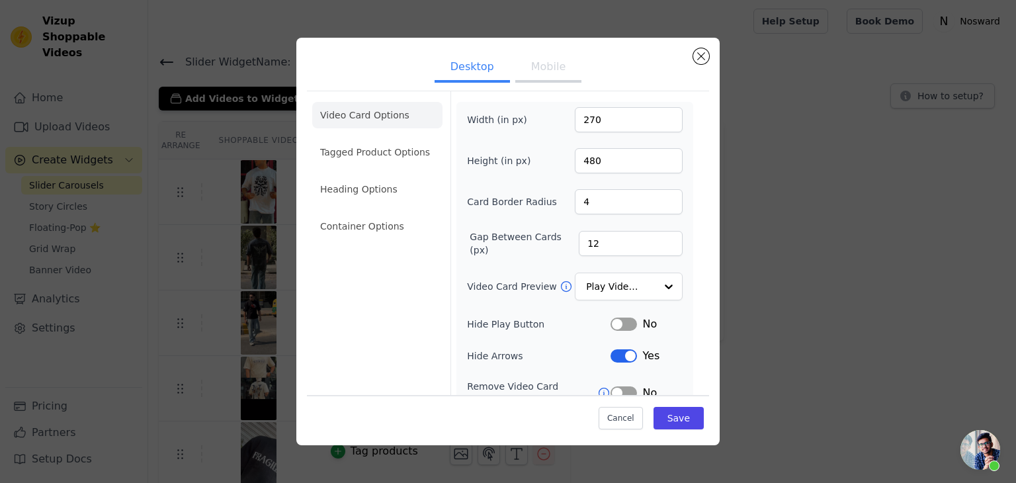
click at [530, 77] on button "Mobile" at bounding box center [548, 68] width 66 height 29
click at [617, 112] on input "270" at bounding box center [629, 119] width 108 height 25
type input "270300"
click at [604, 157] on input "480" at bounding box center [629, 160] width 108 height 25
click at [594, 160] on input "480500" at bounding box center [629, 160] width 108 height 25
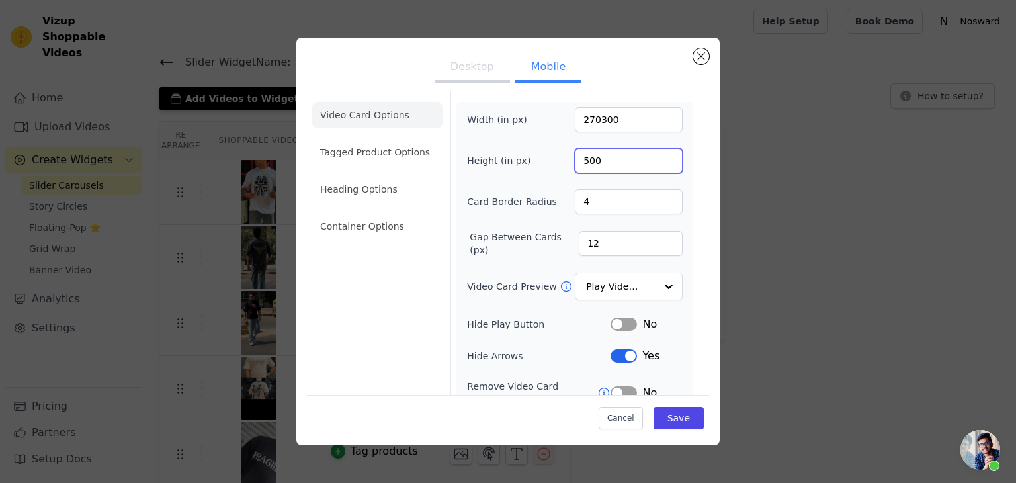
type input "500"
click at [595, 118] on input "270300" at bounding box center [629, 119] width 108 height 25
type input "300"
click at [625, 138] on div "Width (in px) 300 Height (in px) 500 Card Border Radius 4 Gap Between Cards (px…" at bounding box center [575, 320] width 216 height 426
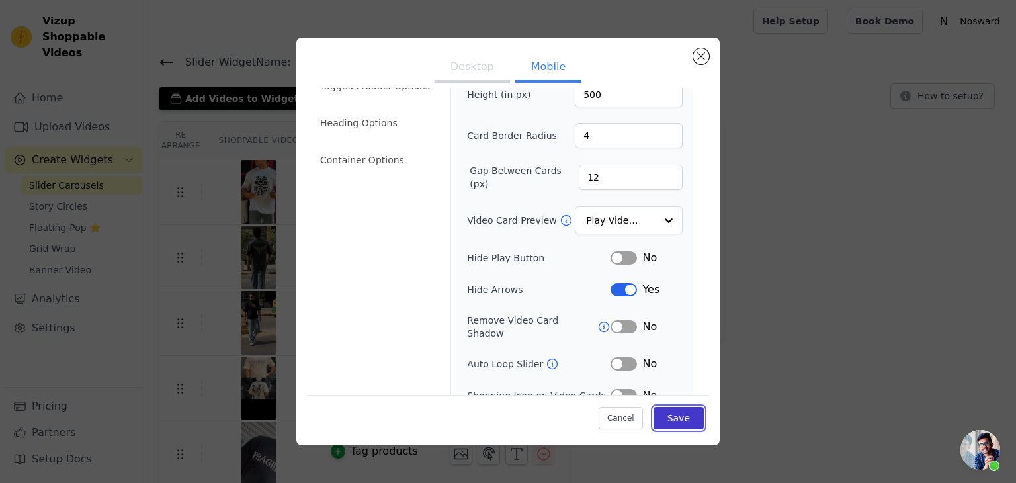
click at [663, 416] on button "Save" at bounding box center [679, 418] width 50 height 22
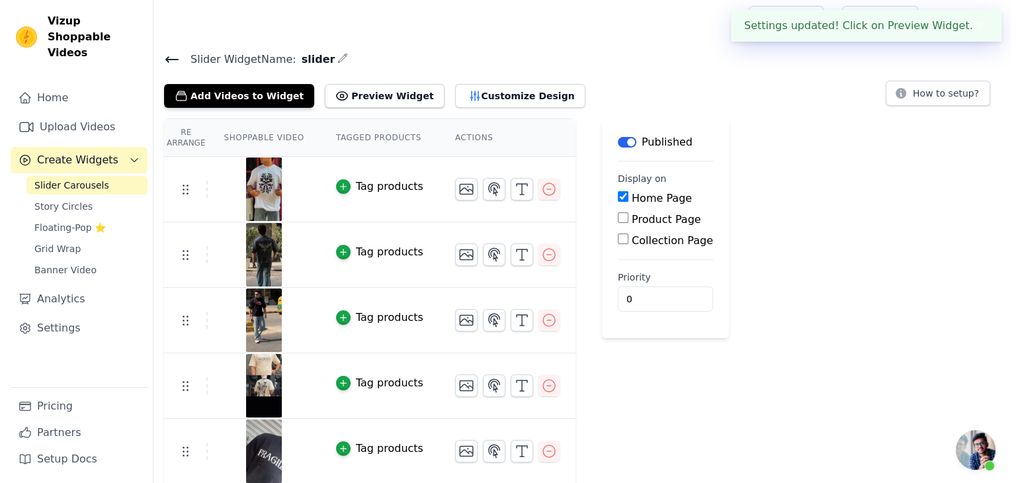
scroll to position [0, 0]
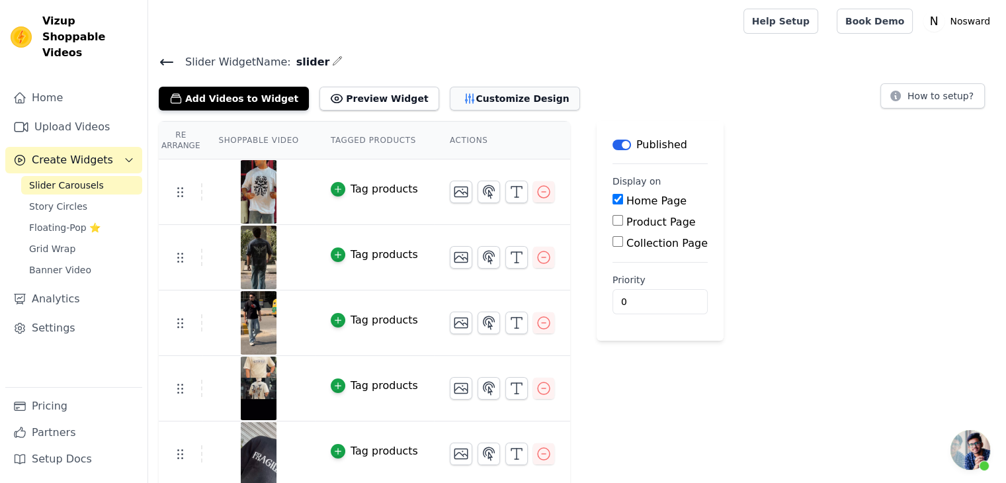
click at [476, 101] on button "Customize Design" at bounding box center [515, 99] width 130 height 24
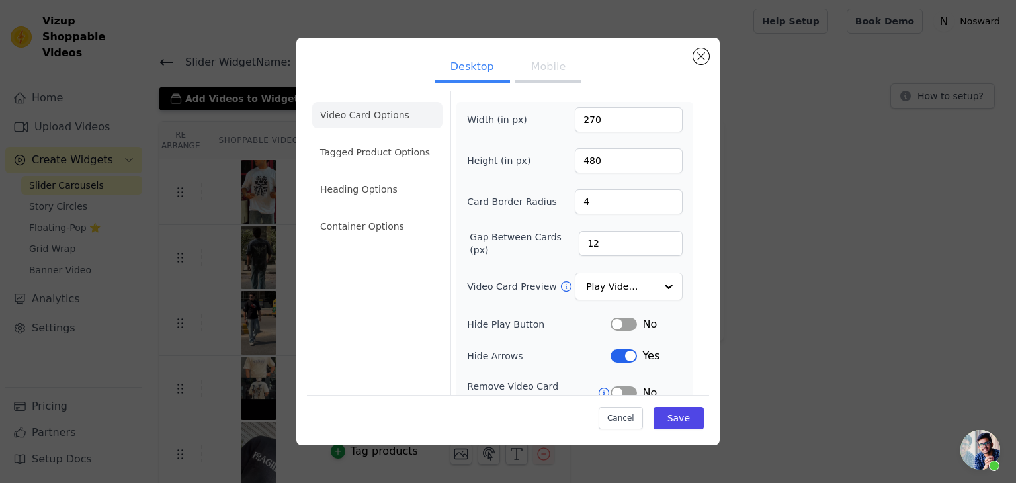
click at [550, 76] on button "Mobile" at bounding box center [548, 68] width 66 height 29
click at [595, 163] on input "480" at bounding box center [629, 160] width 108 height 25
click at [580, 159] on input "48300" at bounding box center [629, 160] width 108 height 25
click at [586, 162] on input "48300" at bounding box center [629, 160] width 108 height 25
type input "300"
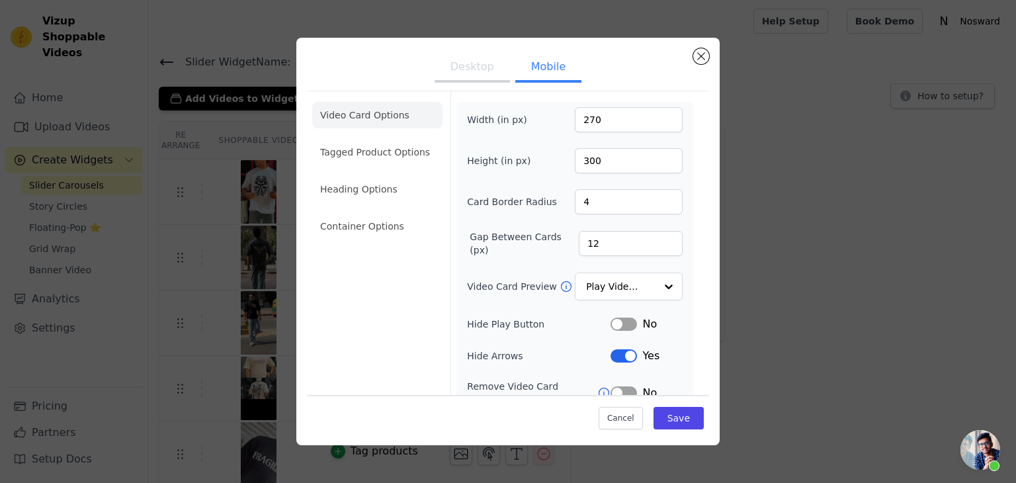
click at [663, 218] on div "Width (in px) 270 Height (in px) 300 Card Border Radius 4 Gap Between Cards (px…" at bounding box center [575, 320] width 216 height 426
click at [672, 421] on button "Save" at bounding box center [679, 418] width 50 height 22
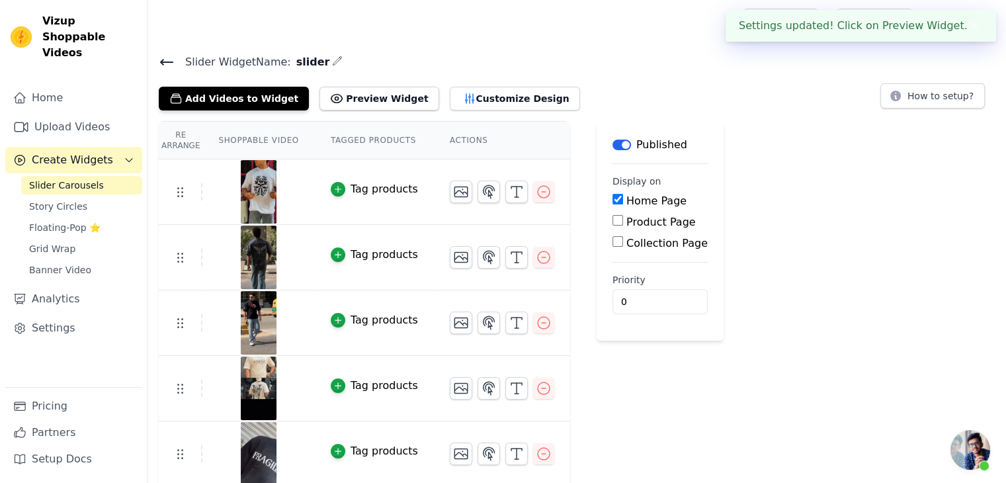
scroll to position [132, 0]
click at [324, 99] on button "Preview Widget" at bounding box center [379, 99] width 119 height 24
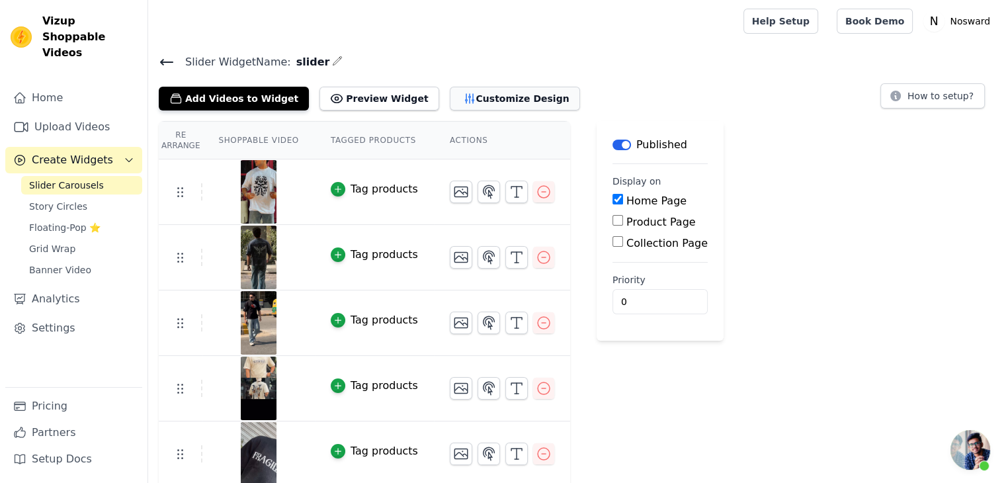
click at [460, 99] on button "Customize Design" at bounding box center [515, 99] width 130 height 24
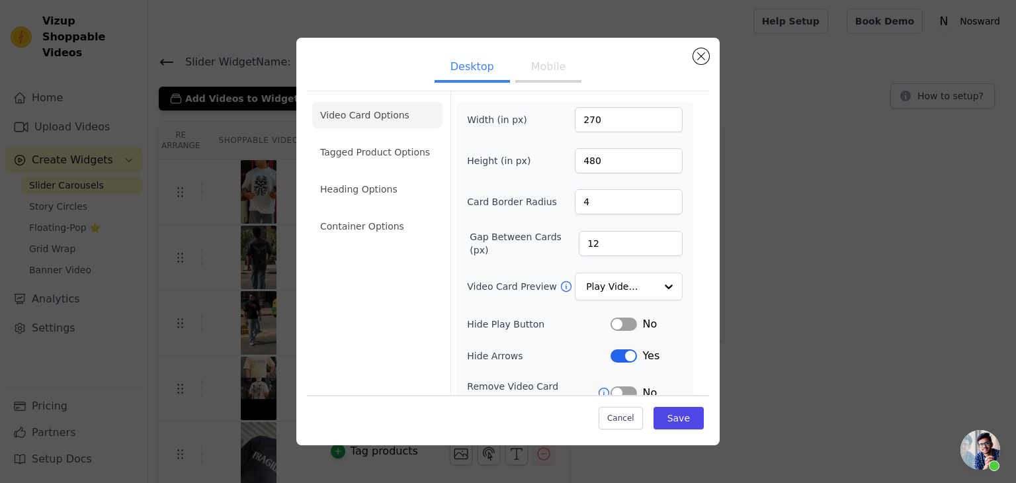
click at [550, 72] on button "Mobile" at bounding box center [548, 68] width 66 height 29
click at [701, 54] on button "Close modal" at bounding box center [701, 56] width 16 height 16
